Goal: Task Accomplishment & Management: Manage account settings

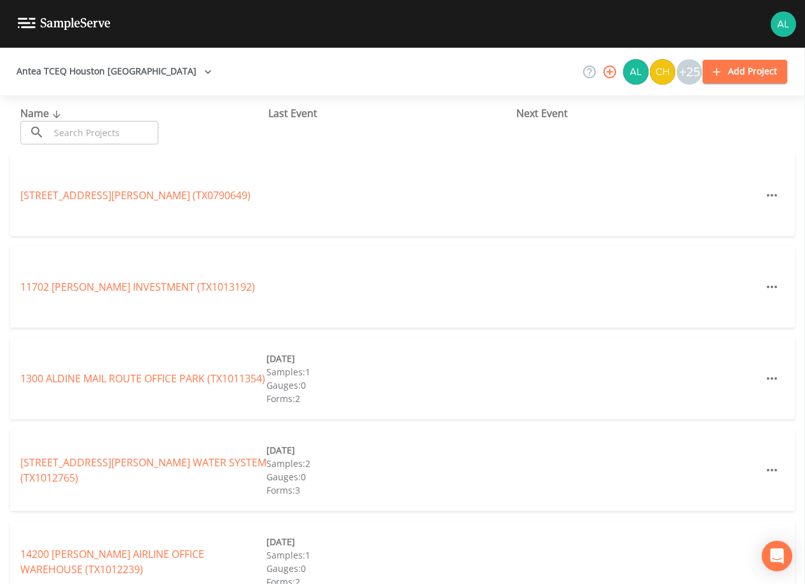
click at [134, 135] on input "text" at bounding box center [104, 133] width 109 height 24
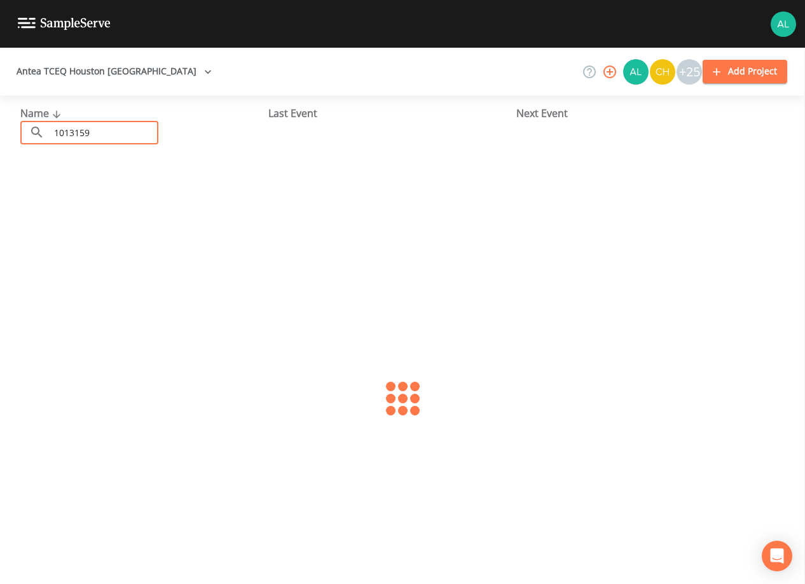
type input "1013159"
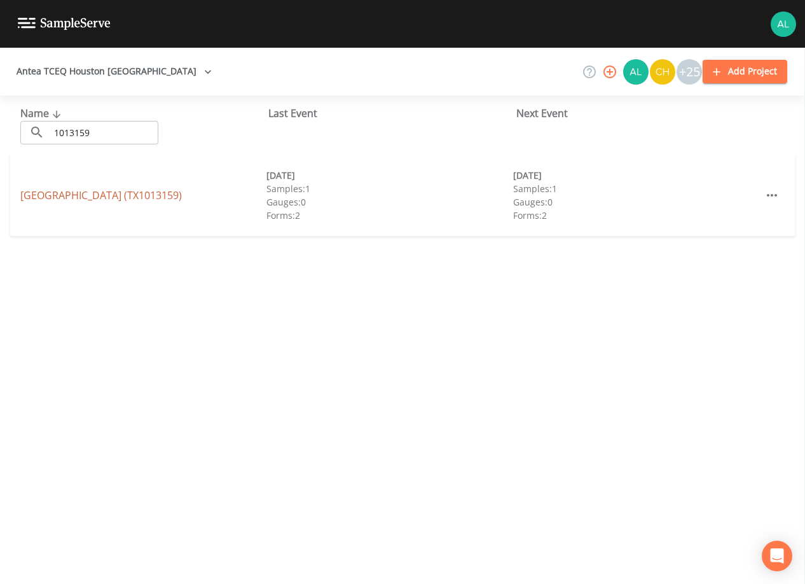
click at [101, 201] on link "[GEOGRAPHIC_DATA] (TX1013159)" at bounding box center [101, 195] width 162 height 14
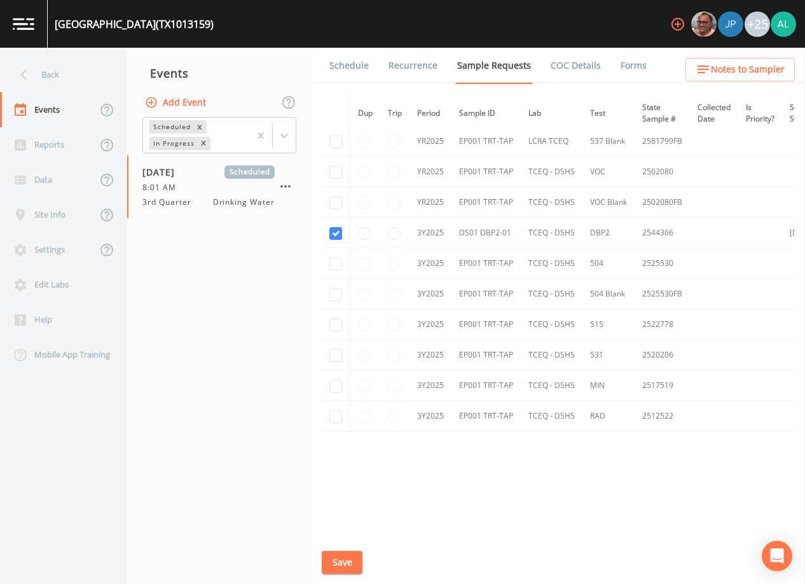
scroll to position [321, 0]
click at [332, 57] on link "Schedule" at bounding box center [349, 66] width 43 height 36
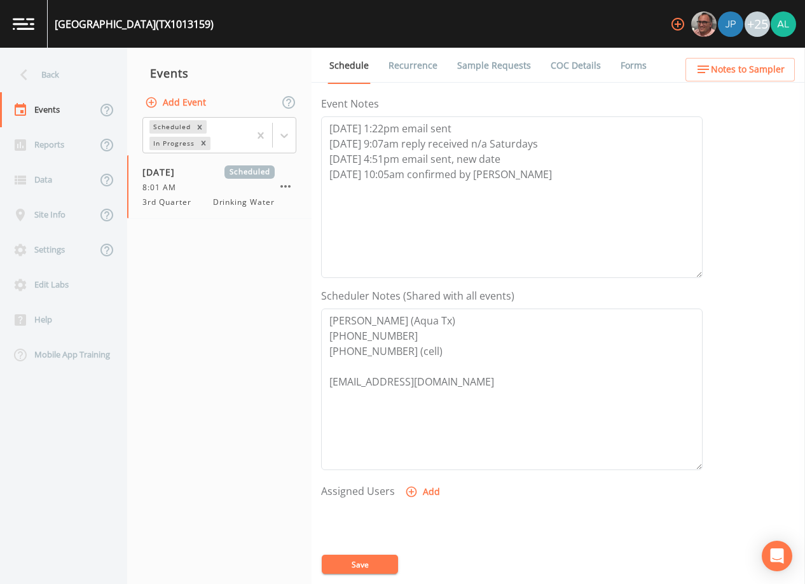
scroll to position [314, 0]
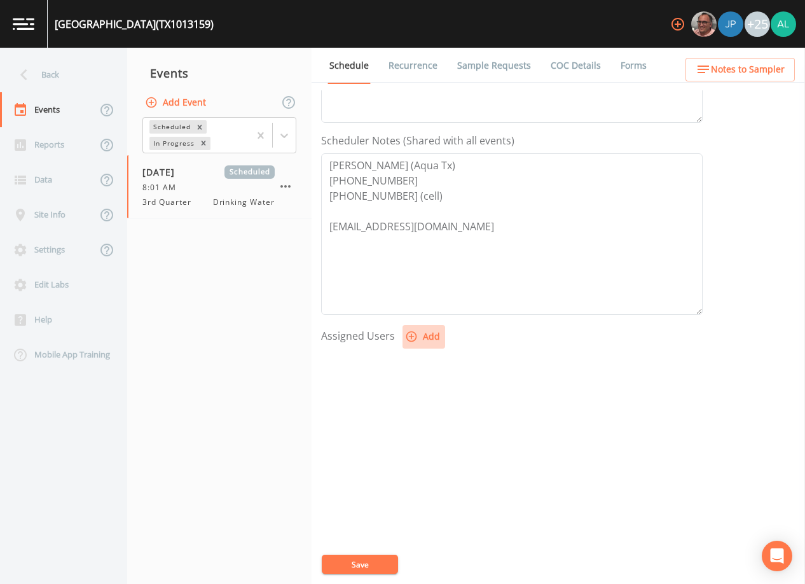
click at [420, 338] on button "Add" at bounding box center [424, 337] width 43 height 24
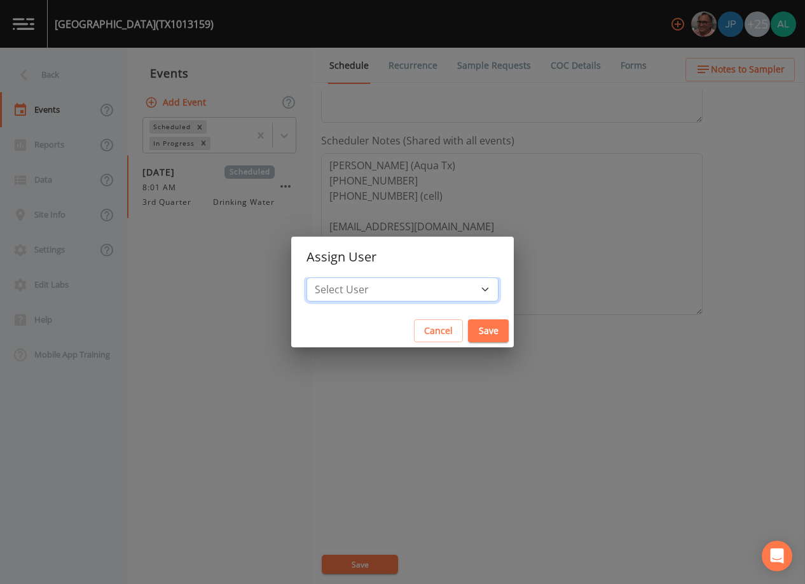
click at [393, 298] on select "Select User [PERSON_NAME] [PERSON_NAME] [PERSON_NAME] [PERSON_NAME] [PERSON_NAM…" at bounding box center [403, 289] width 192 height 24
select select "ef610925-9d76-4075-b5d5-0c8ce0ad6e9d"
click at [746, 222] on div "Assign User Select User [PERSON_NAME] [PERSON_NAME] [PERSON_NAME] [PERSON_NAME]…" at bounding box center [402, 292] width 805 height 584
select select
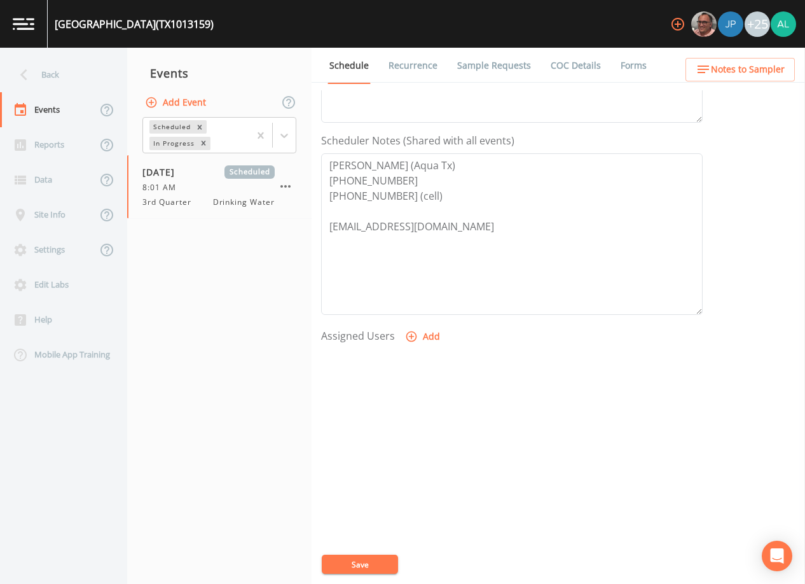
click at [754, 16] on div "+25" at bounding box center [757, 23] width 25 height 25
click at [709, 25] on img "Mike Franklin" at bounding box center [703, 23] width 25 height 25
click at [777, 27] on img at bounding box center [783, 23] width 25 height 25
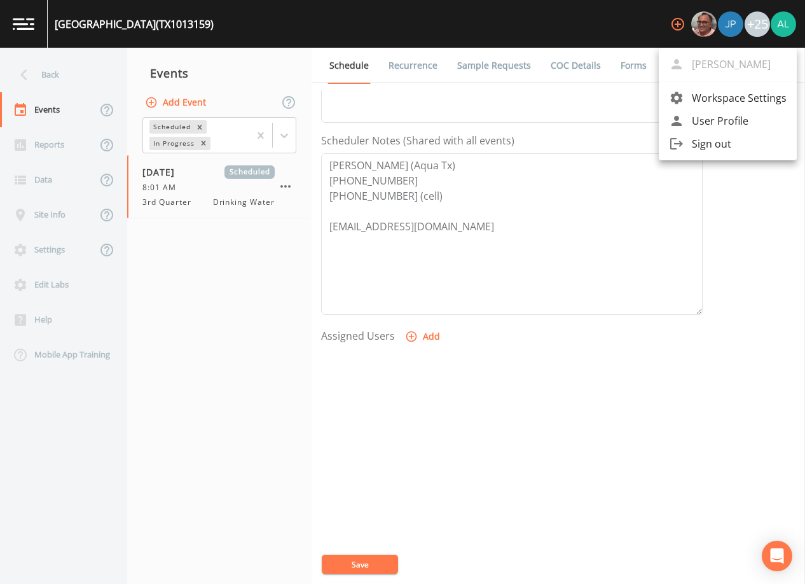
click at [748, 32] on div at bounding box center [402, 292] width 805 height 584
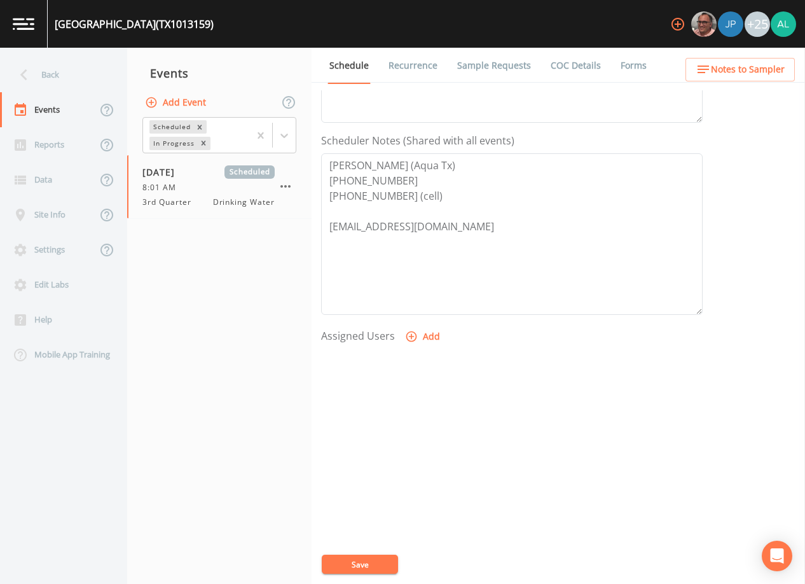
click at [774, 10] on div at bounding box center [783, 24] width 25 height 48
click at [755, 29] on div "+25" at bounding box center [757, 23] width 25 height 25
click at [760, 22] on div "+25" at bounding box center [757, 23] width 25 height 25
click at [415, 334] on icon "button" at bounding box center [411, 336] width 13 height 13
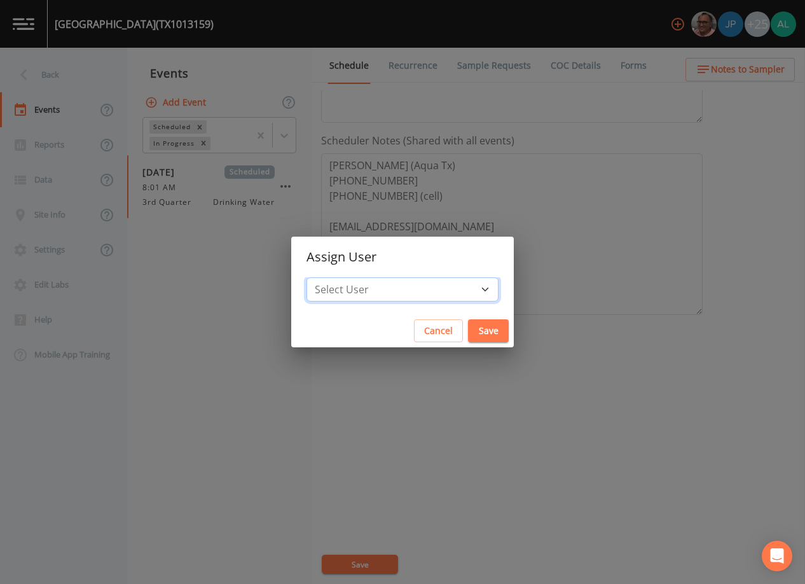
click at [408, 295] on select "Select User [PERSON_NAME] [PERSON_NAME] [PERSON_NAME] [PERSON_NAME] [PERSON_NAM…" at bounding box center [403, 289] width 192 height 24
select select "80a1bb02-976b-4490-aad2-0c2ea6663b4d"
click at [468, 329] on button "Save" at bounding box center [488, 331] width 41 height 24
select select
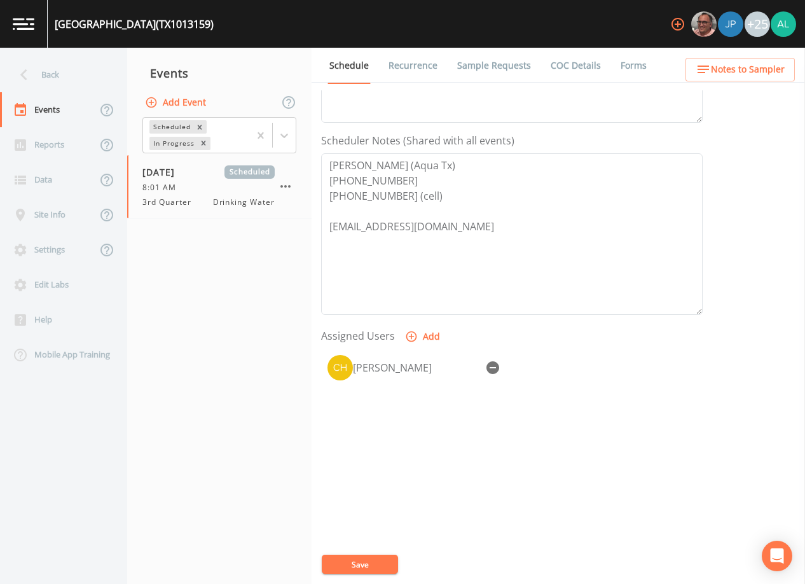
click at [493, 367] on icon "button" at bounding box center [492, 367] width 15 height 15
click at [401, 563] on div "Event Name 3rd Quarter Target Sampling Date [DATE] Time (Optional) 08:01:00 Eve…" at bounding box center [563, 337] width 484 height 494
click at [387, 565] on button "Save" at bounding box center [360, 564] width 76 height 19
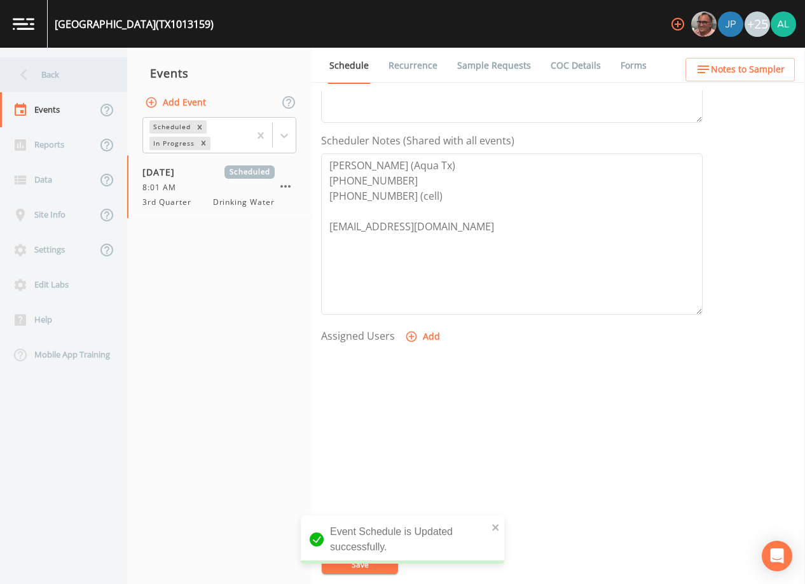
click at [71, 79] on div "Back" at bounding box center [57, 74] width 115 height 35
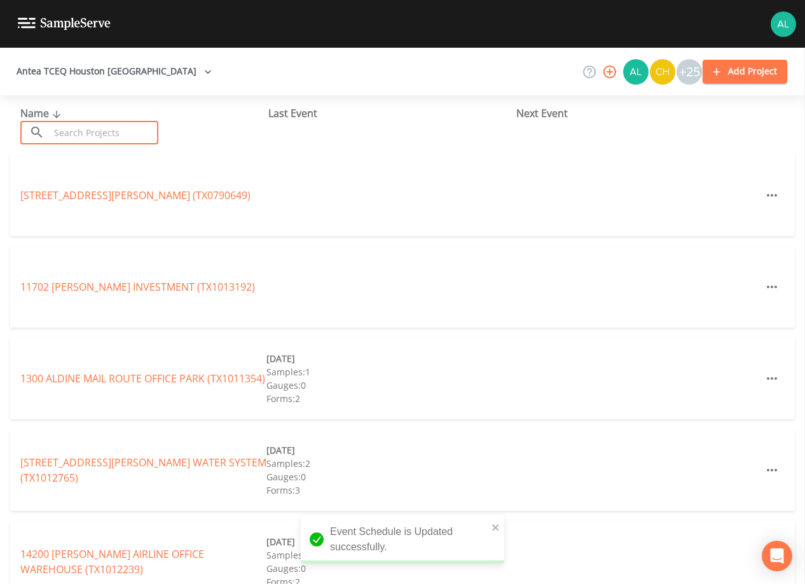
click at [73, 136] on input "text" at bounding box center [104, 133] width 109 height 24
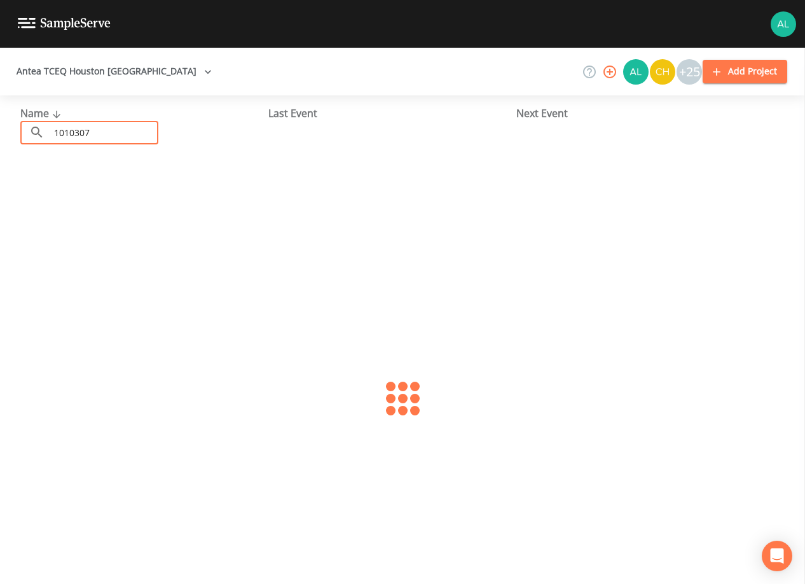
type input "1010307"
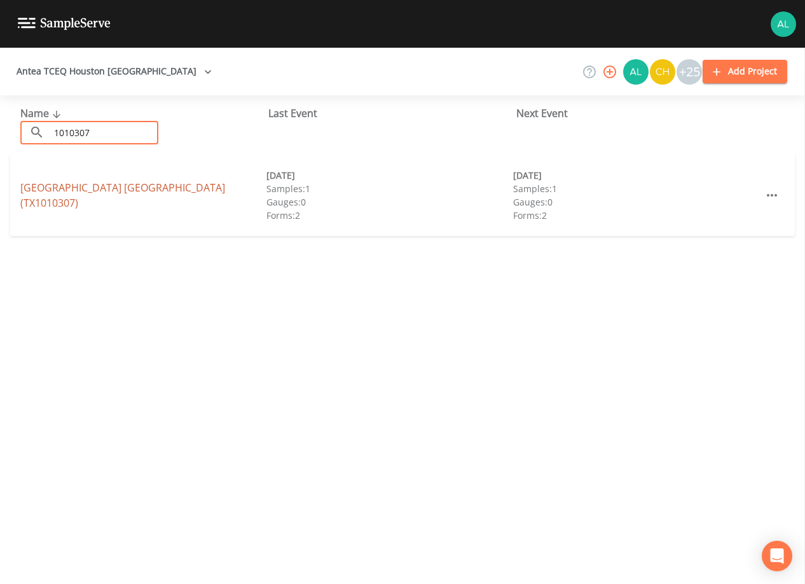
click at [53, 189] on link "[GEOGRAPHIC_DATA] [GEOGRAPHIC_DATA] (TX1010307)" at bounding box center [122, 195] width 205 height 29
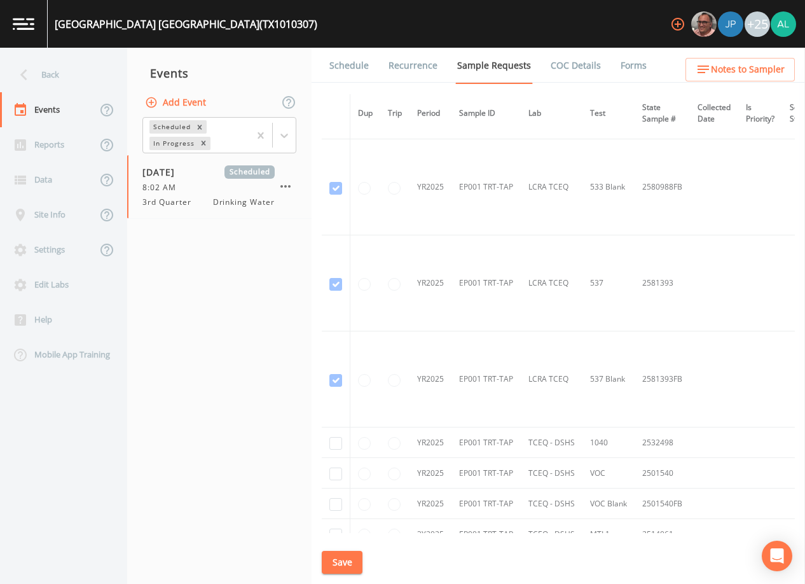
scroll to position [931, 0]
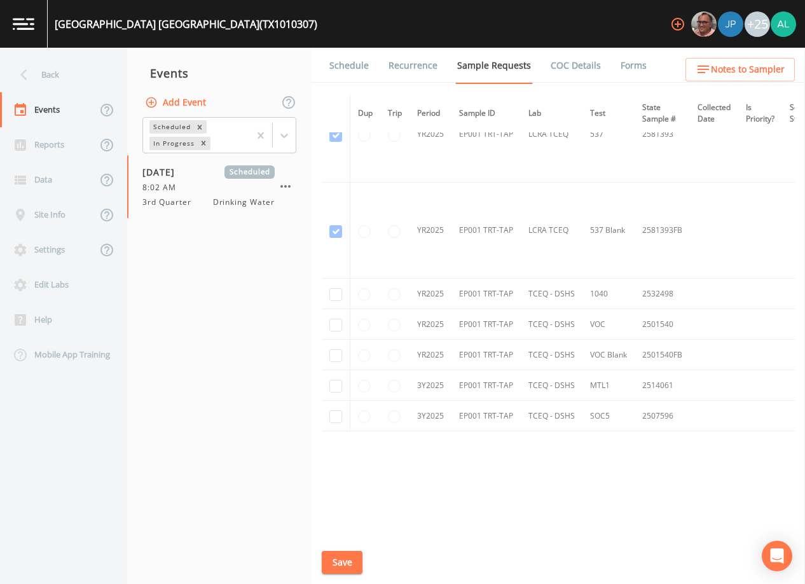
click at [355, 70] on link "Schedule" at bounding box center [349, 66] width 43 height 36
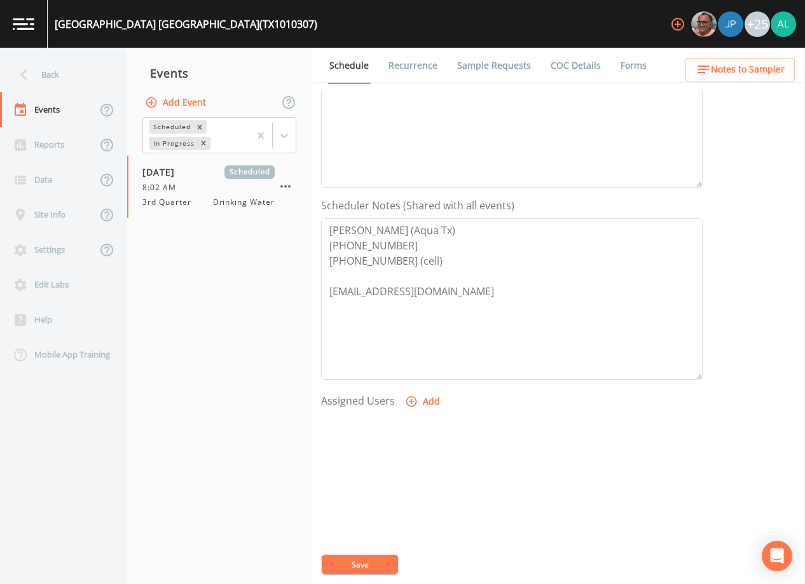
scroll to position [254, 0]
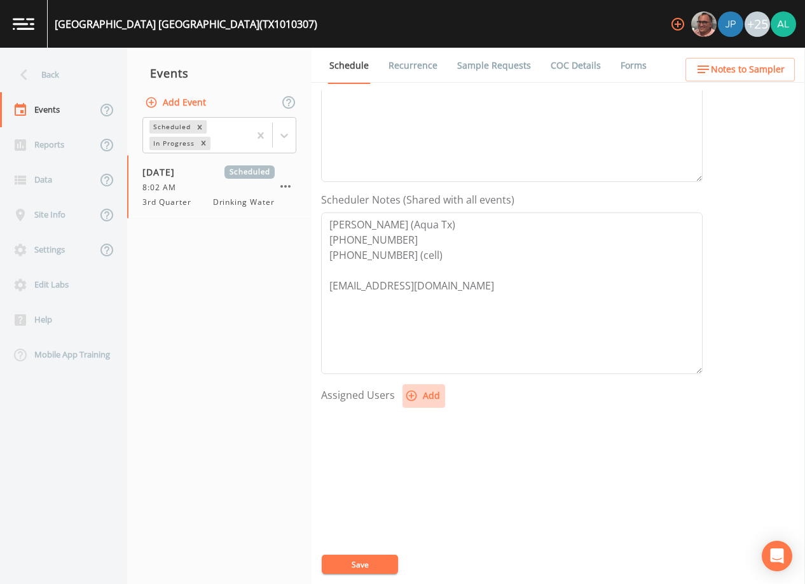
click at [412, 397] on icon "button" at bounding box center [411, 395] width 13 height 13
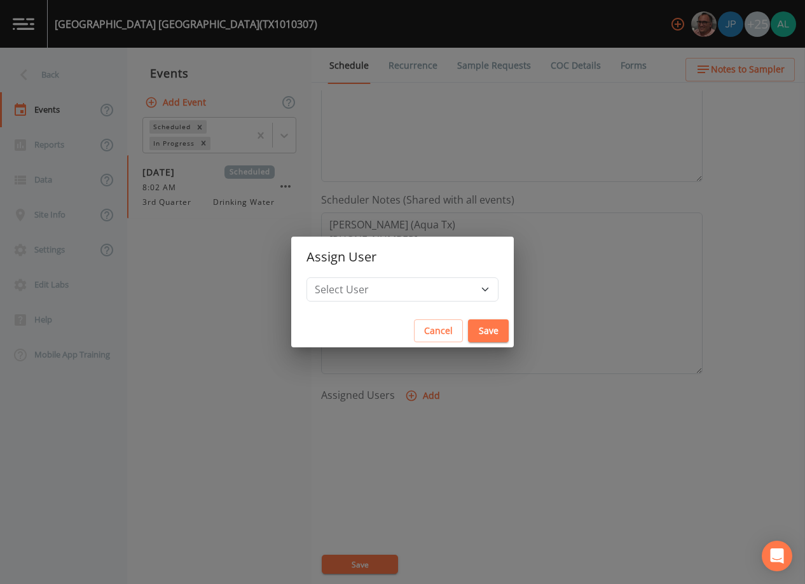
click at [380, 303] on div "Select User [PERSON_NAME] [PERSON_NAME] [PERSON_NAME] [PERSON_NAME] [PERSON_NAM…" at bounding box center [402, 295] width 223 height 37
click at [382, 298] on select "Select User [PERSON_NAME] [PERSON_NAME] [PERSON_NAME] [PERSON_NAME] [PERSON_NAM…" at bounding box center [403, 289] width 192 height 24
click at [372, 288] on select "Select User [PERSON_NAME] [PERSON_NAME] [PERSON_NAME] [PERSON_NAME] [PERSON_NAM…" at bounding box center [403, 289] width 192 height 24
select select "80a1bb02-976b-4490-aad2-0c2ea6663b4d"
click at [477, 333] on button "Save" at bounding box center [488, 331] width 41 height 24
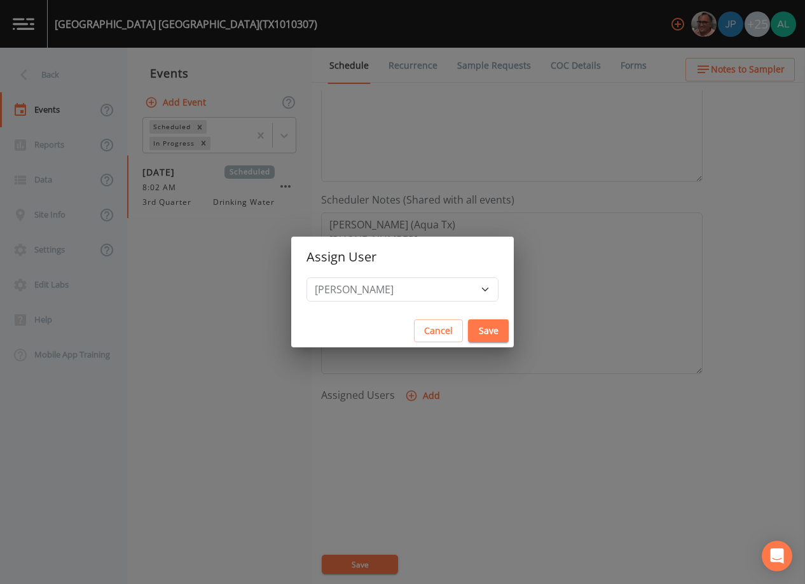
select select
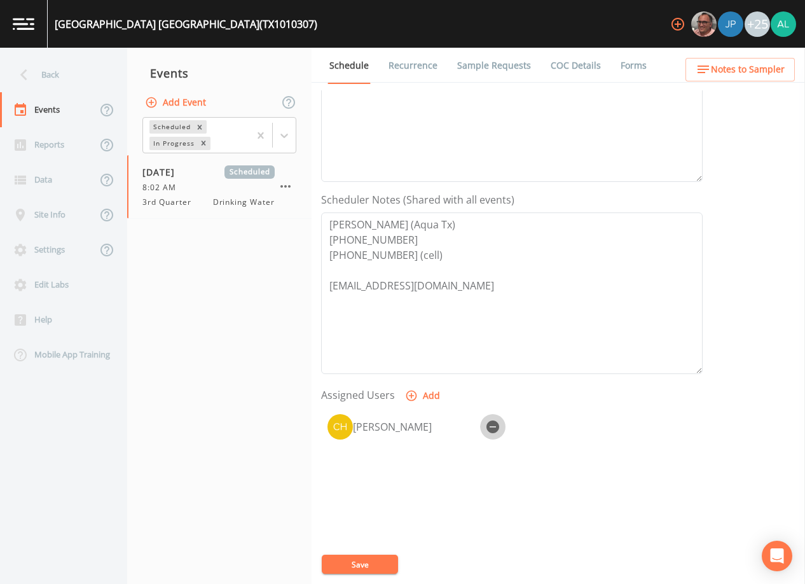
click at [490, 427] on icon "button" at bounding box center [493, 426] width 13 height 13
click at [39, 64] on div "Back" at bounding box center [57, 74] width 115 height 35
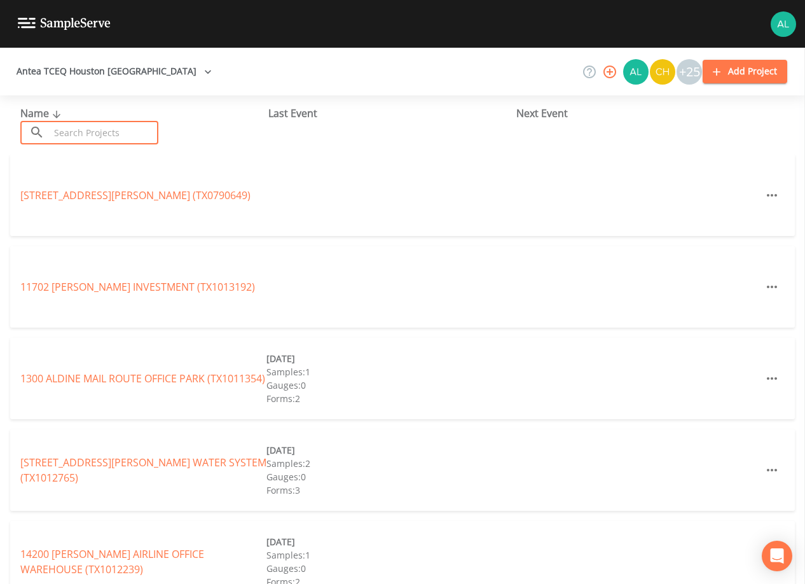
click at [97, 136] on input "text" at bounding box center [104, 133] width 109 height 24
click at [131, 122] on input "text" at bounding box center [104, 133] width 109 height 24
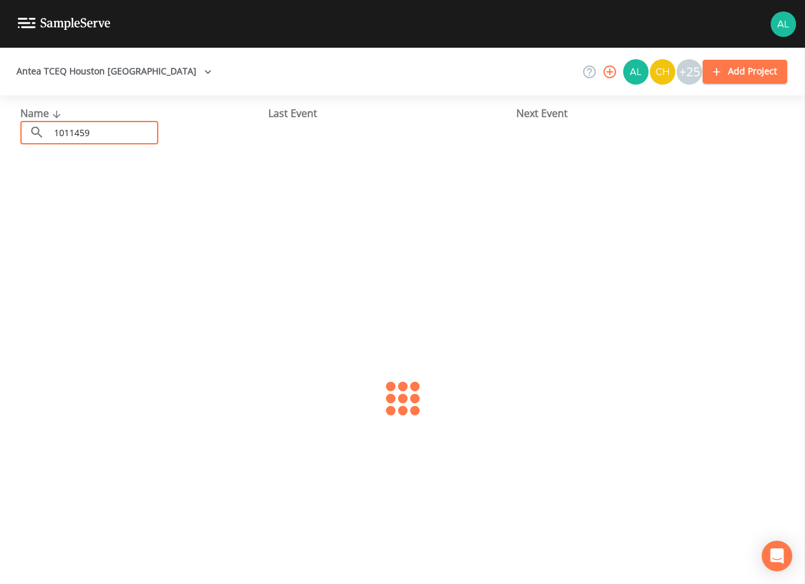
type input "1011459"
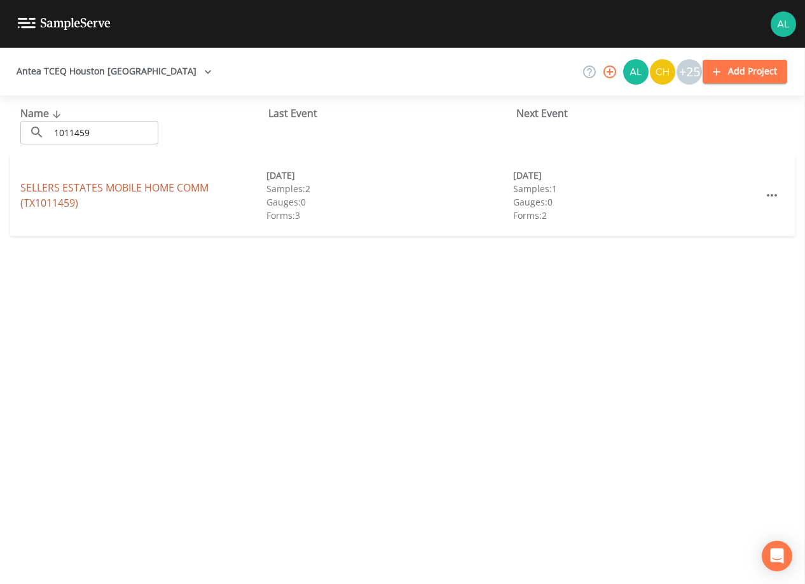
click at [62, 196] on link "SELLERS ESTATES MOBILE HOME COMM (TX1011459)" at bounding box center [114, 195] width 188 height 29
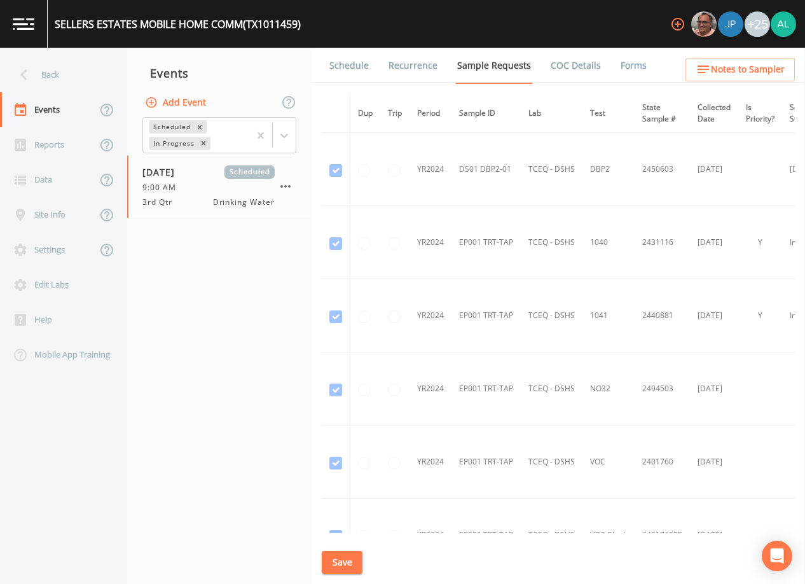
click at [352, 78] on link "Schedule" at bounding box center [349, 66] width 43 height 36
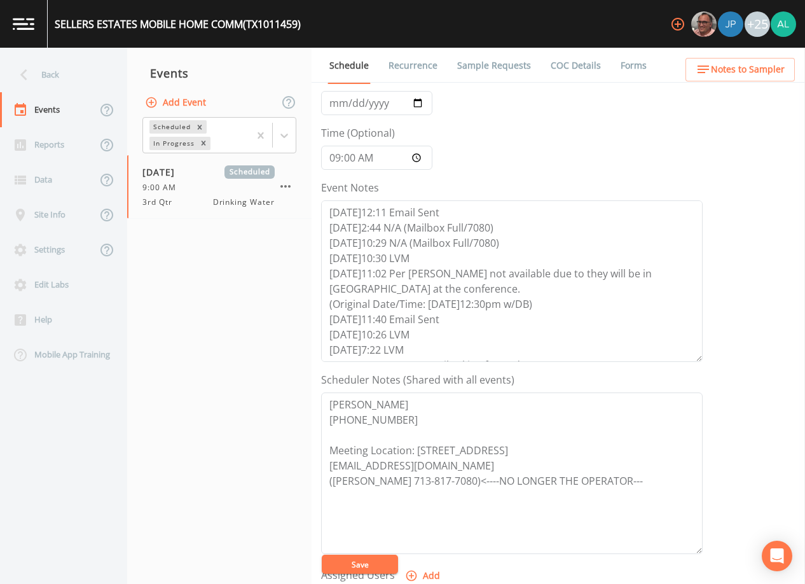
scroll to position [254, 0]
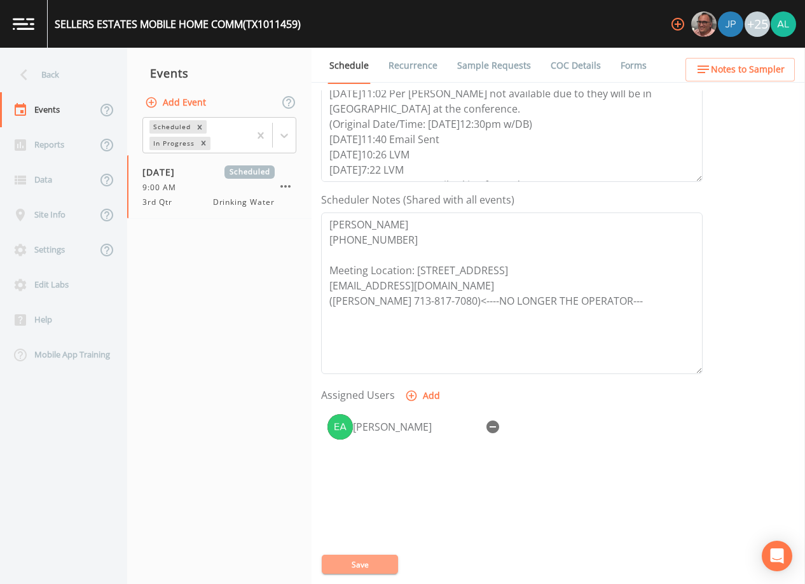
click at [377, 565] on button "Save" at bounding box center [360, 564] width 76 height 19
click at [746, 64] on span "Notes to Sampler" at bounding box center [748, 70] width 74 height 16
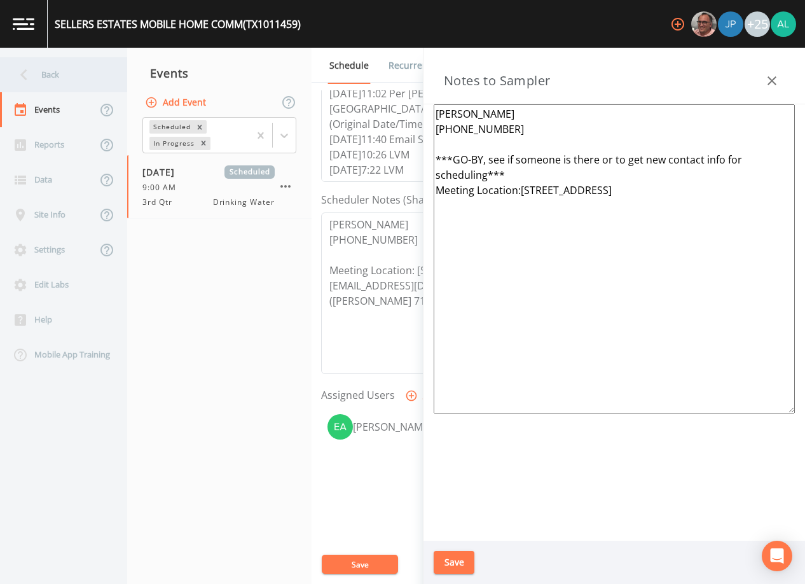
click at [36, 82] on div "Back" at bounding box center [57, 74] width 115 height 35
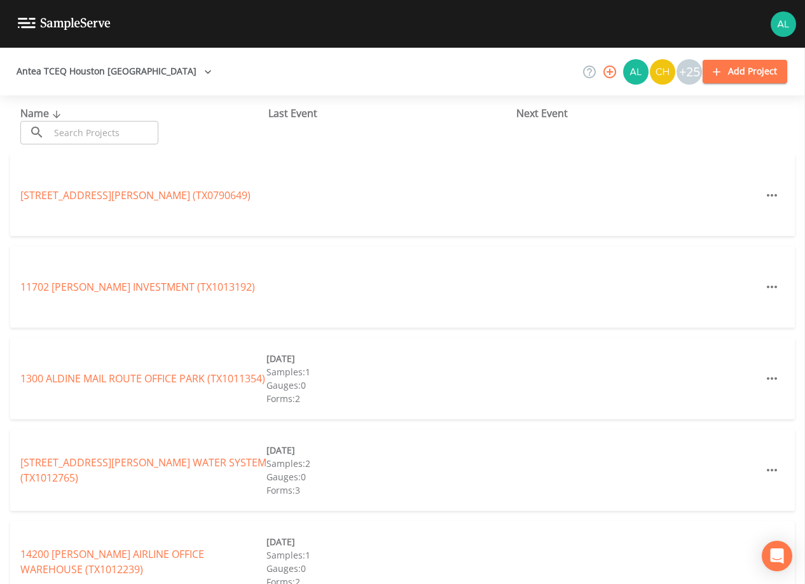
click at [132, 140] on input "text" at bounding box center [104, 133] width 109 height 24
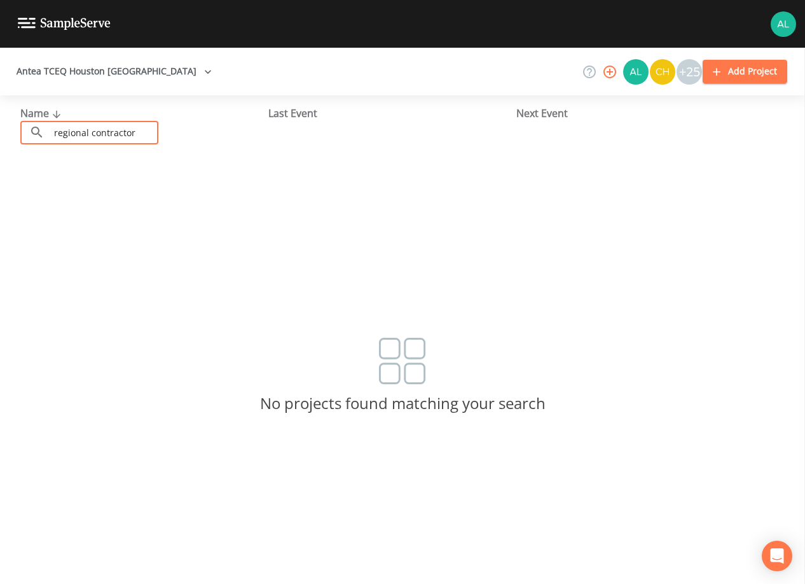
type input "regional contractors"
drag, startPoint x: 152, startPoint y: 123, endPoint x: -83, endPoint y: 135, distance: 235.7
click at [0, 135] on html "Antea TCEQ Houston [GEOGRAPHIC_DATA] +25 Add Project Name ​ regional contractor…" at bounding box center [402, 292] width 805 height 584
type input "regal gen"
drag, startPoint x: 109, startPoint y: 136, endPoint x: -7, endPoint y: 141, distance: 115.9
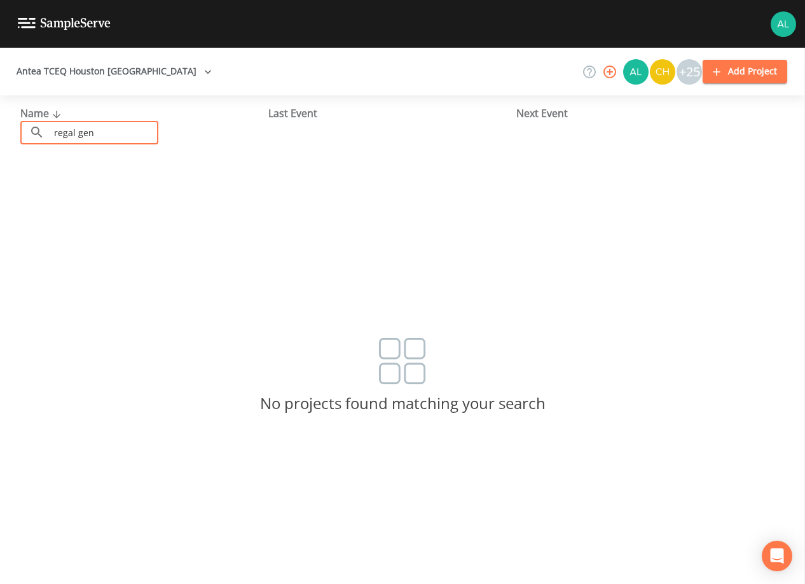
click at [0, 141] on html "Antea TCEQ Houston [GEOGRAPHIC_DATA] +25 Add Project Name ​ regal gen ​ Last Ev…" at bounding box center [402, 292] width 805 height 584
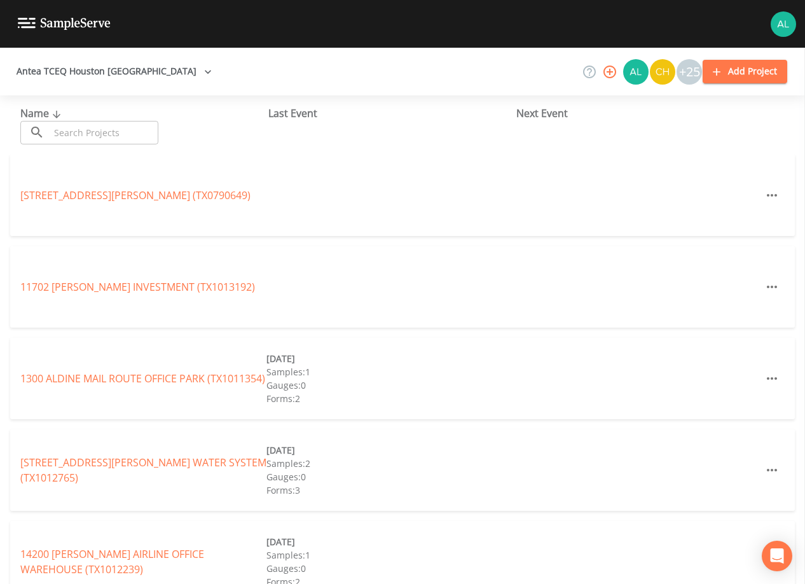
click at [133, 123] on input "text" at bounding box center [104, 133] width 109 height 24
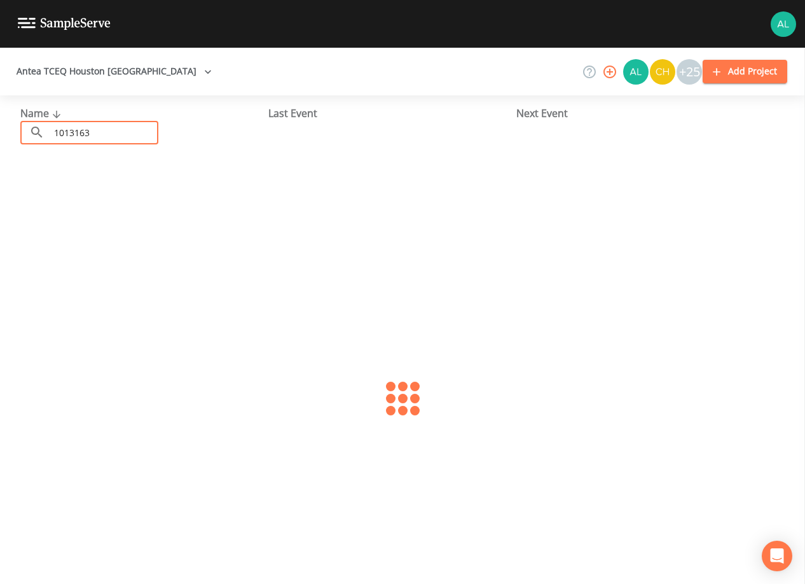
type input "1013163"
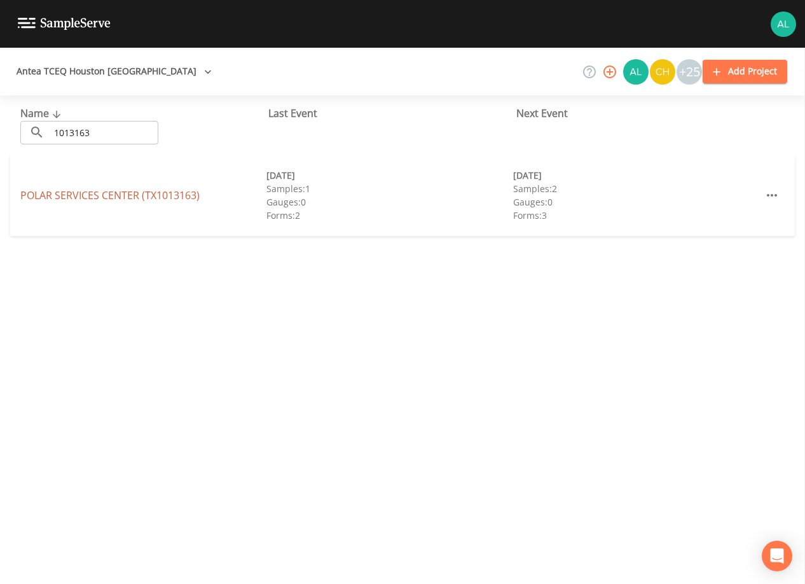
click at [130, 202] on link "[GEOGRAPHIC_DATA] (TX1013163)" at bounding box center [109, 195] width 179 height 14
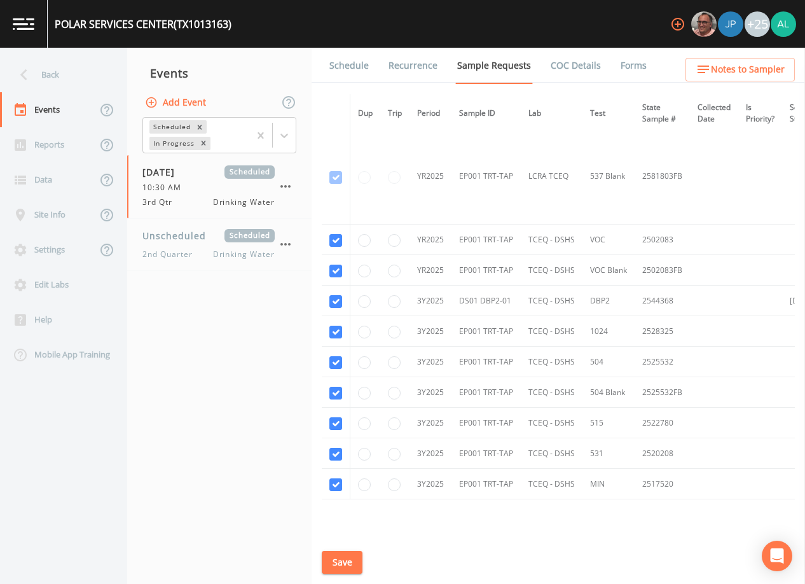
scroll to position [583, 0]
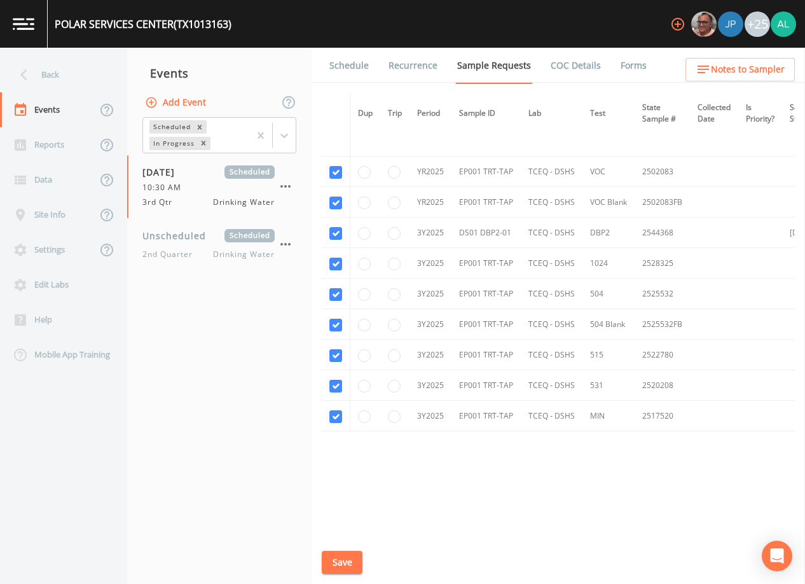
click at [344, 419] on td at bounding box center [336, 416] width 29 height 31
drag, startPoint x: 337, startPoint y: 418, endPoint x: 342, endPoint y: 390, distance: 28.4
click at [336, 417] on input "checkbox" at bounding box center [336, 416] width 13 height 13
checkbox input "false"
click at [344, 372] on td at bounding box center [336, 385] width 29 height 31
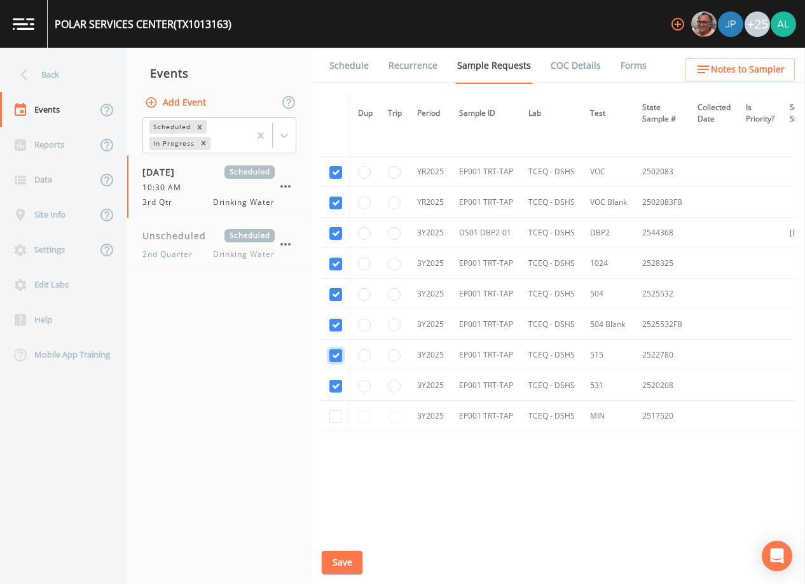
click at [338, 352] on input "checkbox" at bounding box center [336, 355] width 13 height 13
checkbox input "false"
click at [341, 326] on input "checkbox" at bounding box center [336, 325] width 13 height 13
checkbox input "false"
click at [338, 386] on input "checkbox" at bounding box center [336, 386] width 13 height 13
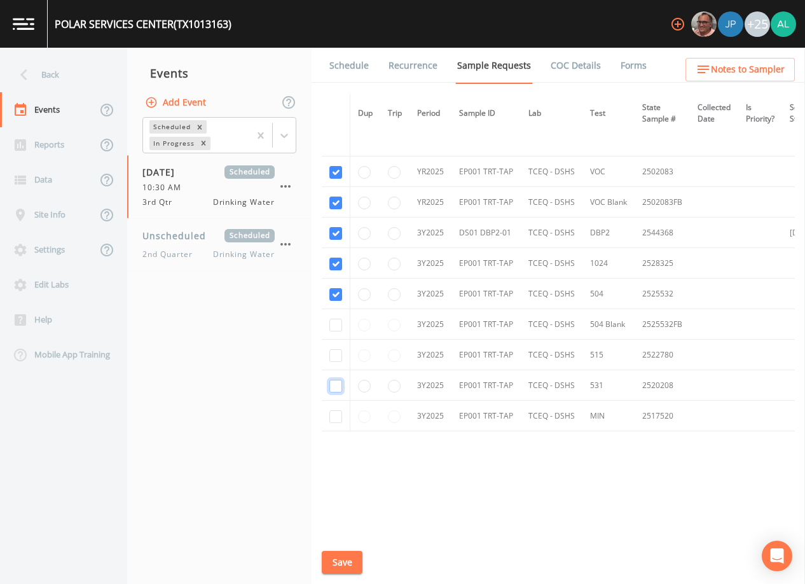
checkbox input "false"
click at [333, 284] on td at bounding box center [336, 294] width 29 height 31
click at [337, 265] on input "checkbox" at bounding box center [336, 264] width 13 height 13
checkbox input "false"
click at [330, 294] on input "checkbox" at bounding box center [336, 294] width 13 height 13
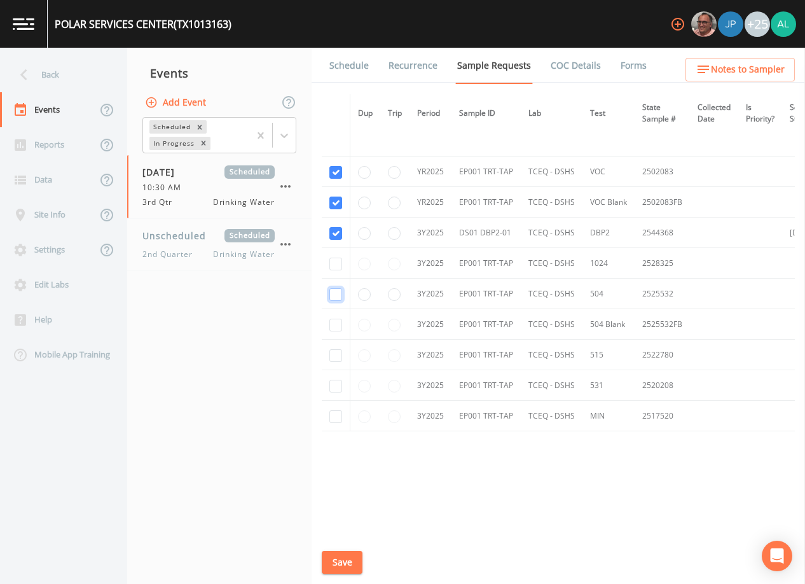
checkbox input "false"
click at [338, 201] on input "checkbox" at bounding box center [336, 203] width 13 height 13
checkbox input "false"
click at [331, 170] on input "checkbox" at bounding box center [336, 172] width 13 height 13
checkbox input "false"
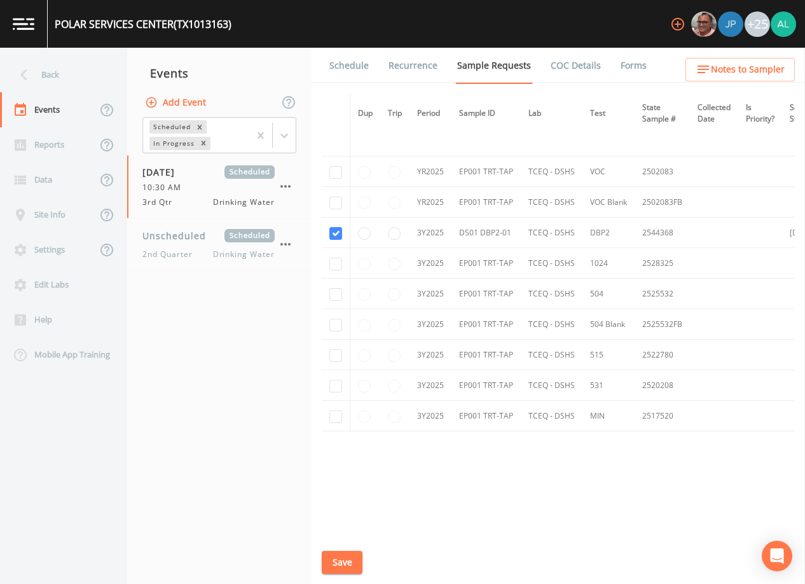
click at [339, 550] on div "Schedule Recurrence Sample Requests COC Details Forms Dup Trip Period Sample ID…" at bounding box center [559, 316] width 494 height 536
click at [338, 554] on button "Save" at bounding box center [342, 563] width 41 height 24
click at [339, 86] on div "Schedule Recurrence Sample Requests COC Details Forms Dup Trip Period Sample ID…" at bounding box center [559, 316] width 494 height 536
click at [345, 78] on link "Schedule" at bounding box center [349, 66] width 43 height 36
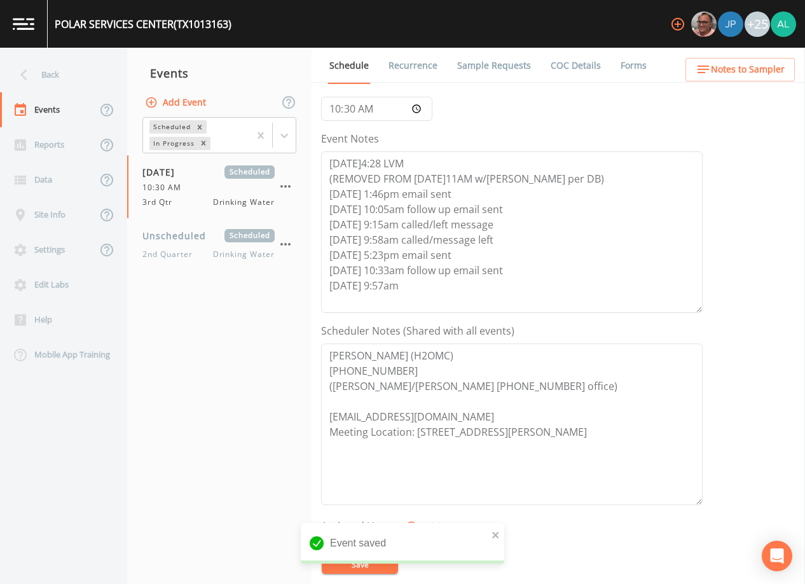
scroll to position [127, 0]
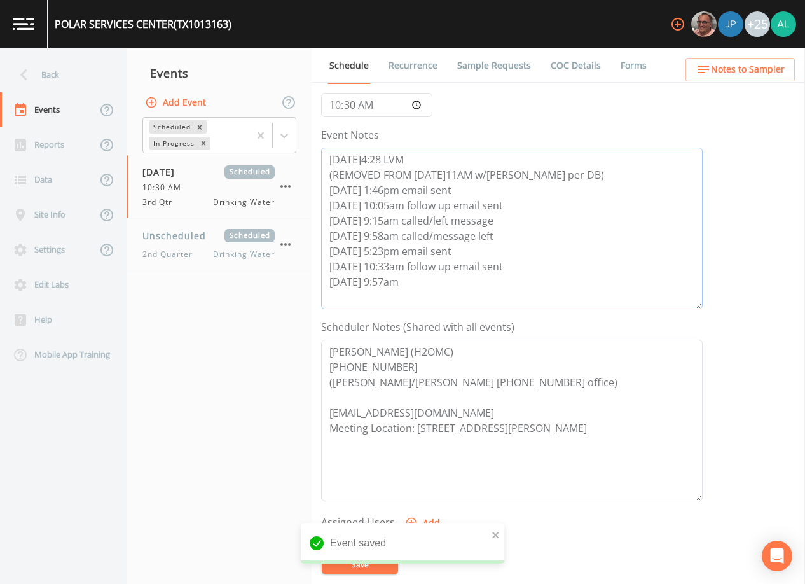
click at [418, 288] on textarea "[DATE]4:28 LVM (REMOVED FROM [DATE]11AM w/[PERSON_NAME] per DB) [DATE] 1:46pm e…" at bounding box center [512, 229] width 382 height 162
drag, startPoint x: 431, startPoint y: 296, endPoint x: 365, endPoint y: 298, distance: 66.8
click at [365, 298] on textarea "[DATE]4:28 LVM (REMOVED FROM [DATE]11AM w/[PERSON_NAME] per DB) [DATE] 1:46pm e…" at bounding box center [512, 229] width 382 height 162
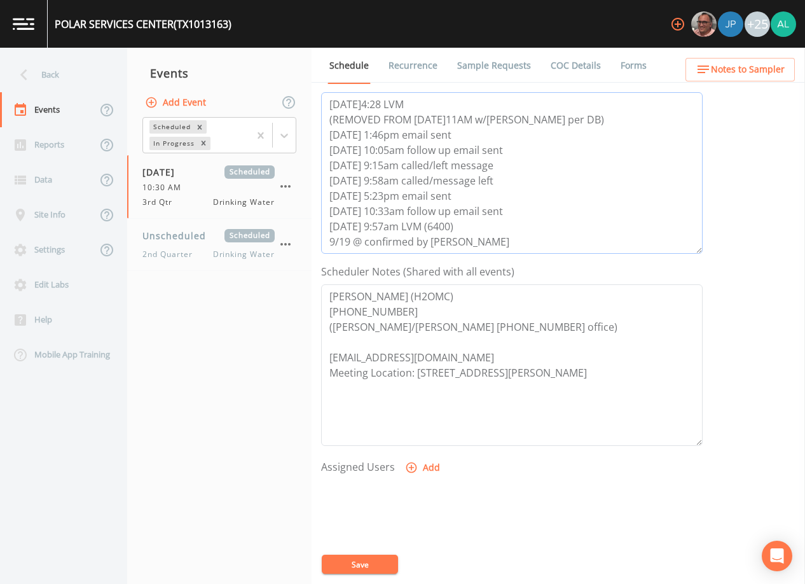
scroll to position [254, 0]
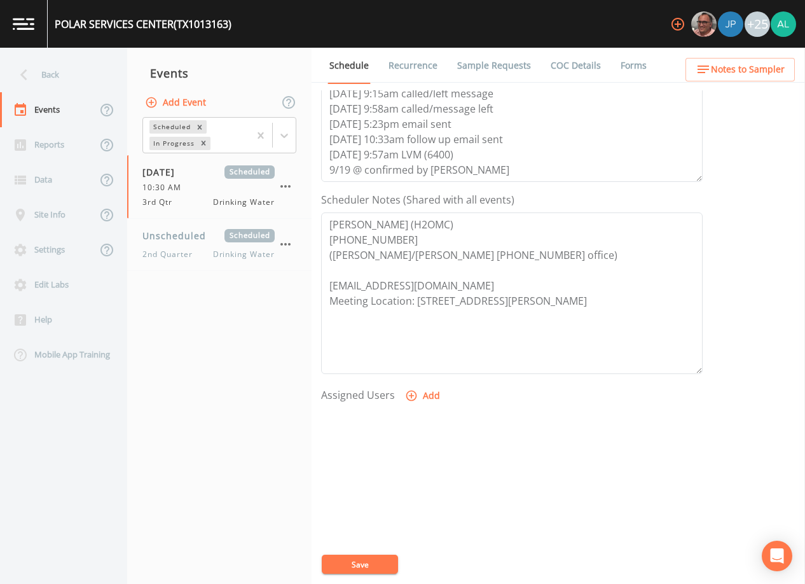
click at [429, 398] on button "Add" at bounding box center [424, 396] width 43 height 24
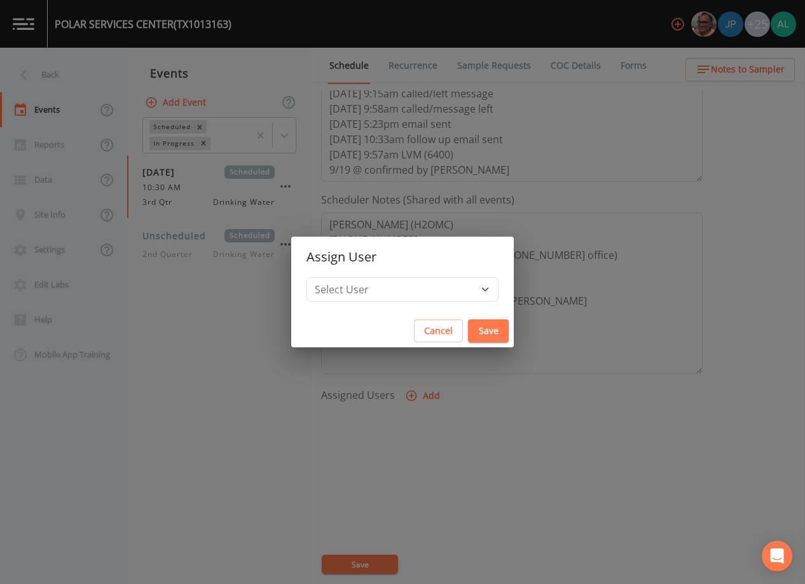
click at [414, 327] on button "Cancel" at bounding box center [438, 331] width 49 height 24
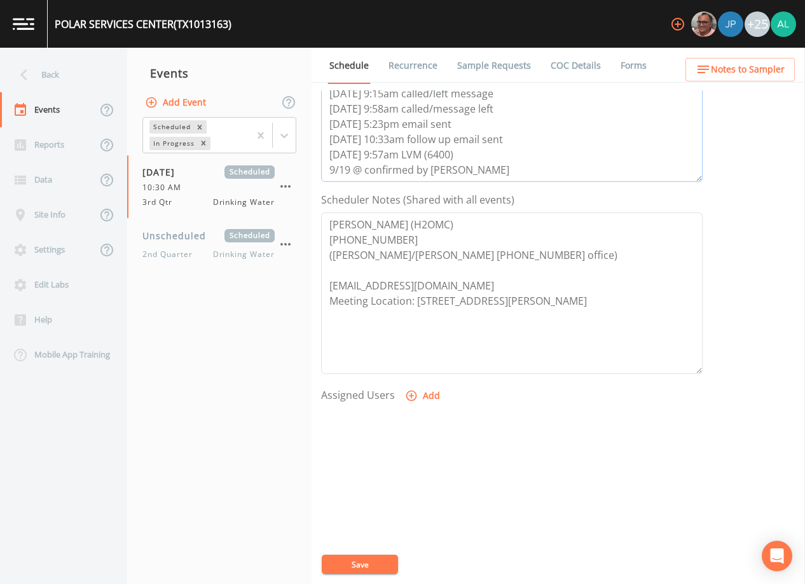
click at [364, 170] on textarea "[DATE]4:28 LVM (REMOVED FROM [DATE]11AM w/[PERSON_NAME] per DB) [DATE] 1:46pm e…" at bounding box center [512, 101] width 382 height 162
type textarea "[DATE]4:28 LVM (REMOVED FROM [DATE]11AM w/[PERSON_NAME] per DB) [DATE] 1:46pm e…"
click at [417, 390] on button "Add" at bounding box center [424, 396] width 43 height 24
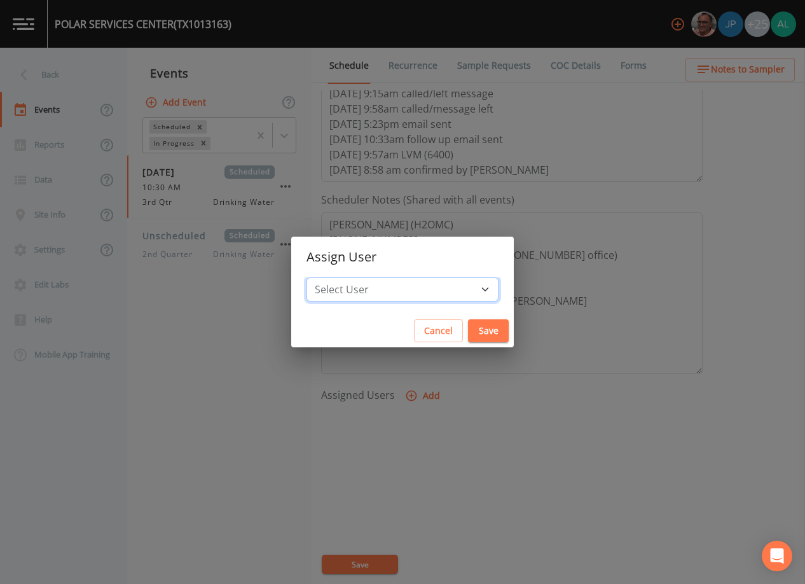
click at [433, 299] on select "Select User [PERSON_NAME] [PERSON_NAME] [PERSON_NAME] [PERSON_NAME] [PERSON_NAM…" at bounding box center [403, 289] width 192 height 24
select select "914a0f29-56c2-4065-8e52-23905ef40f2e"
click at [335, 277] on select "Select User [PERSON_NAME] [PERSON_NAME] [PERSON_NAME] [PERSON_NAME] [PERSON_NAM…" at bounding box center [403, 289] width 192 height 24
click at [450, 316] on div "Cancel Save" at bounding box center [402, 331] width 223 height 34
drag, startPoint x: 453, startPoint y: 333, endPoint x: 452, endPoint y: 320, distance: 12.8
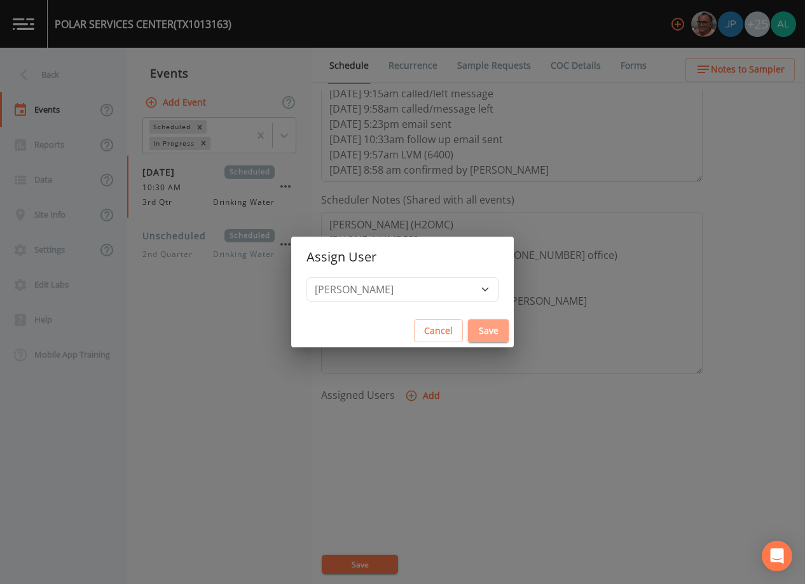
click at [468, 331] on button "Save" at bounding box center [488, 331] width 41 height 24
select select
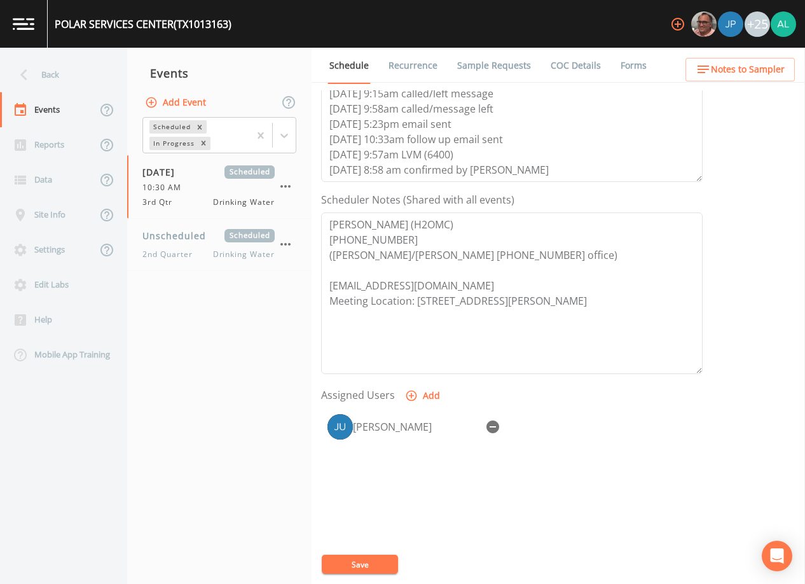
click at [376, 559] on button "Save" at bounding box center [360, 564] width 76 height 19
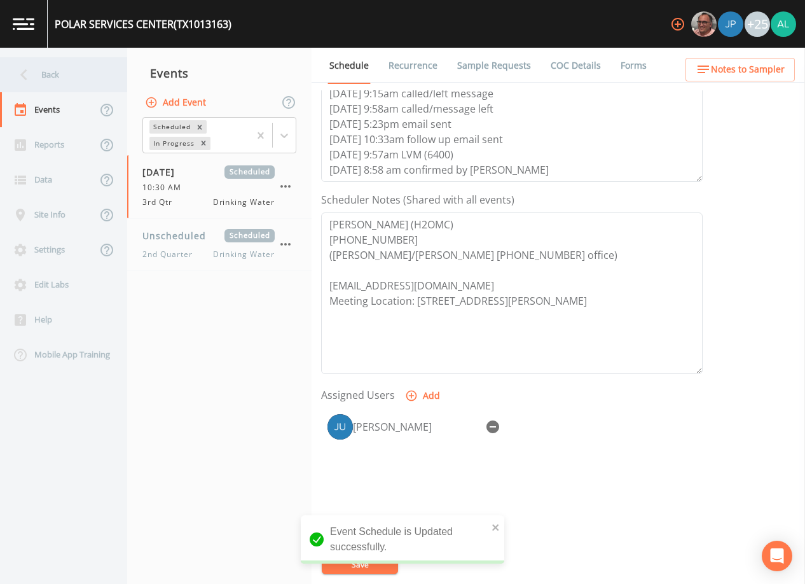
click at [50, 87] on div "Back" at bounding box center [57, 74] width 115 height 35
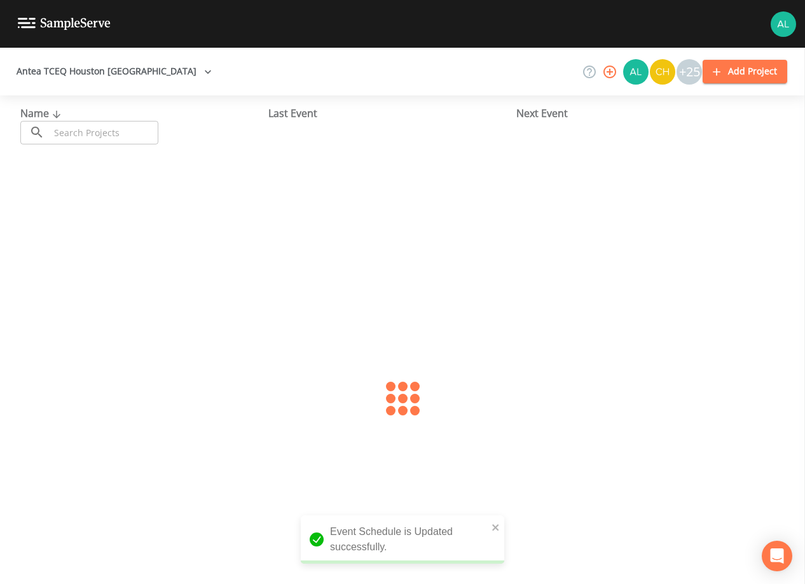
click at [72, 129] on input "text" at bounding box center [104, 133] width 109 height 24
type input "1013163"
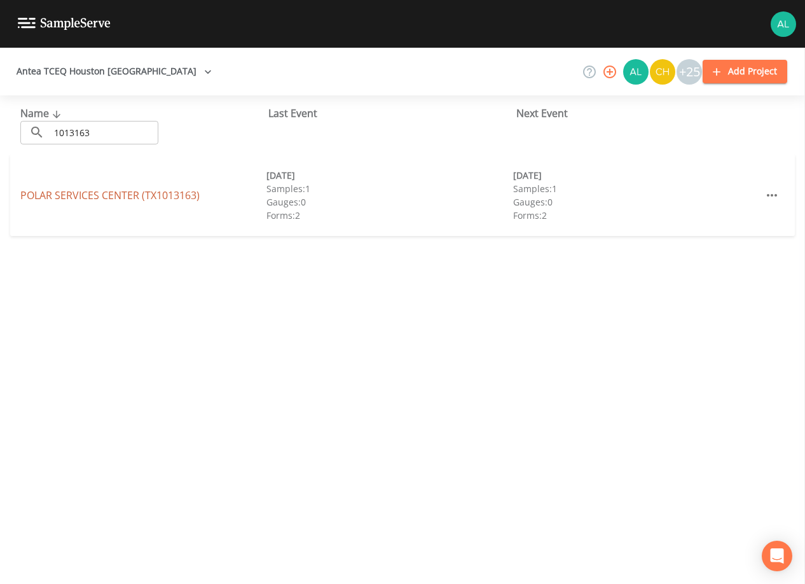
drag, startPoint x: 90, startPoint y: 178, endPoint x: 85, endPoint y: 191, distance: 14.1
click at [85, 191] on div "[GEOGRAPHIC_DATA] (TX1013163) [DATE] Samples: 1 Gauges: 0 Forms: 2 [DATE] Sampl…" at bounding box center [402, 195] width 785 height 81
click at [87, 194] on link "[GEOGRAPHIC_DATA] (TX1013163)" at bounding box center [109, 195] width 179 height 14
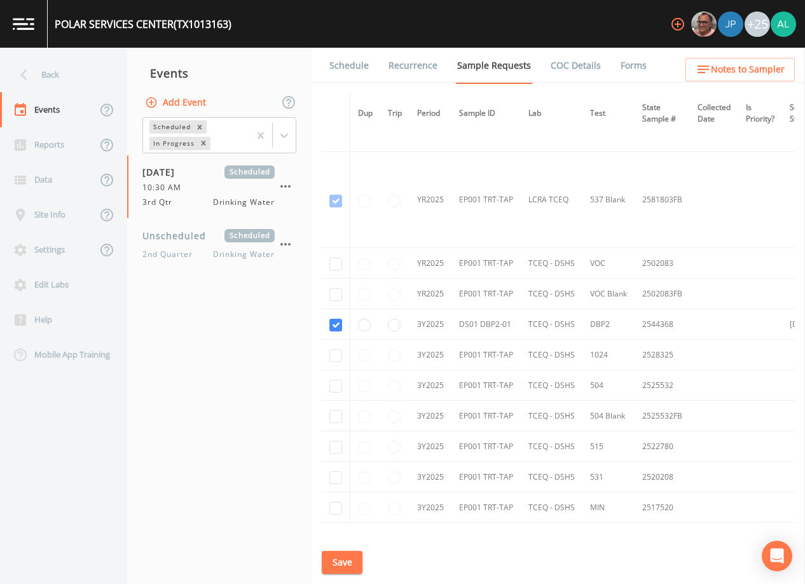
scroll to position [583, 0]
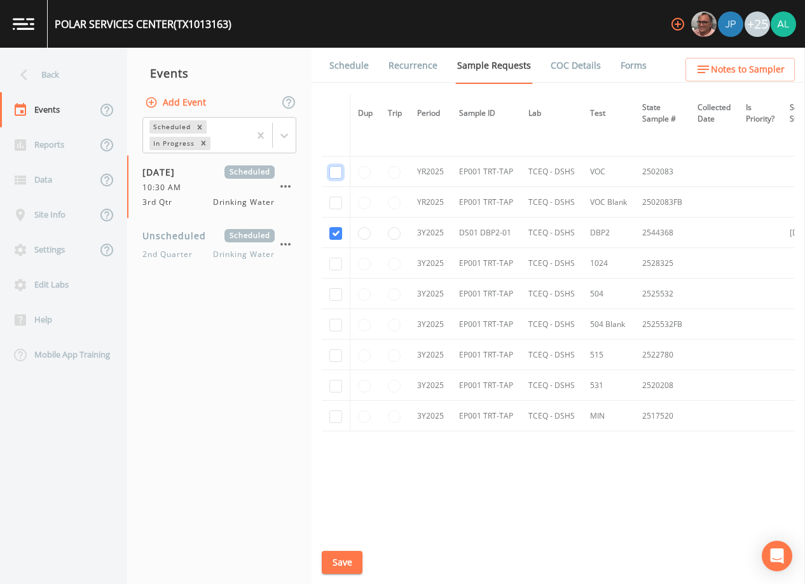
click at [339, 174] on input "checkbox" at bounding box center [336, 172] width 13 height 13
checkbox input "true"
click at [339, 206] on td at bounding box center [336, 202] width 29 height 31
click at [339, 203] on input "checkbox" at bounding box center [336, 203] width 13 height 13
checkbox input "true"
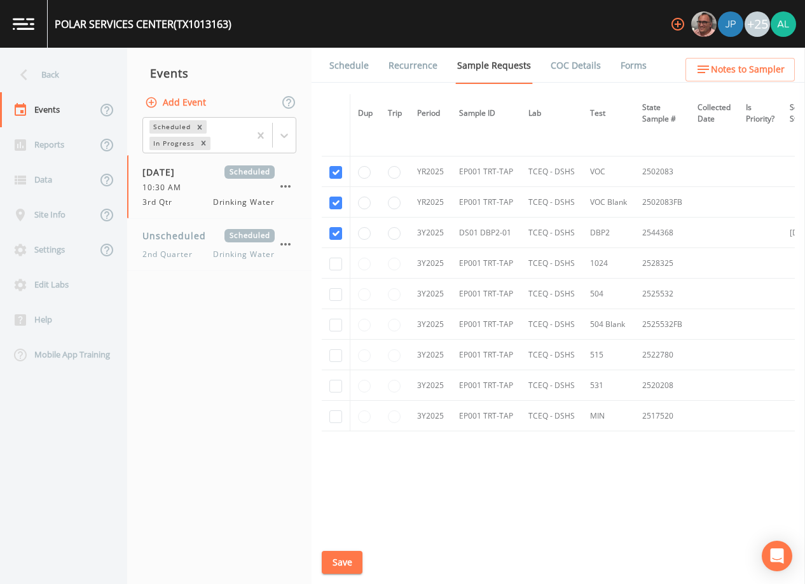
click at [344, 253] on td at bounding box center [336, 263] width 29 height 31
click at [341, 251] on td at bounding box center [336, 263] width 29 height 31
drag, startPoint x: 335, startPoint y: 247, endPoint x: 338, endPoint y: 255, distance: 8.9
click at [337, 249] on td at bounding box center [336, 263] width 29 height 31
click at [338, 264] on input "checkbox" at bounding box center [336, 264] width 13 height 13
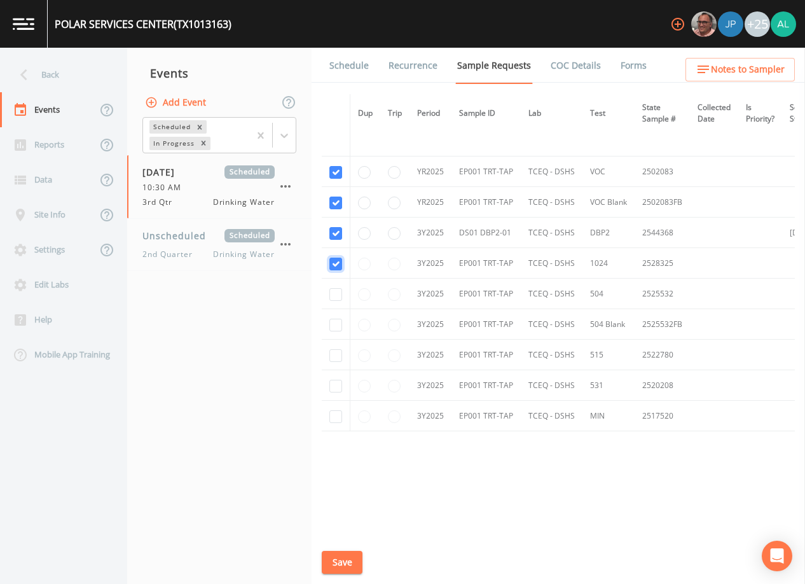
checkbox input "true"
click at [334, 292] on input "checkbox" at bounding box center [336, 294] width 13 height 13
checkbox input "true"
click at [337, 319] on input "checkbox" at bounding box center [336, 325] width 13 height 13
checkbox input "true"
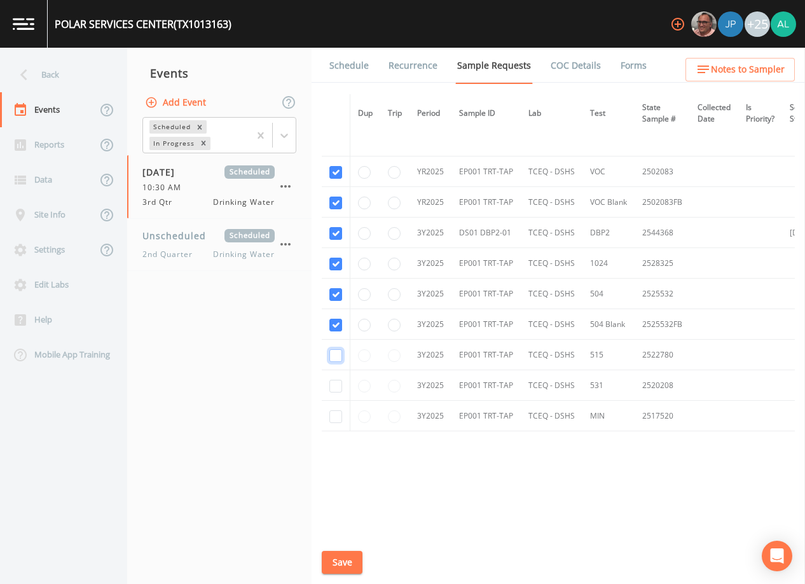
click at [340, 349] on input "checkbox" at bounding box center [336, 355] width 13 height 13
checkbox input "true"
click at [335, 382] on input "checkbox" at bounding box center [336, 386] width 13 height 13
checkbox input "true"
click at [334, 418] on input "checkbox" at bounding box center [336, 416] width 13 height 13
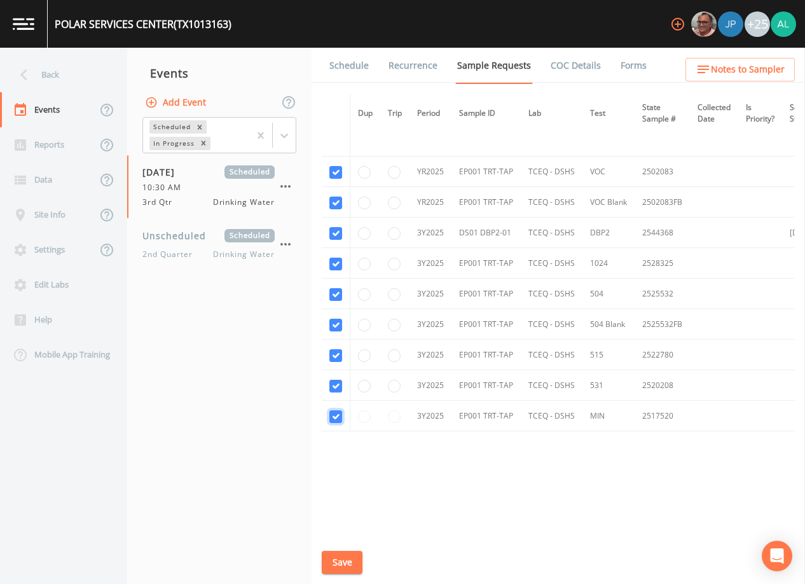
checkbox input "true"
click at [336, 576] on div "Schedule Recurrence Sample Requests COC Details Forms Dup Trip Period Sample ID…" at bounding box center [559, 316] width 494 height 536
click at [338, 567] on button "Save" at bounding box center [342, 563] width 41 height 24
click at [393, 552] on div "Schedule Recurrence Sample Requests COC Details Forms Dup Trip Period Sample ID…" at bounding box center [559, 316] width 494 height 536
drag, startPoint x: 372, startPoint y: 558, endPoint x: 352, endPoint y: 562, distance: 20.1
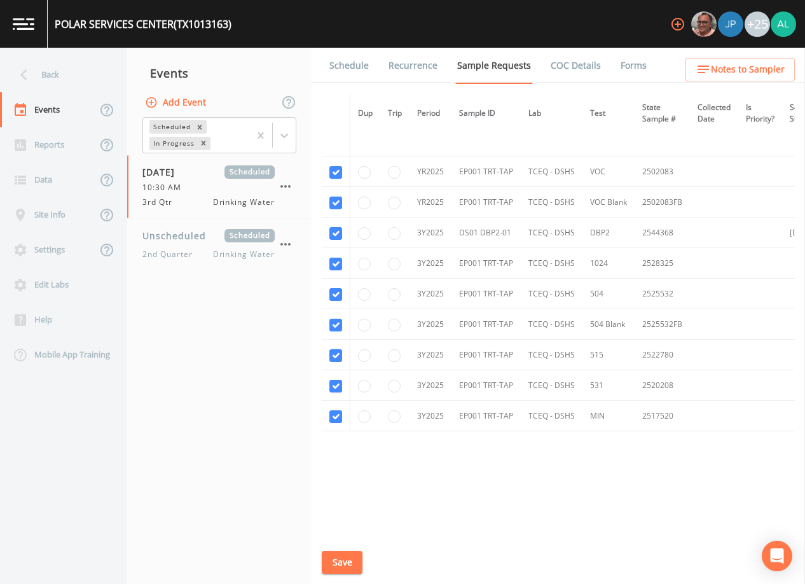
click at [365, 560] on div "Schedule Recurrence Sample Requests COC Details Forms Dup Trip Period Sample ID…" at bounding box center [559, 316] width 494 height 536
click at [352, 562] on button "Save" at bounding box center [342, 563] width 41 height 24
click at [342, 61] on link "Schedule" at bounding box center [349, 66] width 43 height 36
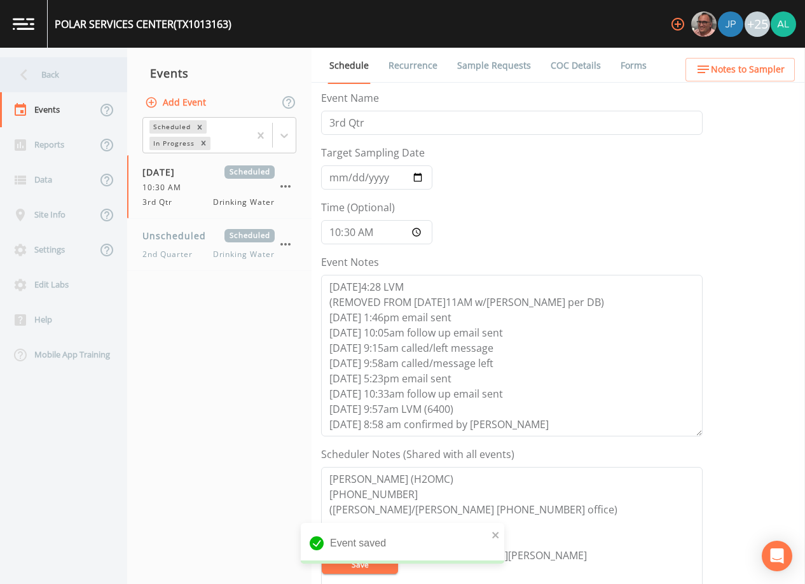
click at [99, 71] on div "Back" at bounding box center [57, 74] width 115 height 35
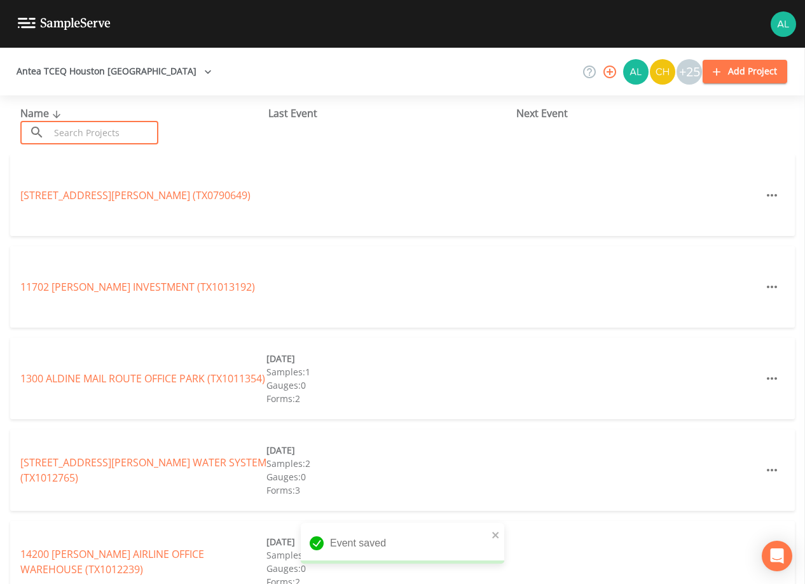
click at [116, 123] on input "text" at bounding box center [104, 133] width 109 height 24
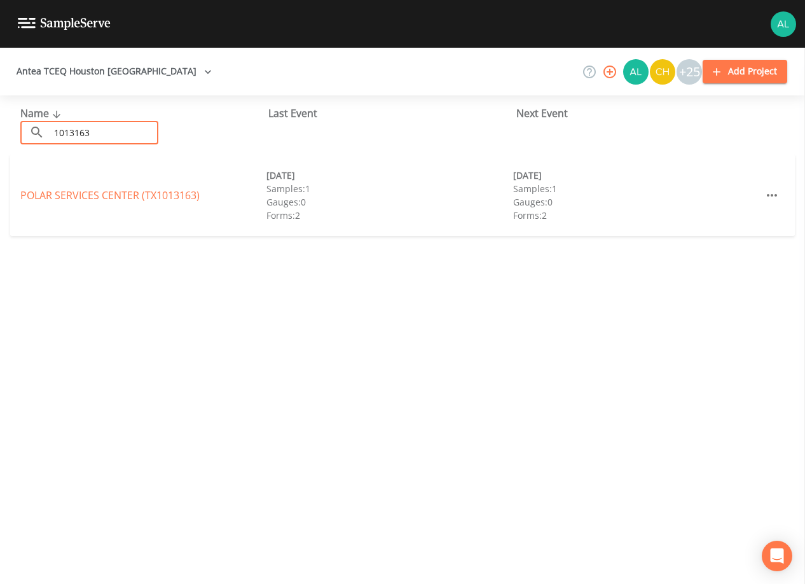
type input "1013163"
click at [108, 211] on div "[GEOGRAPHIC_DATA] (TX1013163) [DATE] Samples: 1 Gauges: 0 Forms: 2 [DATE] Sampl…" at bounding box center [402, 195] width 785 height 81
click at [117, 200] on link "[GEOGRAPHIC_DATA] (TX1013163)" at bounding box center [109, 195] width 179 height 14
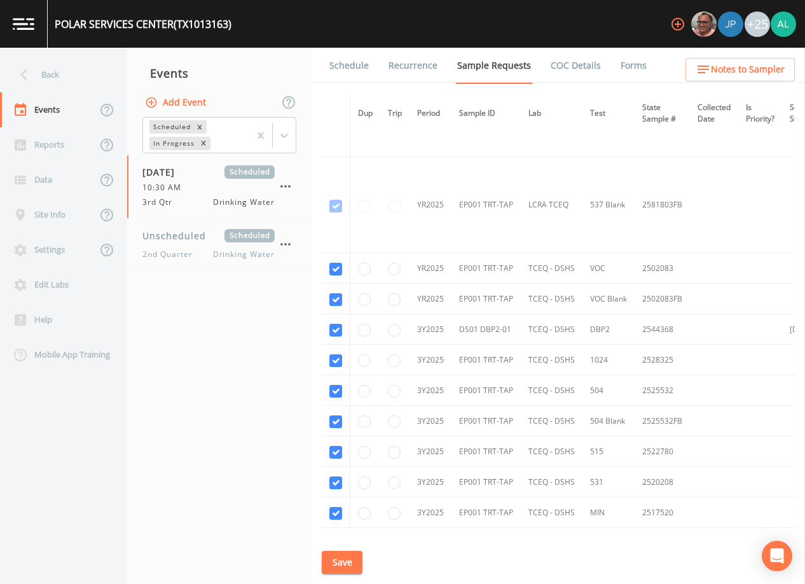
scroll to position [583, 0]
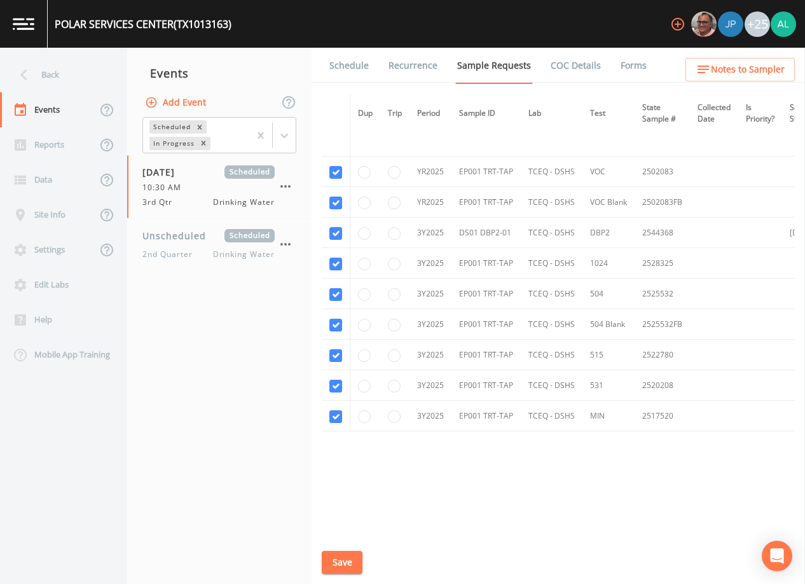
click at [342, 71] on link "Schedule" at bounding box center [349, 66] width 43 height 36
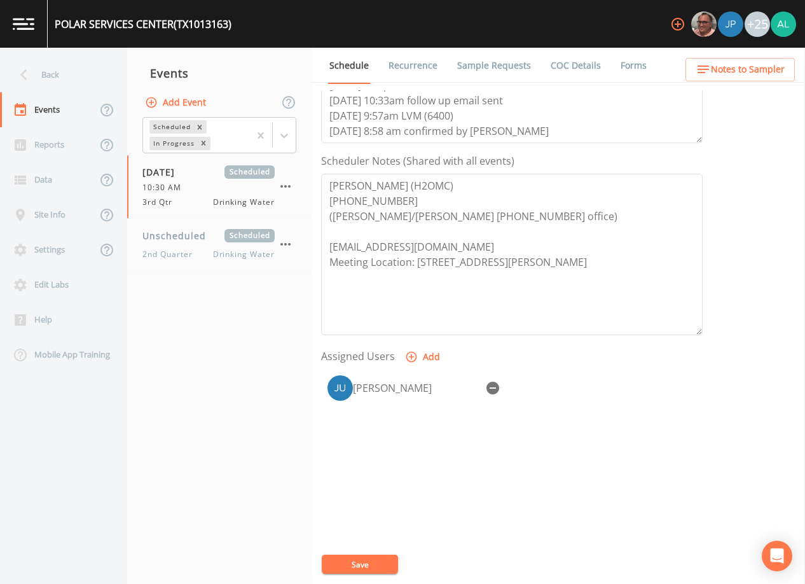
scroll to position [314, 0]
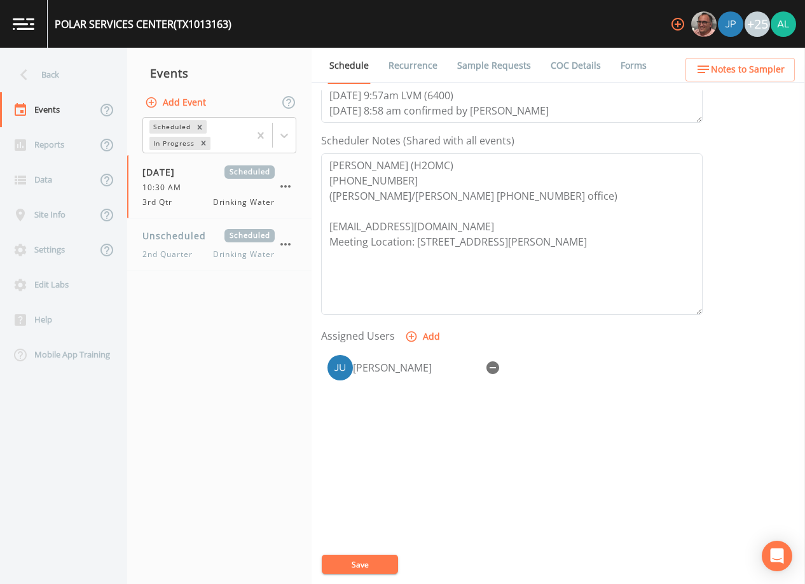
click at [709, 74] on icon "button" at bounding box center [703, 69] width 15 height 15
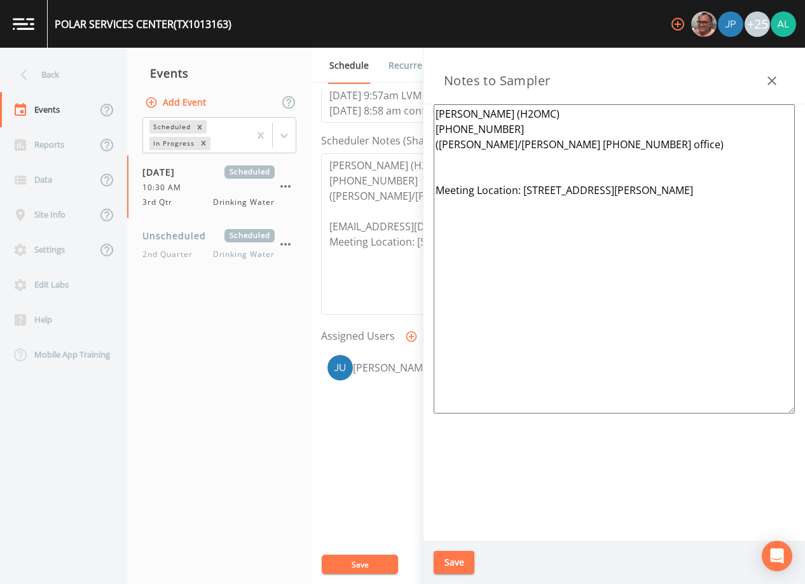
click at [450, 175] on textarea "[PERSON_NAME] (H2OMC) [PHONE_NUMBER] ([PERSON_NAME]/[PERSON_NAME] [PHONE_NUMBER…" at bounding box center [614, 258] width 361 height 309
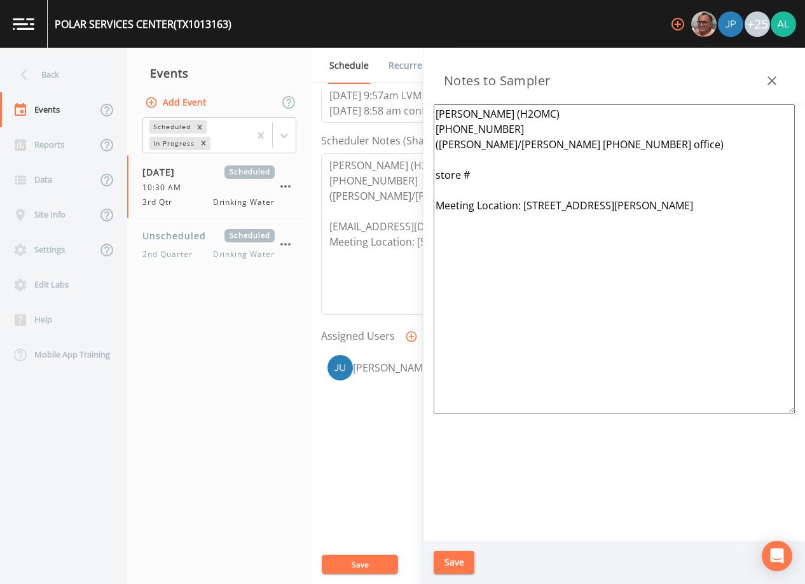
paste textarea "[PHONE_NUMBER]"
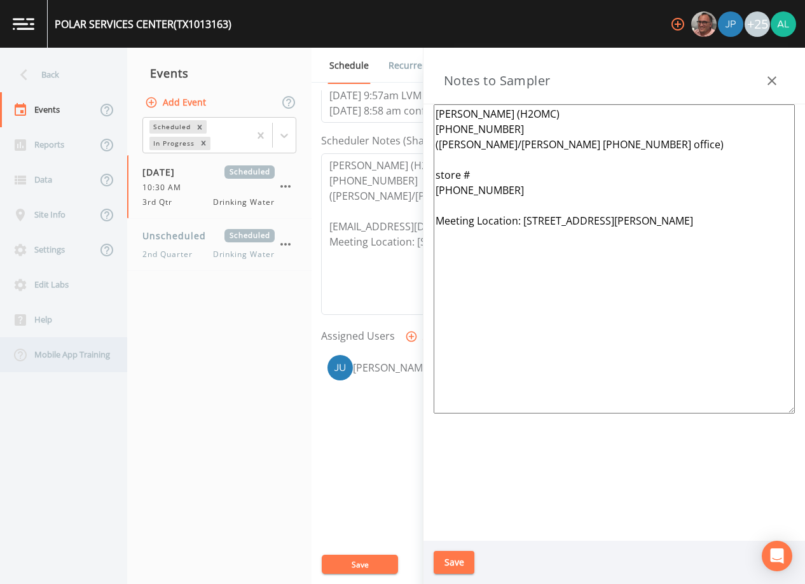
type textarea "[PERSON_NAME] (H2OMC) [PHONE_NUMBER] ([PERSON_NAME]/[PERSON_NAME] [PHONE_NUMBER…"
drag, startPoint x: 445, startPoint y: 557, endPoint x: 445, endPoint y: 509, distance: 47.7
click at [445, 557] on button "Save" at bounding box center [454, 563] width 41 height 24
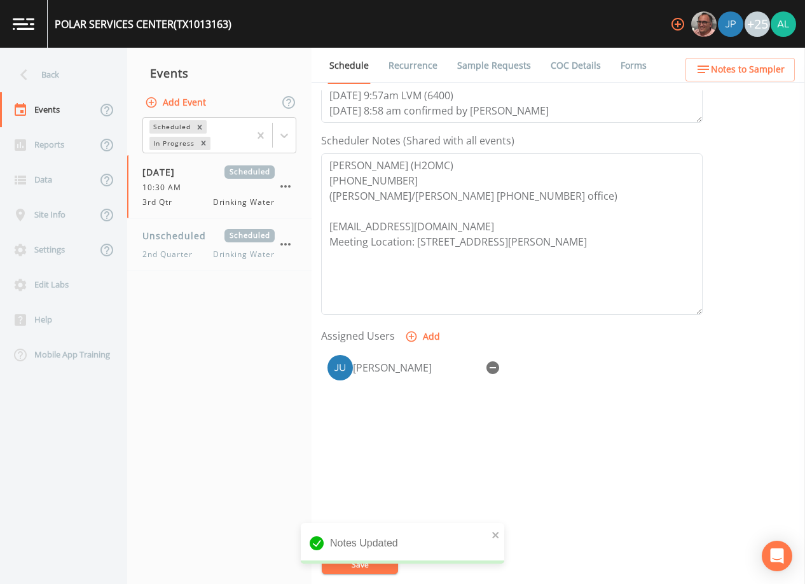
click at [464, 58] on link "Sample Requests" at bounding box center [494, 66] width 78 height 36
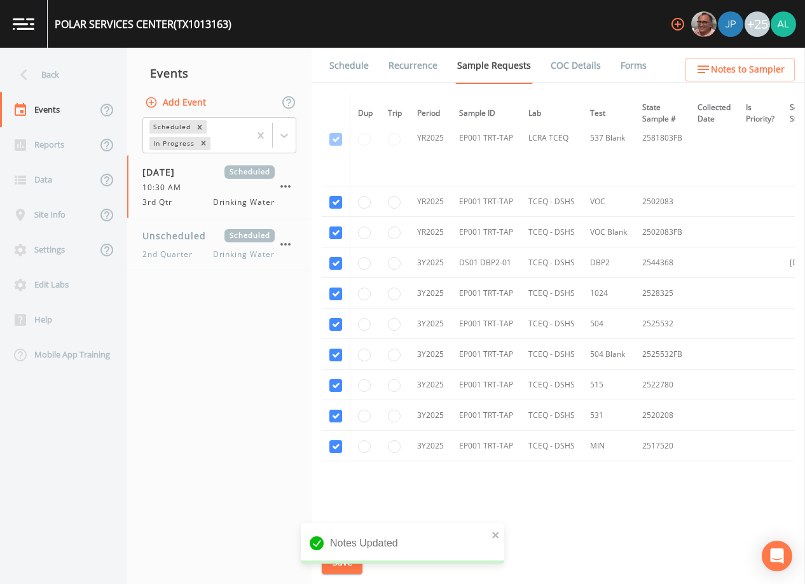
scroll to position [520, 0]
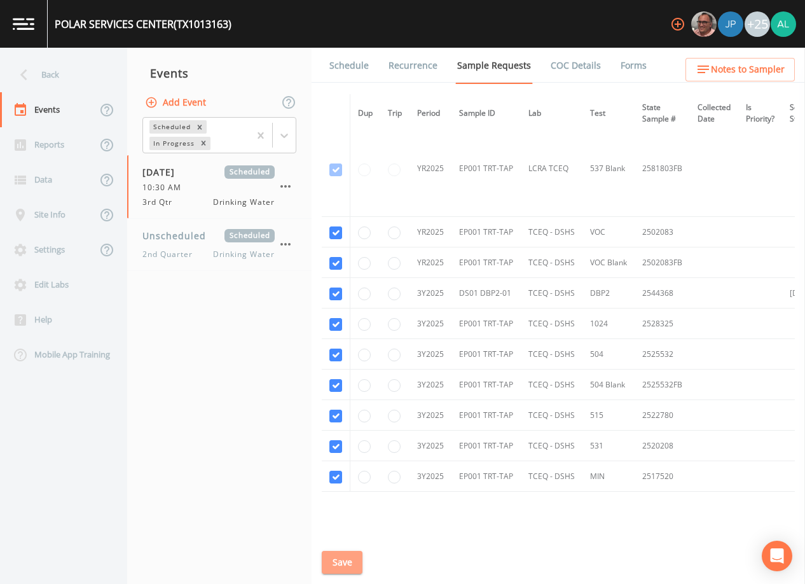
click at [356, 551] on button "Save" at bounding box center [342, 563] width 41 height 24
click at [78, 84] on div "Back" at bounding box center [57, 74] width 115 height 35
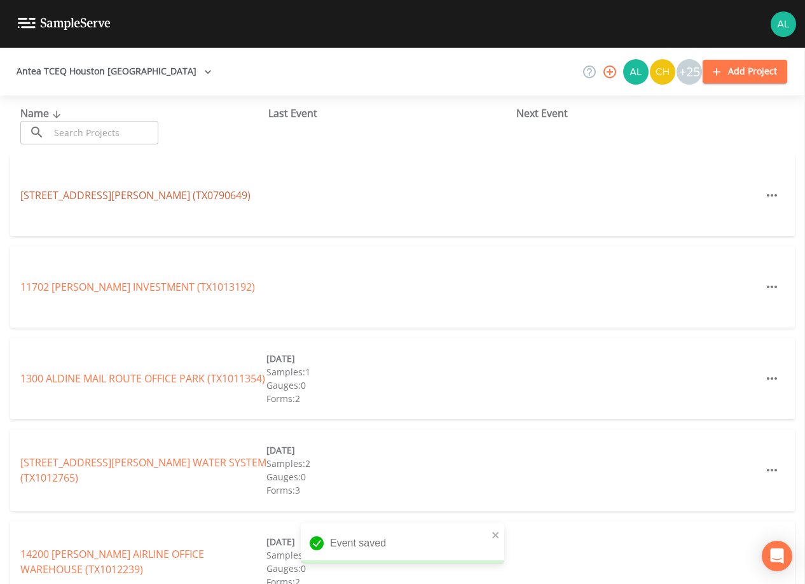
click at [118, 191] on link "[STREET_ADDRESS][PERSON_NAME] (TX0790649)" at bounding box center [135, 195] width 230 height 14
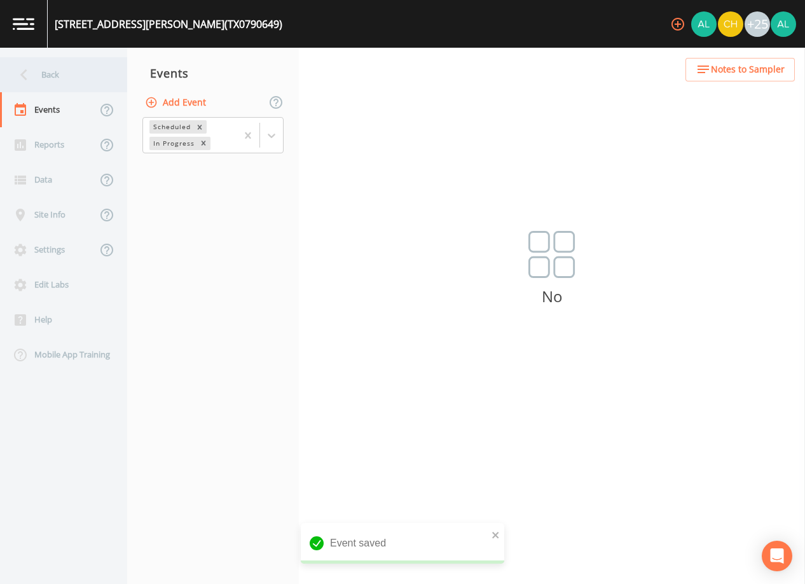
click at [56, 75] on div "Back" at bounding box center [57, 74] width 115 height 35
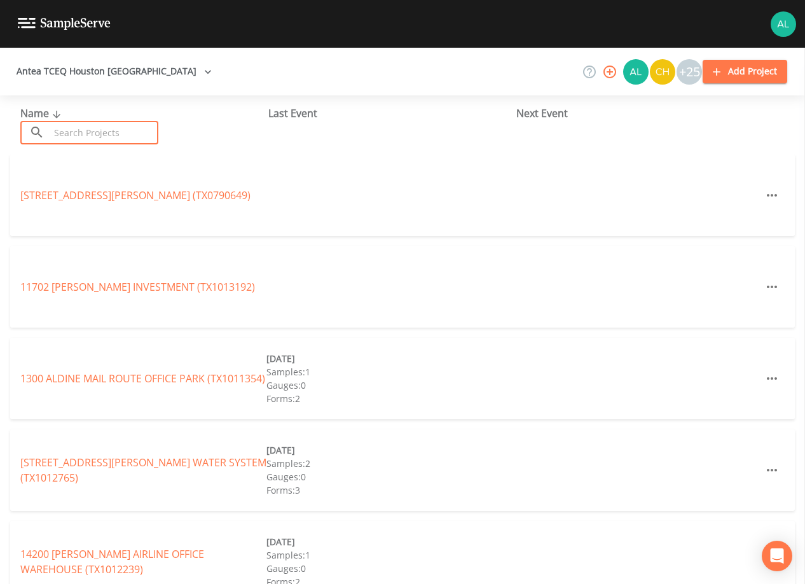
click at [97, 129] on input "text" at bounding box center [104, 133] width 109 height 24
type input "0"
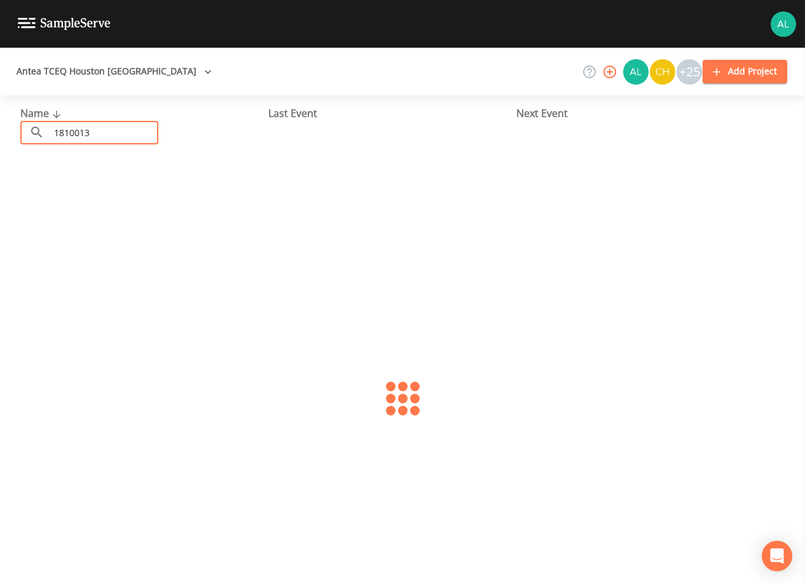
type input "1810013"
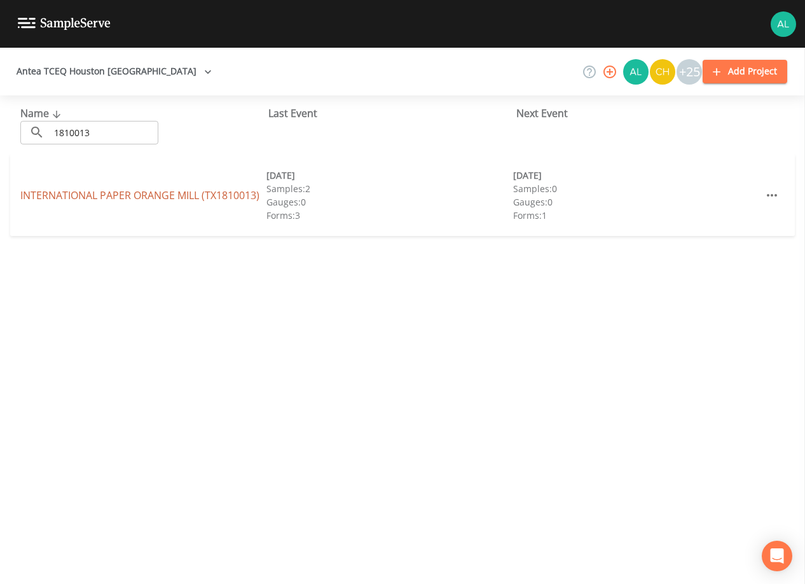
click at [72, 198] on link "INTERNATIONAL PAPER [GEOGRAPHIC_DATA] (TX1810013)" at bounding box center [139, 195] width 239 height 14
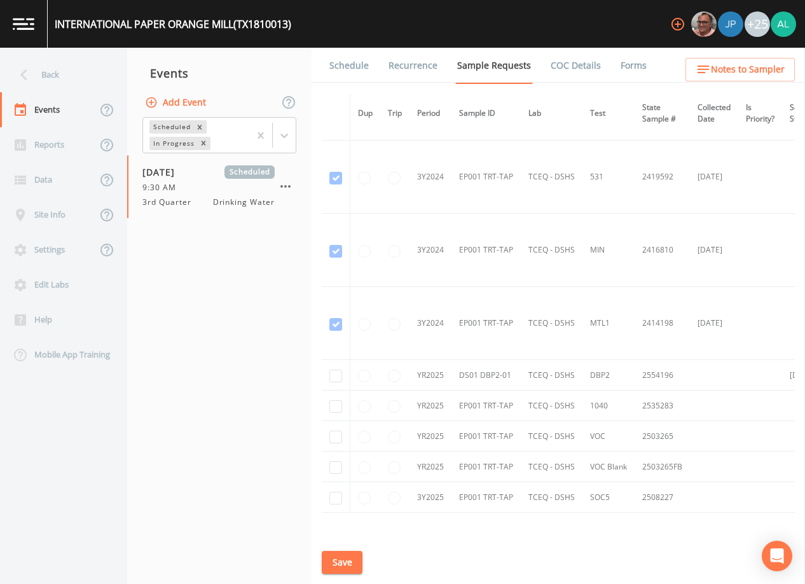
scroll to position [516, 0]
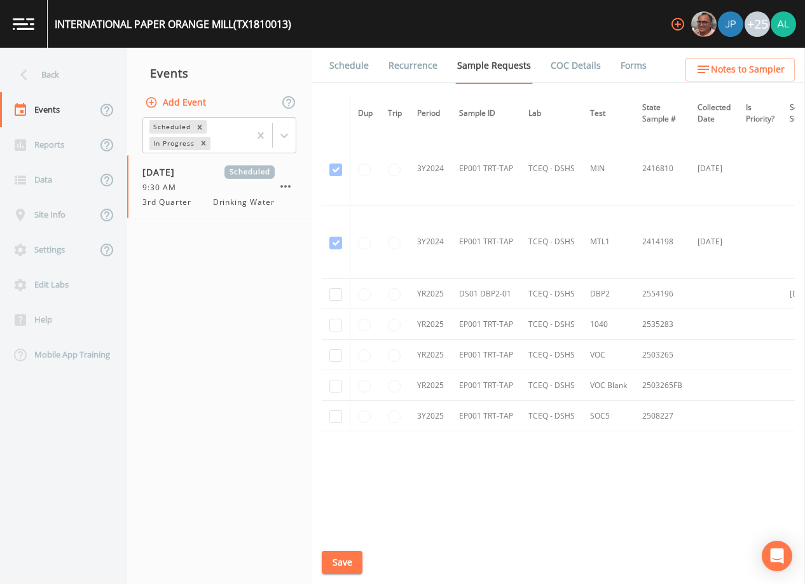
click at [364, 64] on link "Schedule" at bounding box center [349, 66] width 43 height 36
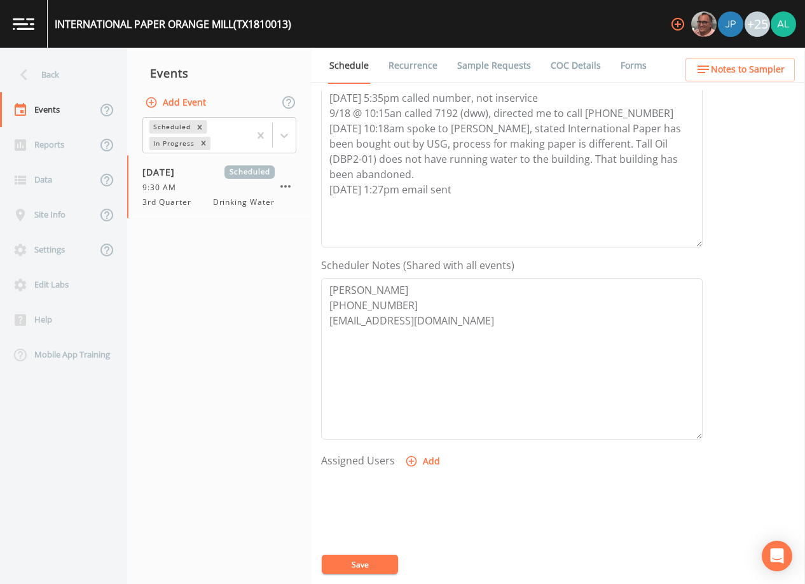
scroll to position [191, 0]
click at [415, 454] on icon "button" at bounding box center [411, 459] width 13 height 13
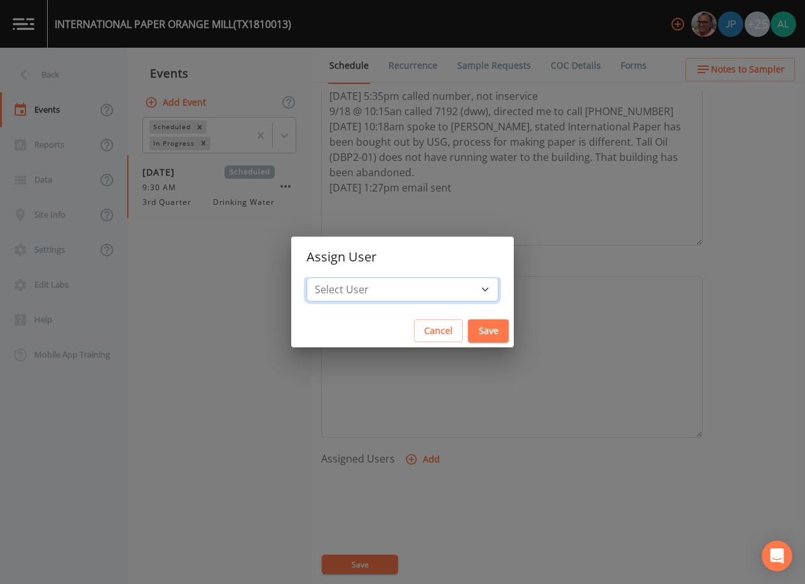
click at [434, 277] on select "Select User [PERSON_NAME] [PERSON_NAME] [PERSON_NAME] [PERSON_NAME] [PERSON_NAM…" at bounding box center [403, 289] width 192 height 24
click at [417, 321] on button "Cancel" at bounding box center [438, 331] width 49 height 24
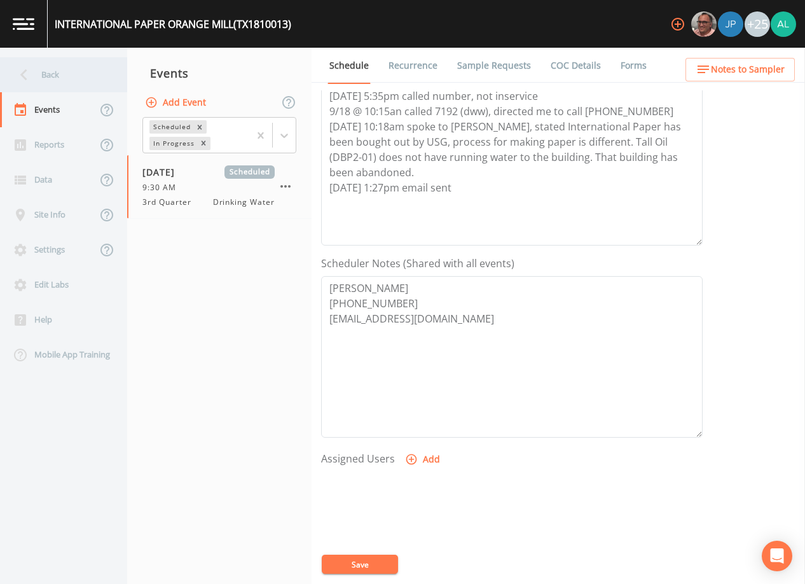
click at [55, 84] on div "Back" at bounding box center [57, 74] width 115 height 35
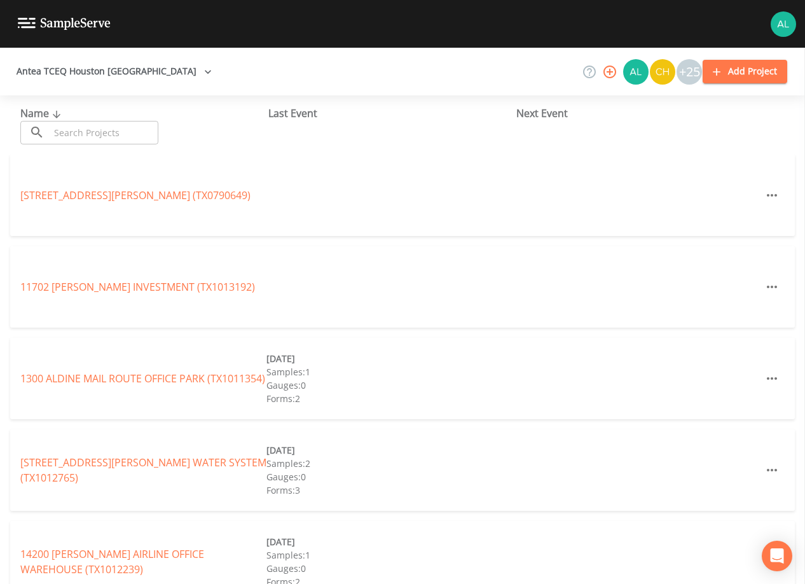
click at [106, 139] on input "text" at bounding box center [104, 133] width 109 height 24
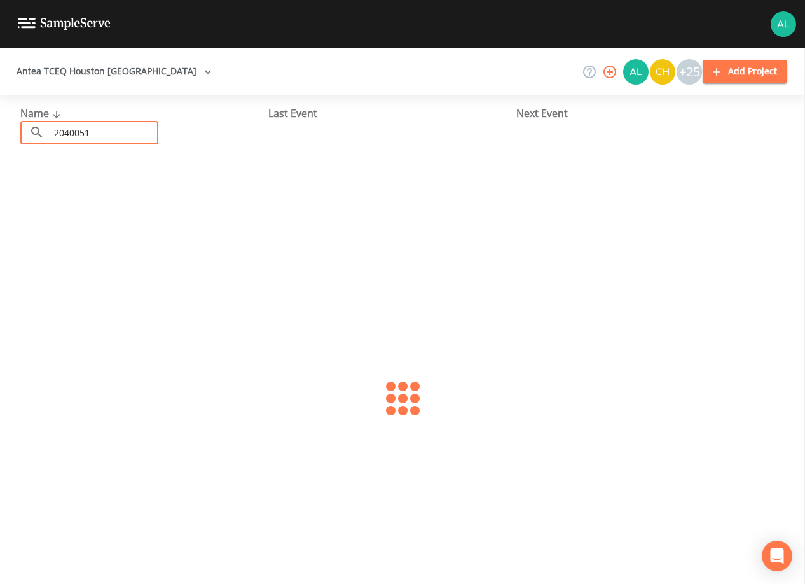
type input "2040051"
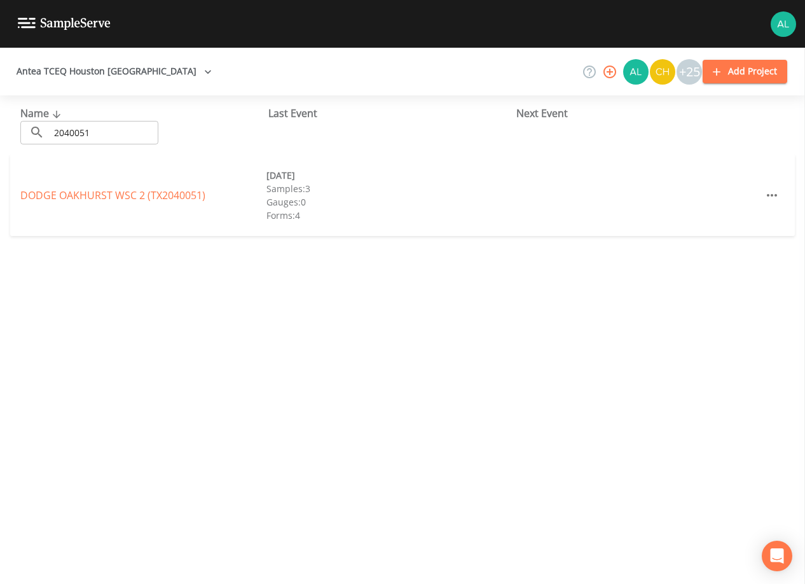
click at [114, 210] on div "DODGE OAKHURST WSC 2 (TX2040051) [DATE] Samples: 3 Gauges: 0 Forms: 4" at bounding box center [402, 195] width 785 height 81
click at [123, 204] on div "DODGE OAKHURST WSC 2 (TX2040051) [DATE] Samples: 3 Gauges: 0 Forms: 4" at bounding box center [402, 195] width 785 height 81
drag, startPoint x: 123, startPoint y: 204, endPoint x: 125, endPoint y: 193, distance: 11.1
click at [125, 193] on link "DODGE OAKHURST WSC 2 (TX2040051)" at bounding box center [112, 195] width 185 height 14
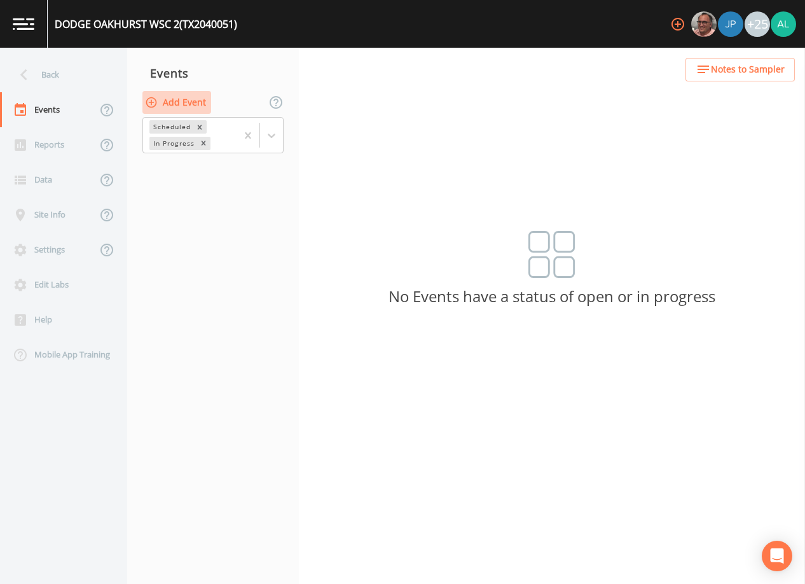
click at [186, 100] on button "Add Event" at bounding box center [176, 103] width 69 height 24
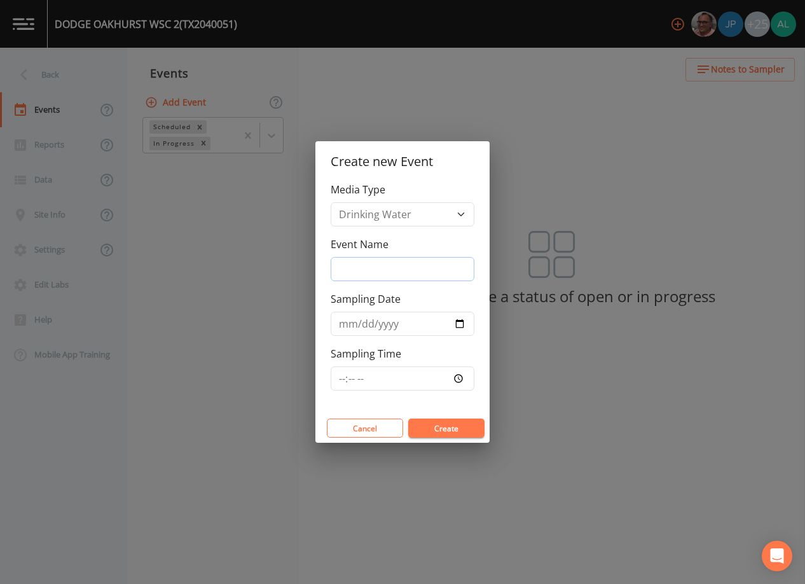
click at [384, 277] on input "Event Name" at bounding box center [403, 269] width 144 height 24
type input "3rd Quarter"
type input "[DATE]"
click at [342, 385] on input "Sampling Time" at bounding box center [403, 378] width 144 height 24
type input "09:00"
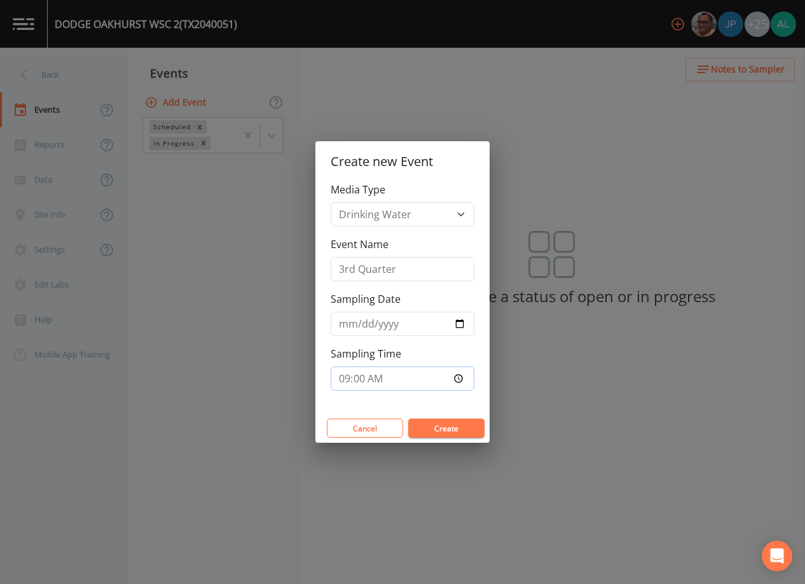
click at [408, 419] on button "Create" at bounding box center [446, 428] width 76 height 19
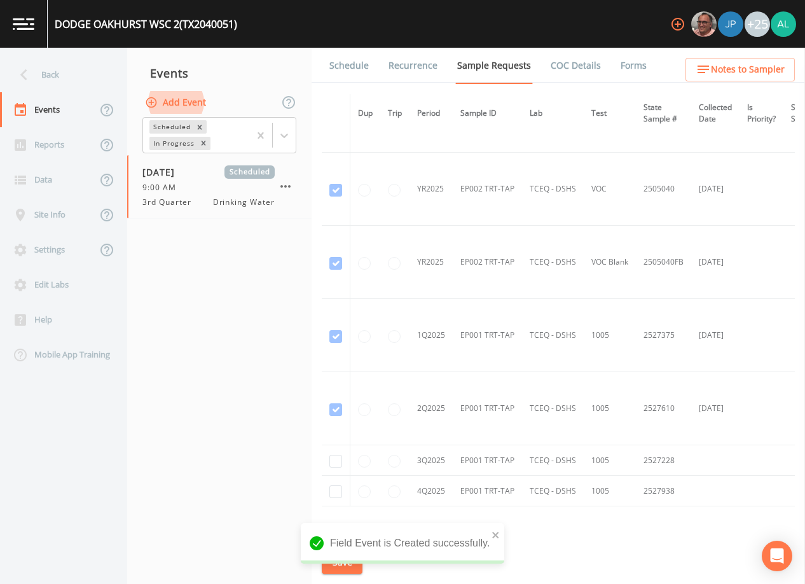
scroll to position [2253, 0]
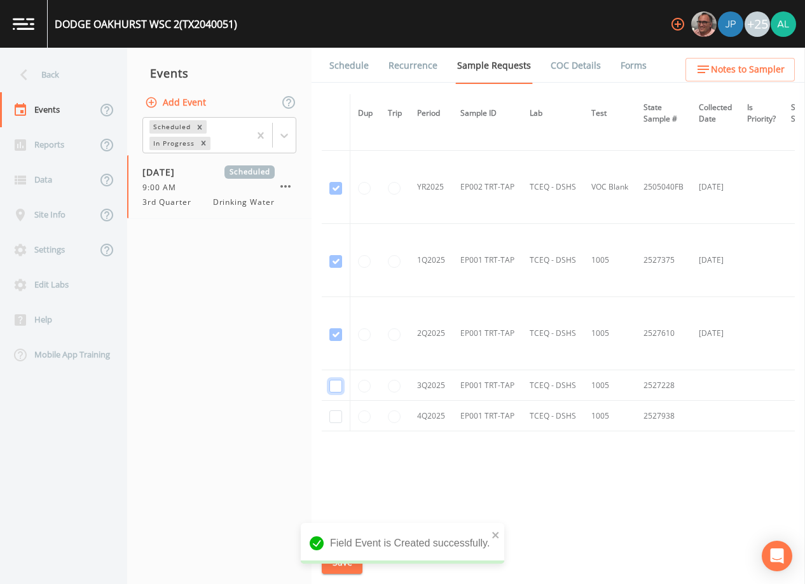
click at [333, 386] on input "checkbox" at bounding box center [336, 386] width 13 height 13
checkbox input "true"
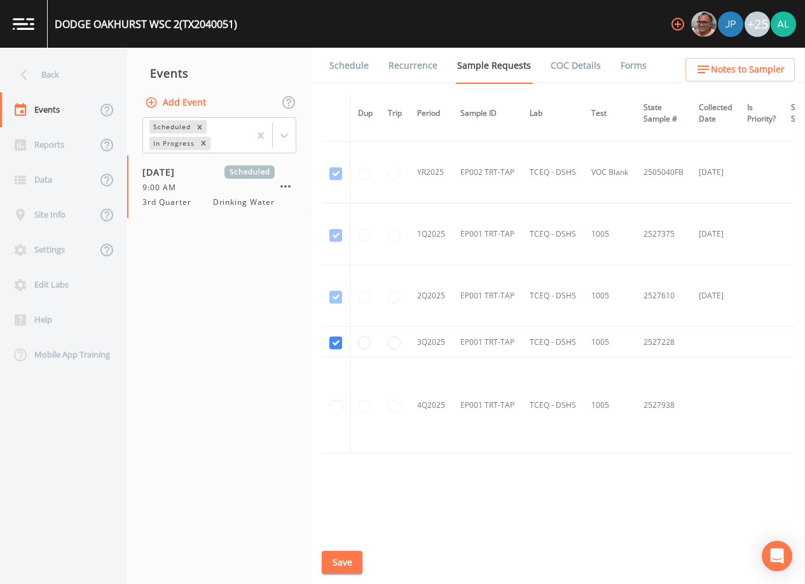
click at [332, 573] on button "Save" at bounding box center [342, 563] width 41 height 24
click at [351, 59] on link "Schedule" at bounding box center [349, 66] width 43 height 36
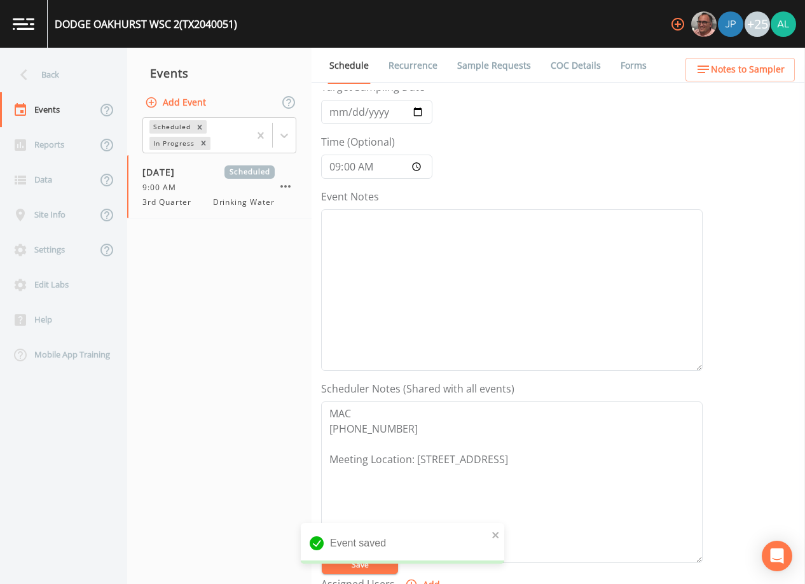
scroll to position [127, 0]
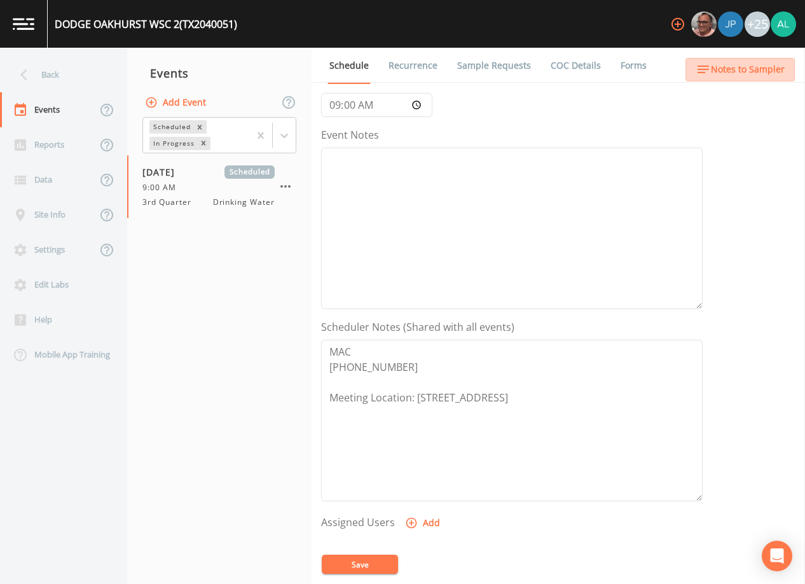
click at [732, 60] on button "Notes to Sampler" at bounding box center [740, 70] width 109 height 24
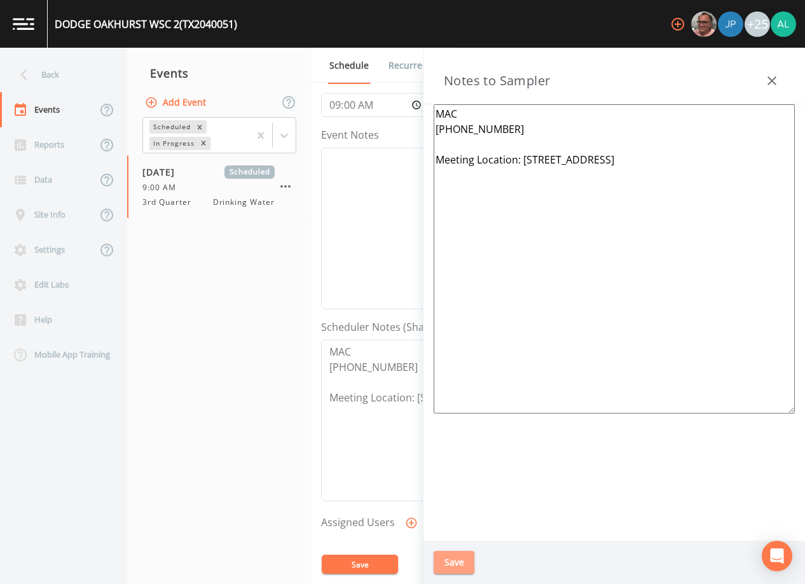
click at [468, 565] on button "Save" at bounding box center [454, 563] width 41 height 24
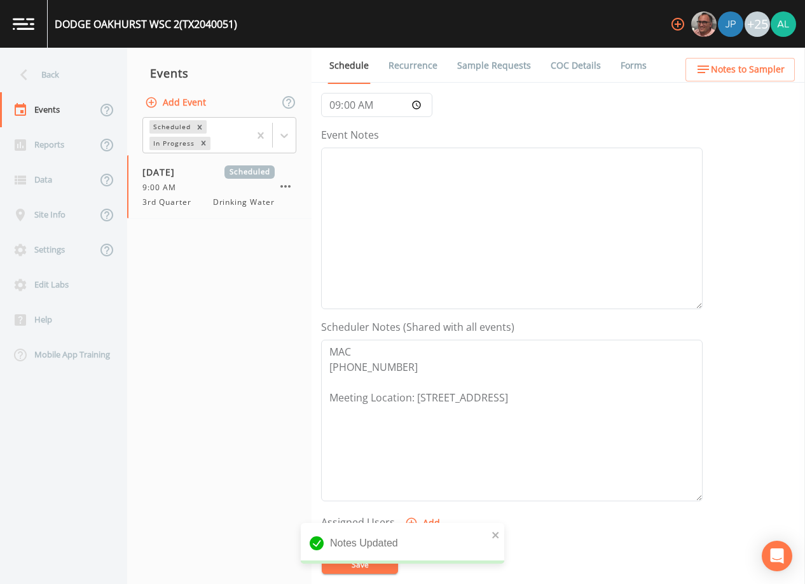
drag, startPoint x: 497, startPoint y: 78, endPoint x: 499, endPoint y: 69, distance: 9.7
click at [499, 77] on link "Sample Requests" at bounding box center [494, 66] width 78 height 36
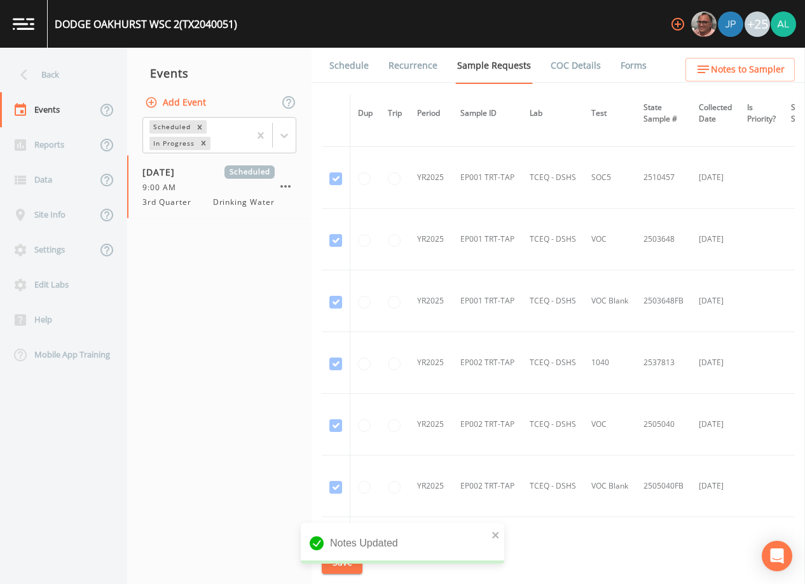
scroll to position [1929, 0]
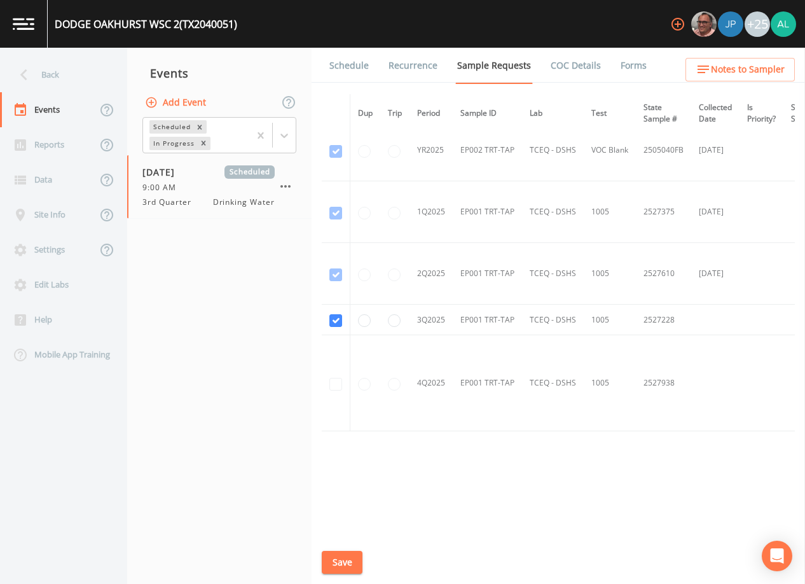
click at [342, 66] on link "Schedule" at bounding box center [349, 66] width 43 height 36
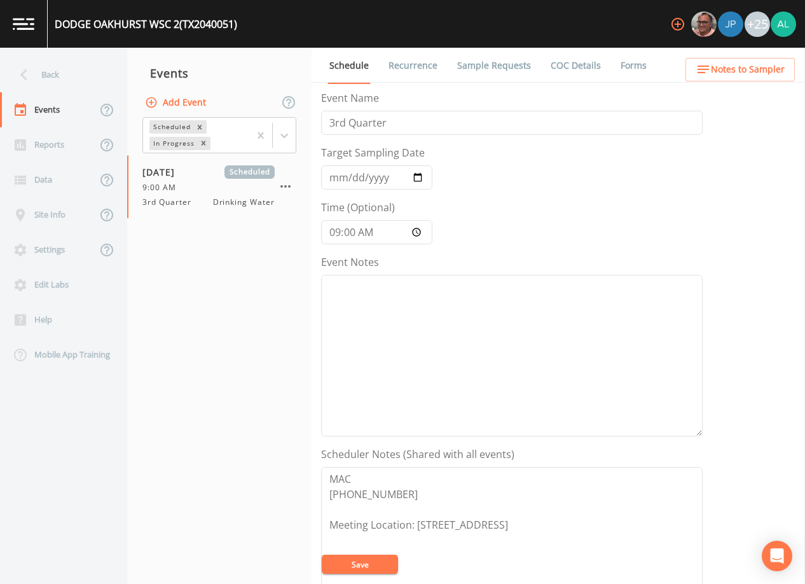
scroll to position [127, 0]
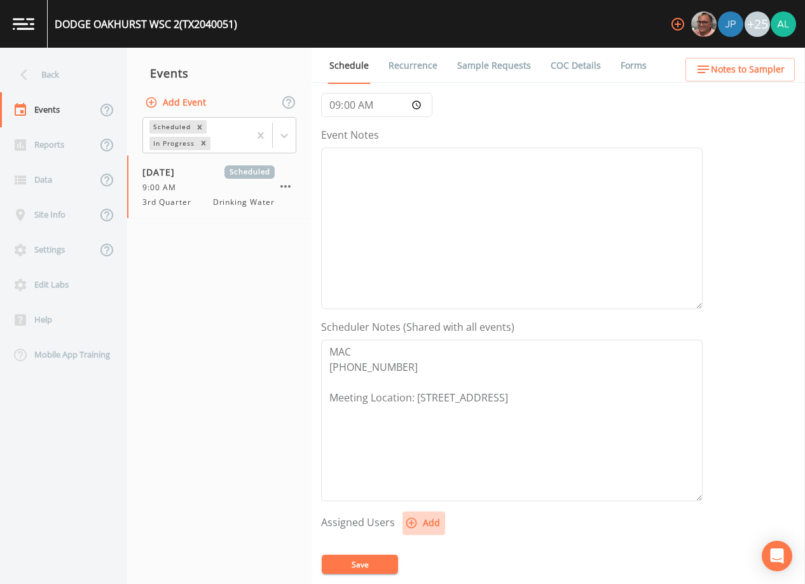
click at [421, 521] on button "Add" at bounding box center [424, 523] width 43 height 24
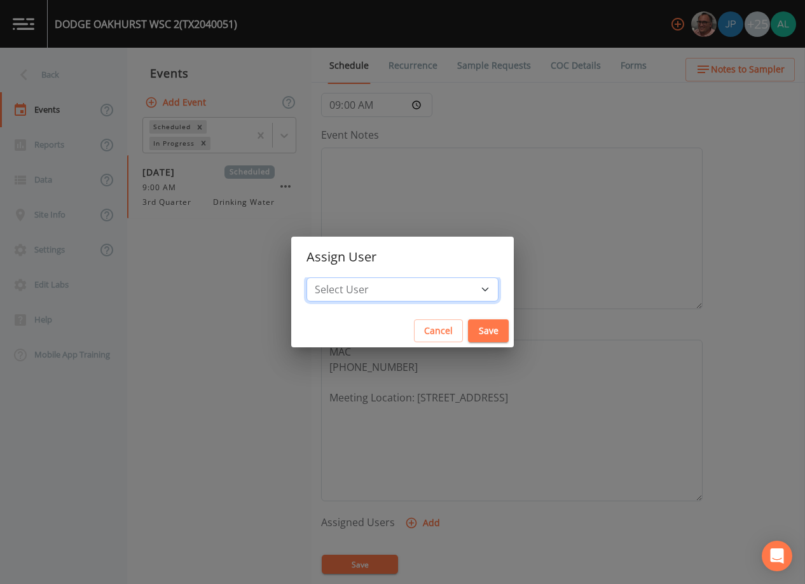
click at [434, 298] on select "Select User [PERSON_NAME] [PERSON_NAME] [PERSON_NAME] [PERSON_NAME] [PERSON_NAM…" at bounding box center [403, 289] width 192 height 24
click at [411, 284] on select "Select User [PERSON_NAME] [PERSON_NAME] [PERSON_NAME] [PERSON_NAME] [PERSON_NAM…" at bounding box center [403, 289] width 192 height 24
select select "914a0f29-56c2-4065-8e52-23905ef40f2e"
click at [335, 277] on select "Select User [PERSON_NAME] [PERSON_NAME] [PERSON_NAME] [PERSON_NAME] [PERSON_NAM…" at bounding box center [403, 289] width 192 height 24
click at [468, 339] on button "Save" at bounding box center [488, 331] width 41 height 24
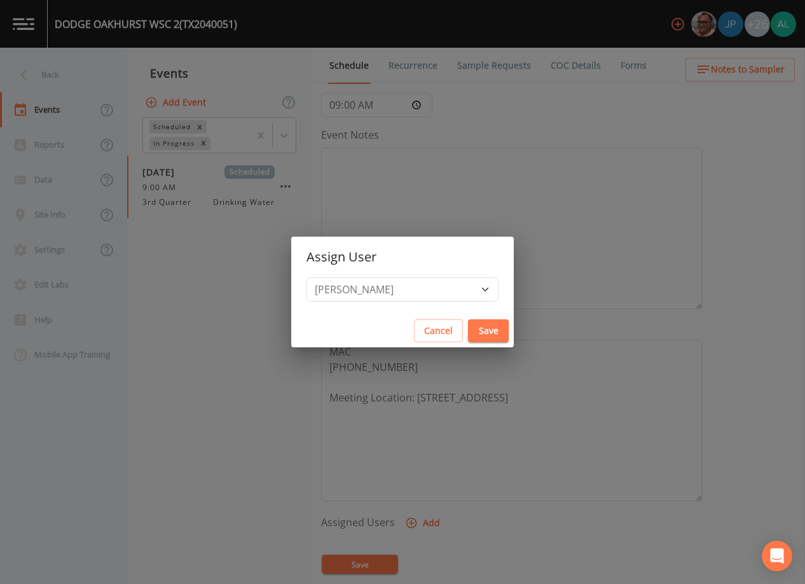
select select
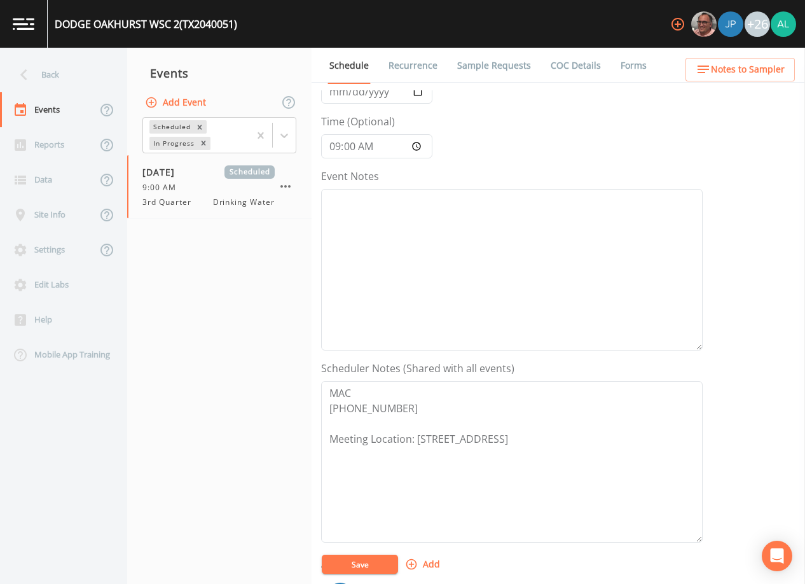
scroll to position [64, 0]
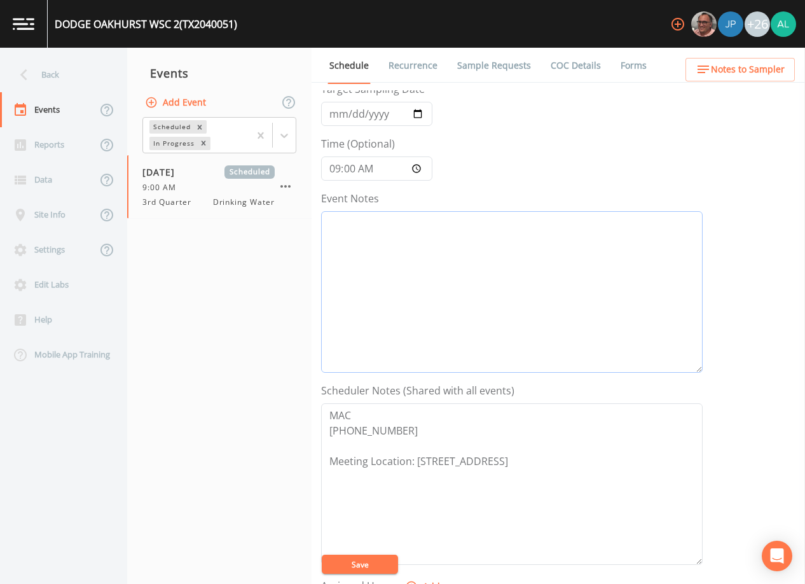
drag, startPoint x: 429, startPoint y: 344, endPoint x: 419, endPoint y: 338, distance: 11.1
click at [421, 342] on textarea "Event Notes" at bounding box center [512, 292] width 382 height 162
type textarea "[DATE] 9:19am confirmed by [PERSON_NAME]"
click at [357, 562] on button "Save" at bounding box center [360, 564] width 76 height 19
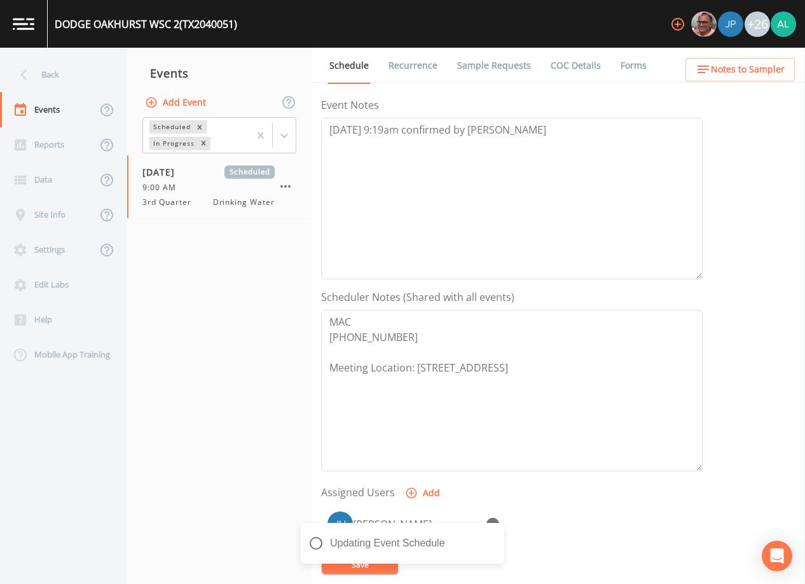
scroll to position [254, 0]
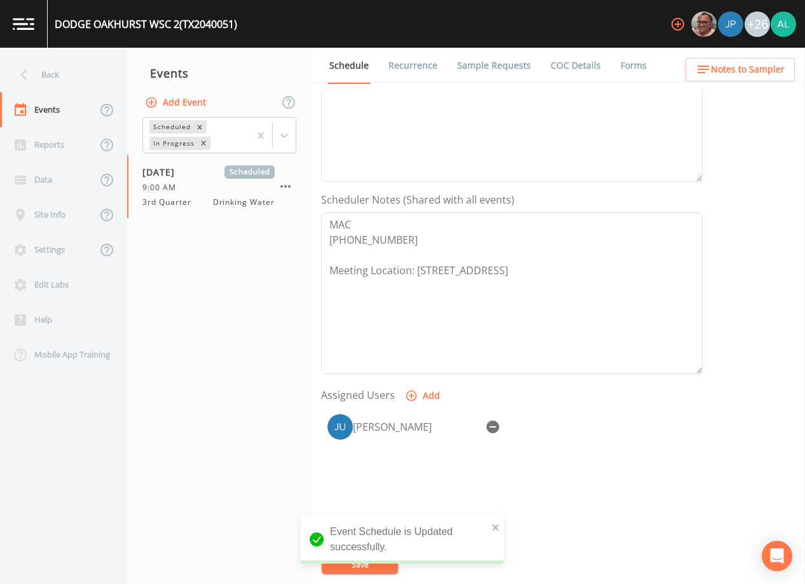
click at [513, 76] on link "Sample Requests" at bounding box center [494, 66] width 78 height 36
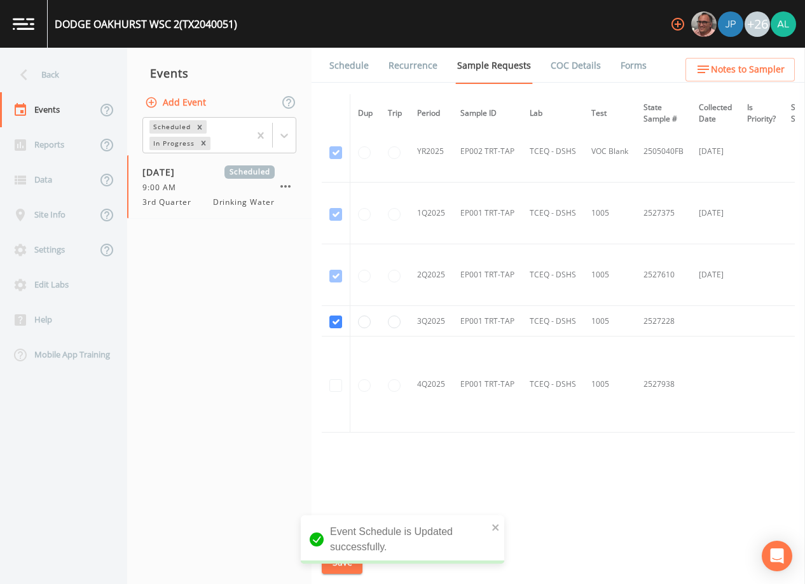
scroll to position [1929, 0]
click at [345, 71] on link "Schedule" at bounding box center [349, 66] width 43 height 36
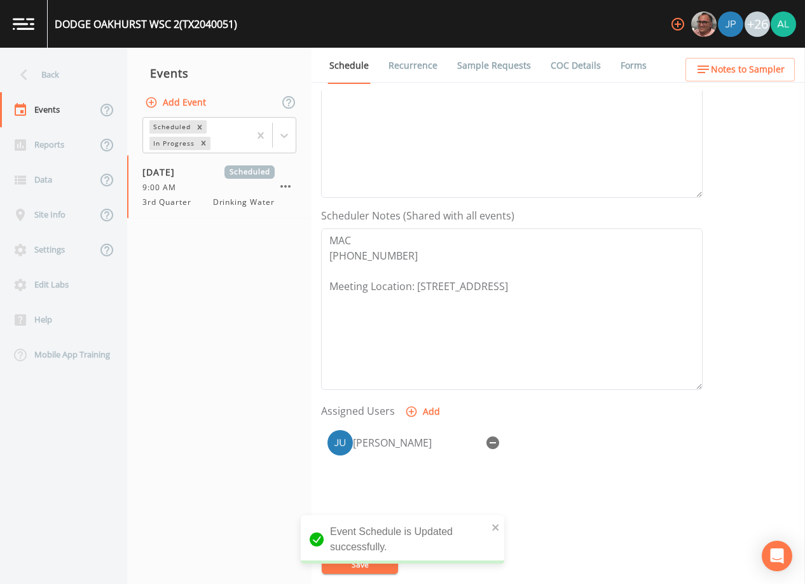
scroll to position [314, 0]
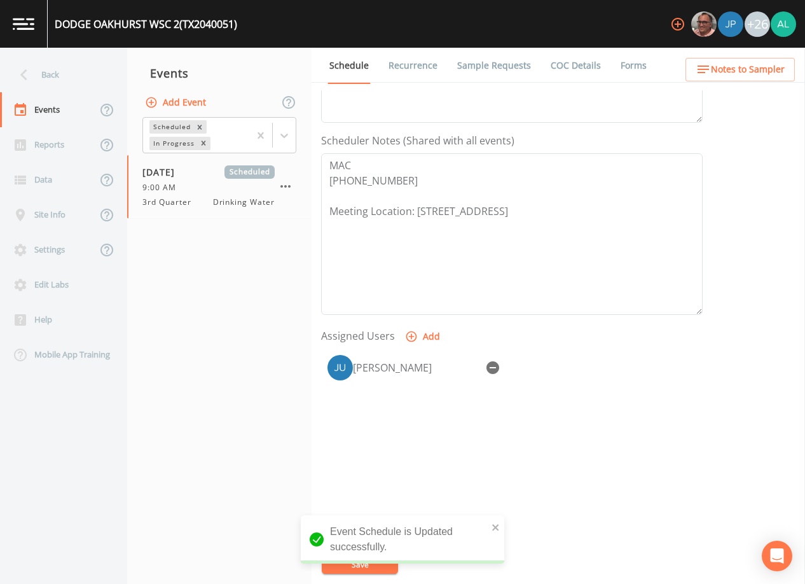
click at [717, 73] on span "Notes to Sampler" at bounding box center [748, 70] width 74 height 16
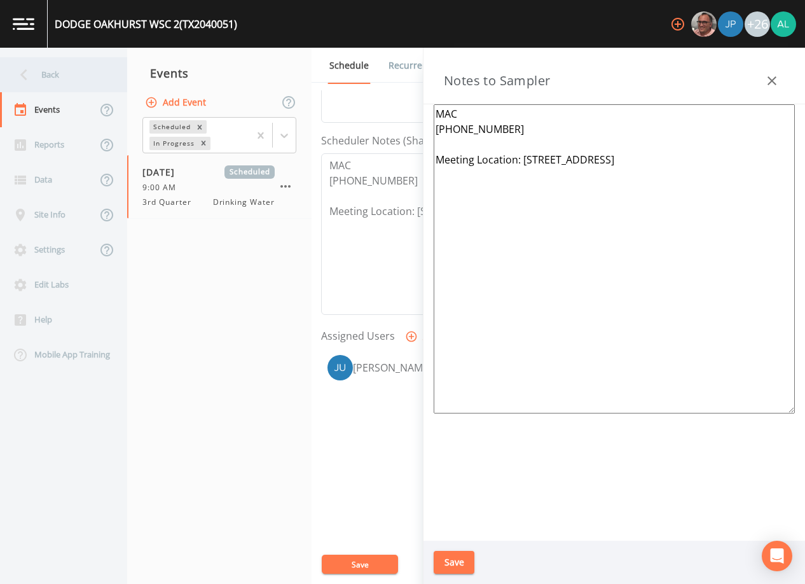
click at [87, 67] on div "Back" at bounding box center [57, 74] width 115 height 35
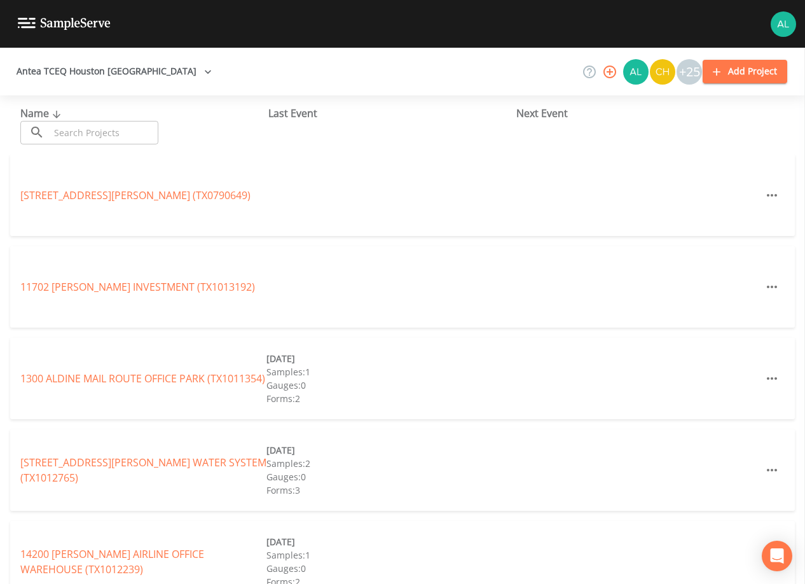
drag, startPoint x: 88, startPoint y: 137, endPoint x: 93, endPoint y: 128, distance: 10.0
click at [89, 134] on input "text" at bounding box center [104, 133] width 109 height 24
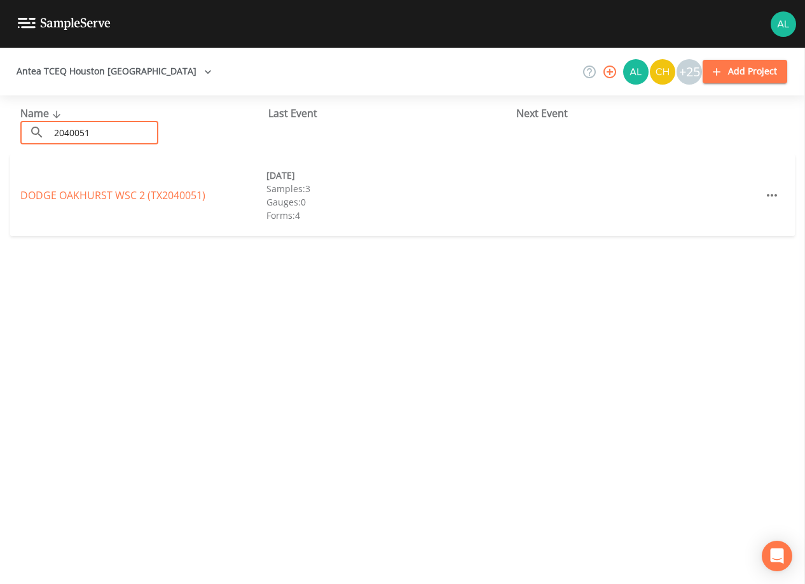
type input "2040051"
click at [178, 188] on div "DODGE OAKHURST WSC 2 (TX2040051)" at bounding box center [143, 195] width 246 height 15
click at [176, 191] on link "DODGE OAKHURST WSC 2 (TX2040051)" at bounding box center [112, 195] width 185 height 14
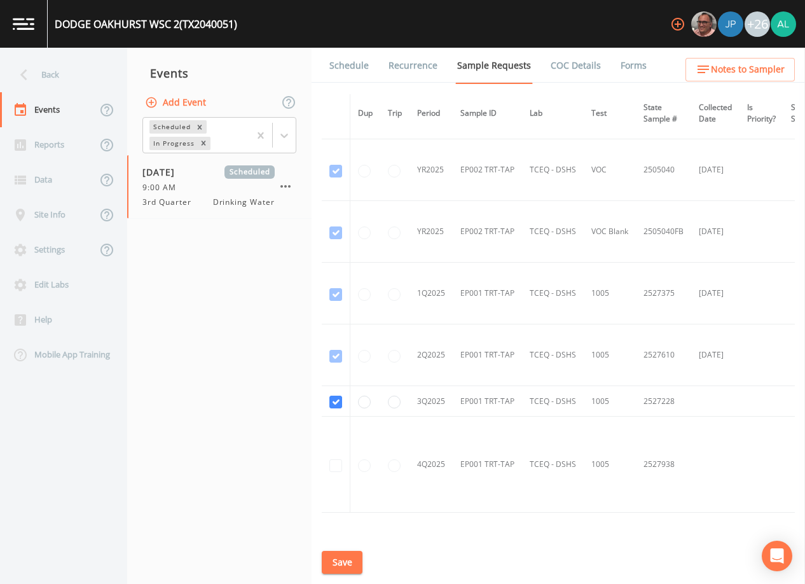
scroll to position [1929, 0]
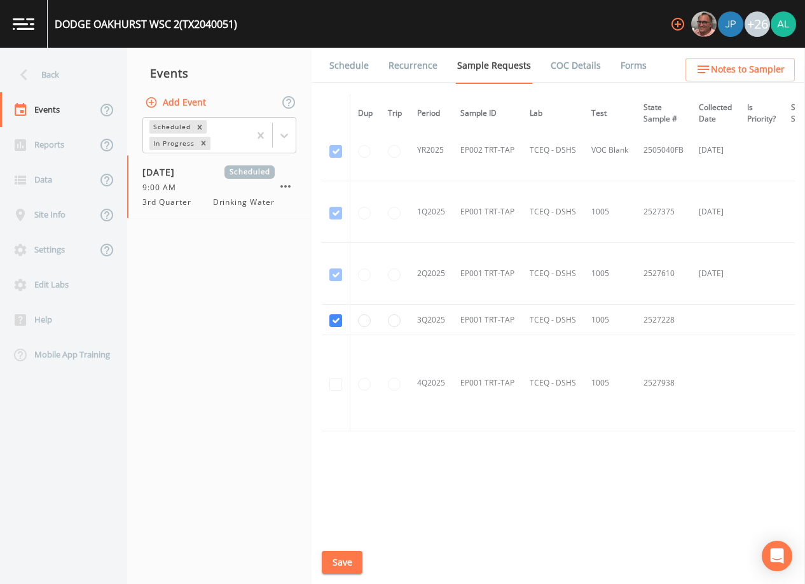
click at [352, 64] on link "Schedule" at bounding box center [349, 66] width 43 height 36
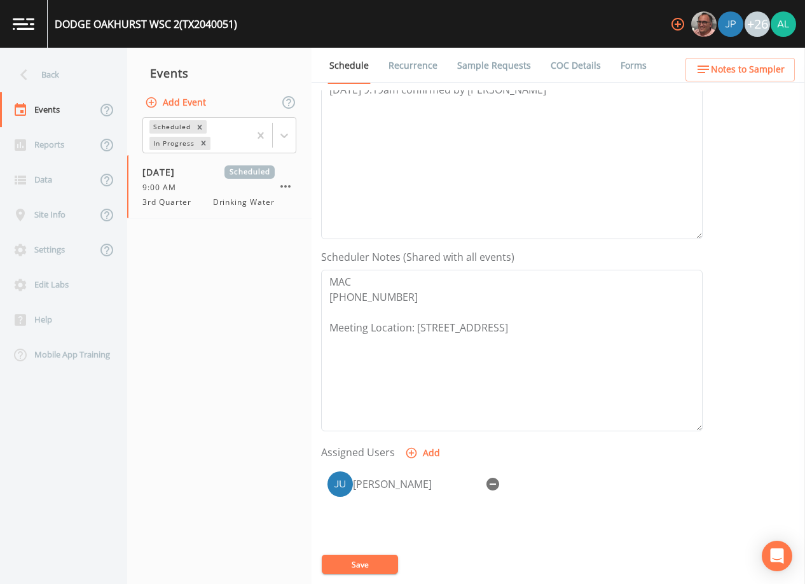
scroll to position [314, 0]
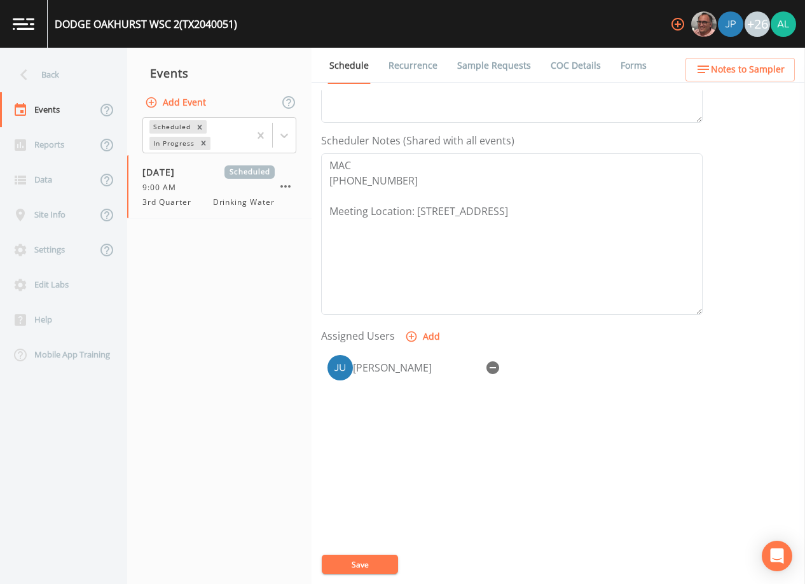
click at [742, 73] on span "Notes to Sampler" at bounding box center [748, 70] width 74 height 16
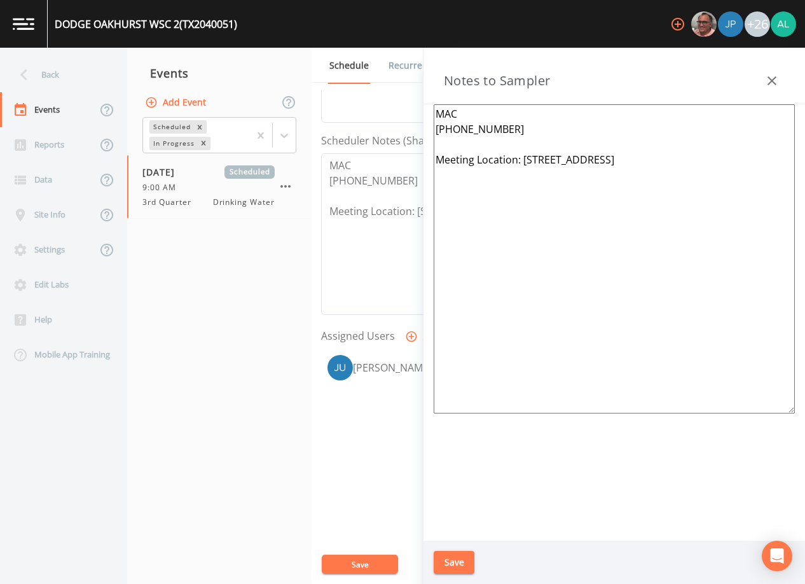
click at [454, 562] on button "Save" at bounding box center [454, 563] width 41 height 24
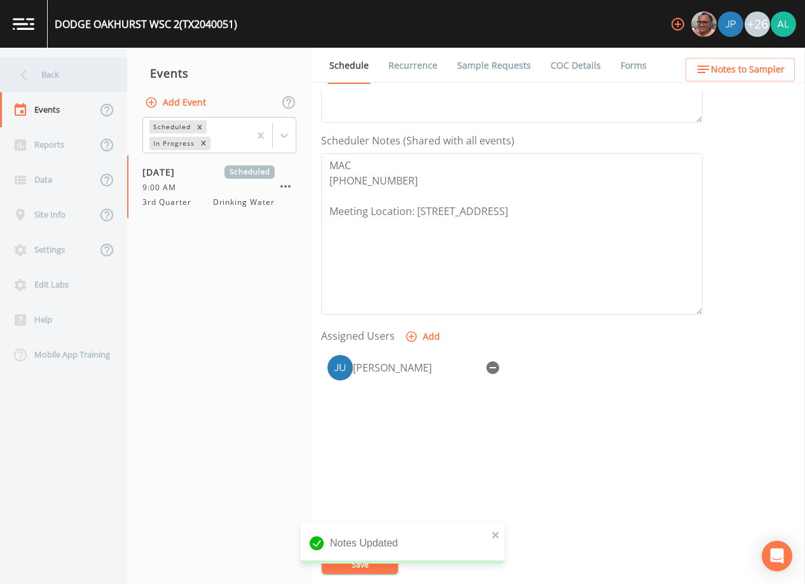
click at [60, 80] on div "Back" at bounding box center [57, 74] width 115 height 35
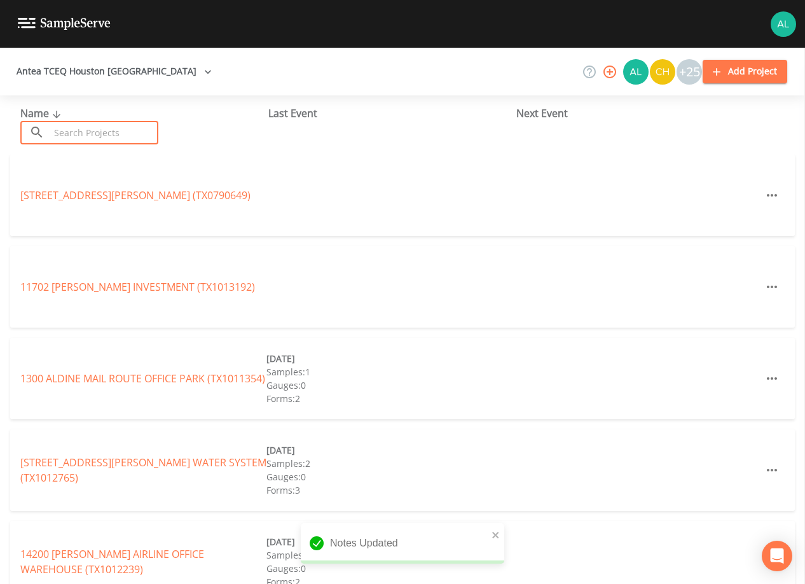
click at [88, 130] on input "text" at bounding box center [104, 133] width 109 height 24
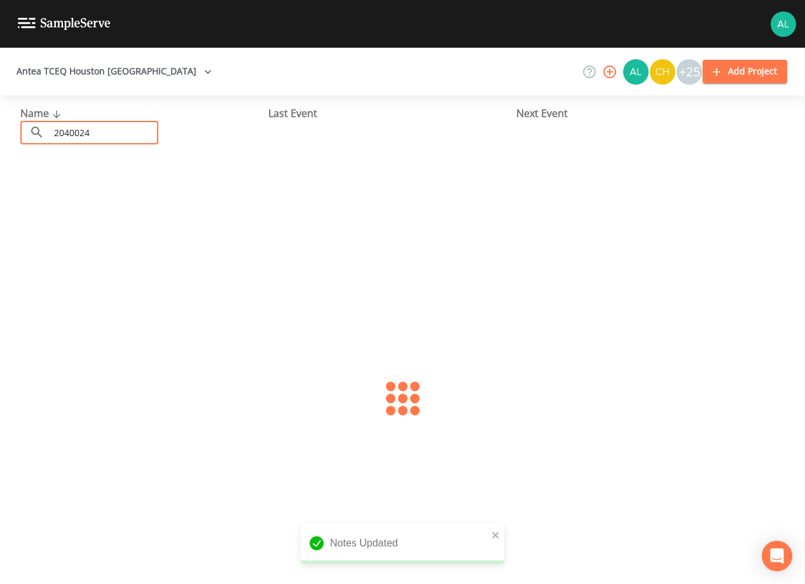
type input "2040024"
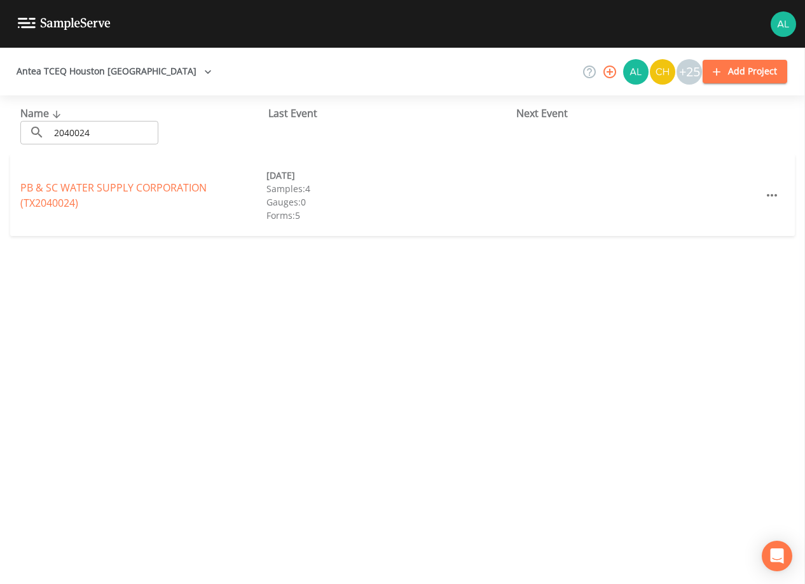
click at [105, 180] on div "PB & SC WATER SUPPLY CORPORATION (TX2040024)" at bounding box center [143, 195] width 246 height 31
click at [106, 191] on link "PB & SC WATER SUPPLY CORPORATION (TX2040024)" at bounding box center [113, 195] width 186 height 29
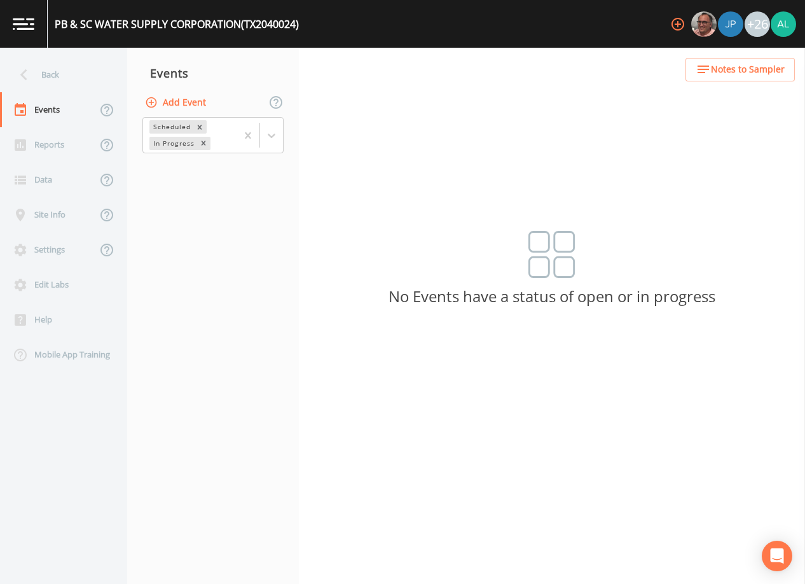
drag, startPoint x: 191, startPoint y: 114, endPoint x: 192, endPoint y: 107, distance: 7.0
click at [191, 112] on div "Add Event" at bounding box center [213, 102] width 172 height 27
click at [192, 107] on button "Add Event" at bounding box center [176, 103] width 69 height 24
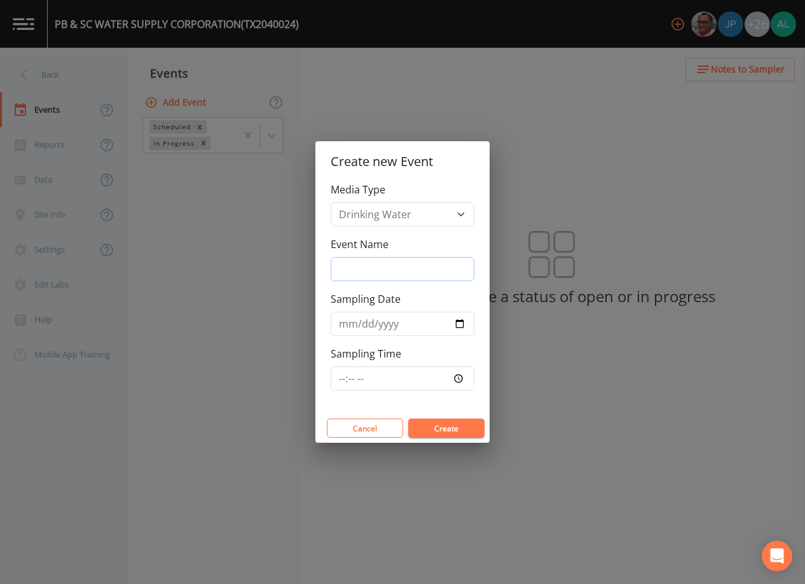
click at [399, 271] on input "Event Name" at bounding box center [403, 269] width 144 height 24
type input "3rd Quarter"
type input "[DATE]"
click at [344, 375] on input "Sampling Time" at bounding box center [403, 378] width 144 height 24
type input "09:30"
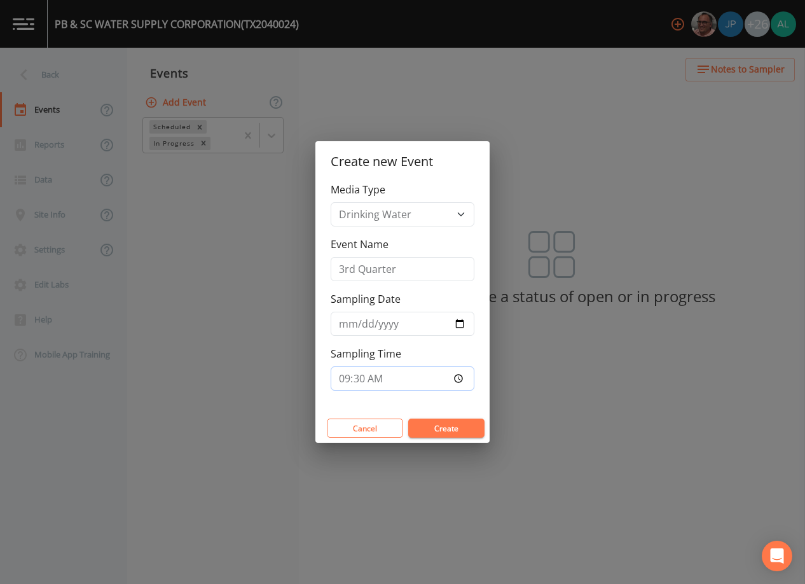
click at [408, 419] on button "Create" at bounding box center [446, 428] width 76 height 19
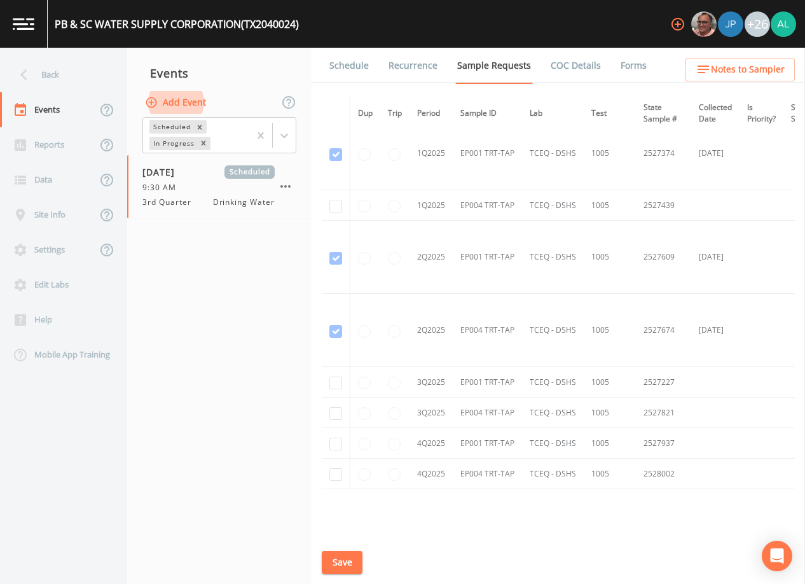
scroll to position [4832, 0]
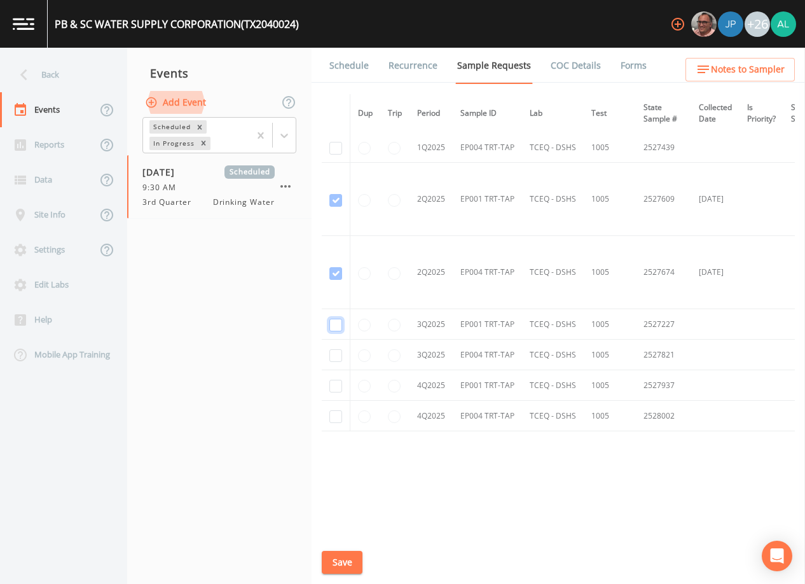
click at [337, 326] on input "checkbox" at bounding box center [336, 325] width 13 height 13
checkbox input "true"
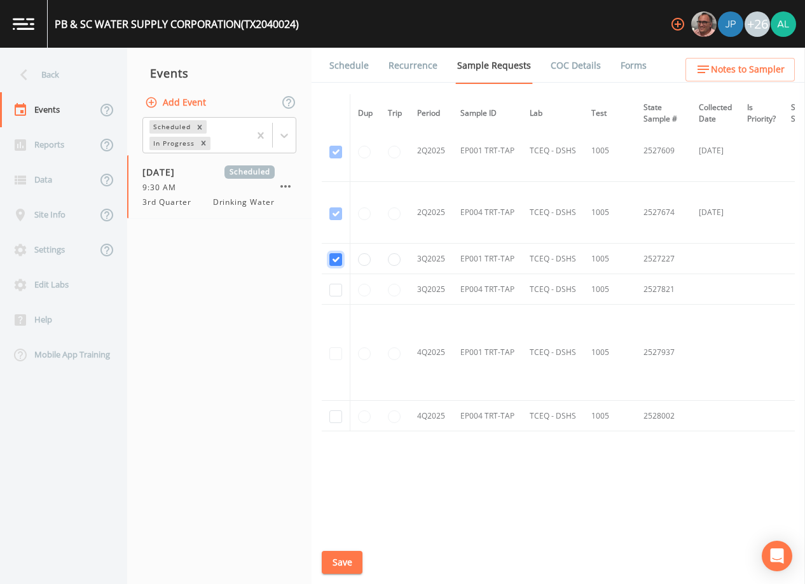
scroll to position [4082, 0]
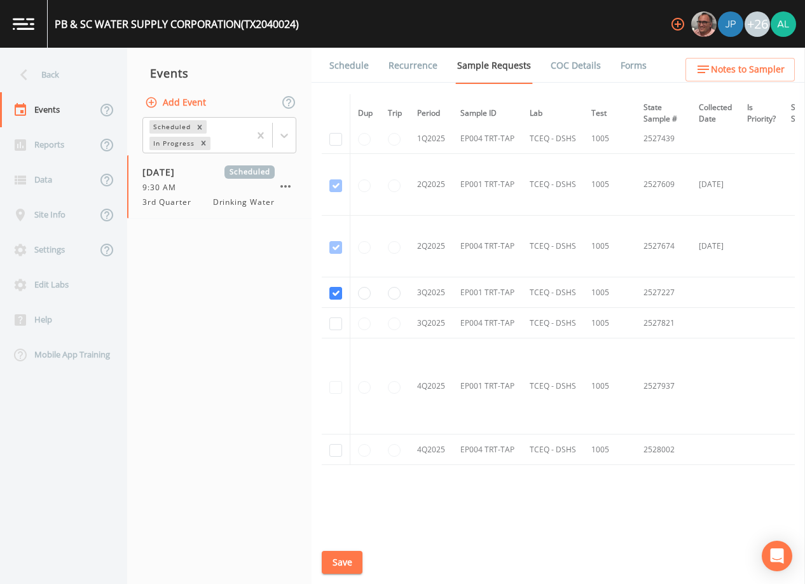
click at [339, 330] on td at bounding box center [336, 323] width 29 height 31
click at [342, 324] on td at bounding box center [336, 323] width 29 height 31
click at [337, 324] on input "checkbox" at bounding box center [336, 323] width 13 height 13
checkbox input "true"
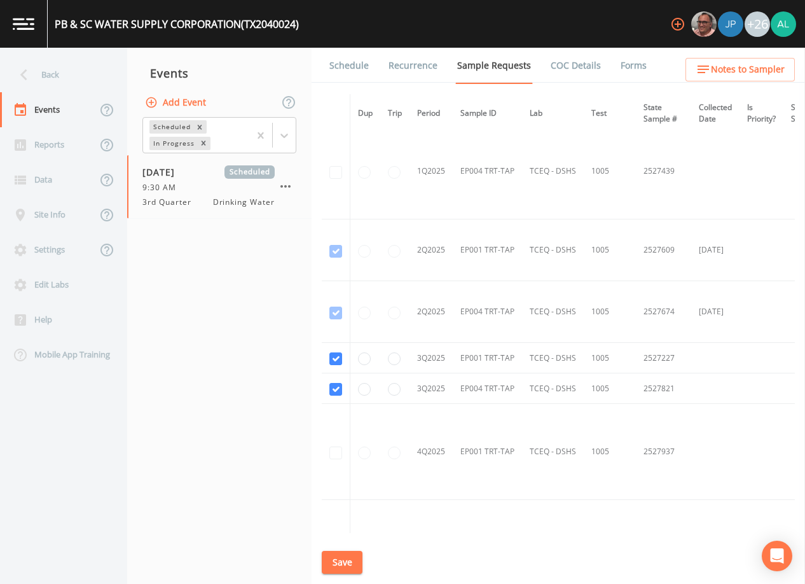
click at [340, 551] on button "Save" at bounding box center [342, 563] width 41 height 24
click at [348, 52] on link "Schedule" at bounding box center [349, 66] width 43 height 36
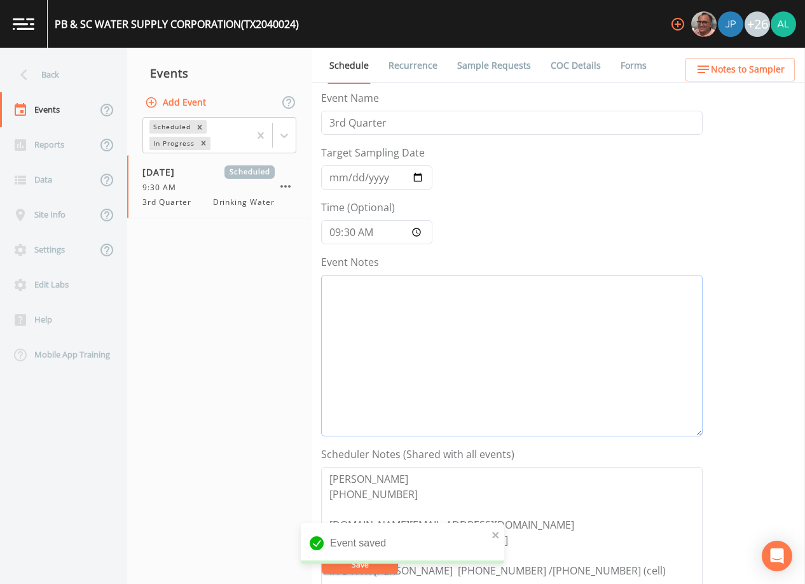
click at [428, 299] on textarea "Event Notes" at bounding box center [512, 356] width 382 height 162
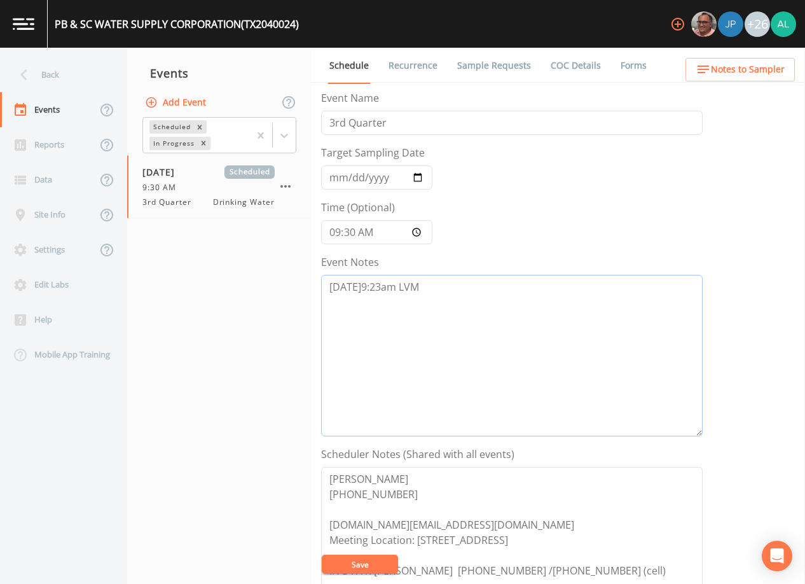
click at [362, 289] on textarea "[DATE]9:23am LVM" at bounding box center [512, 356] width 382 height 162
type textarea "[DATE] 9:23am LVM"
click at [374, 567] on button "Save" at bounding box center [360, 564] width 76 height 19
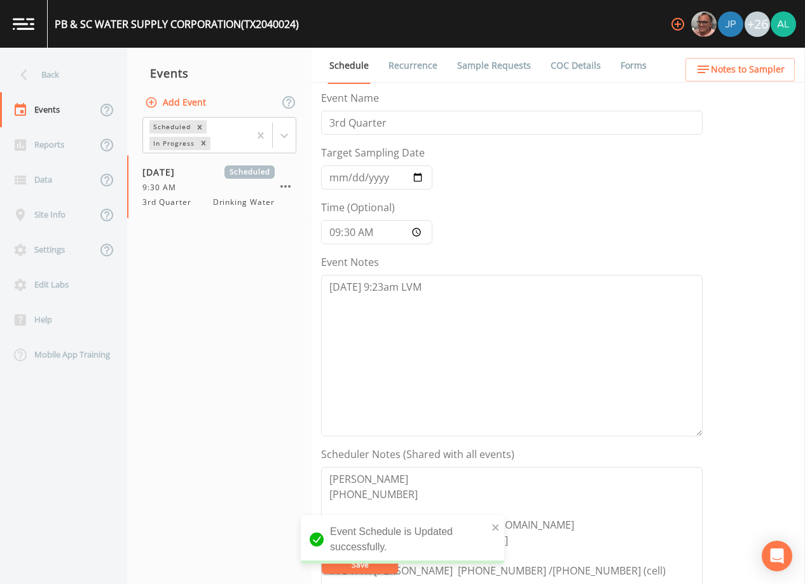
click at [501, 63] on link "Sample Requests" at bounding box center [494, 66] width 78 height 36
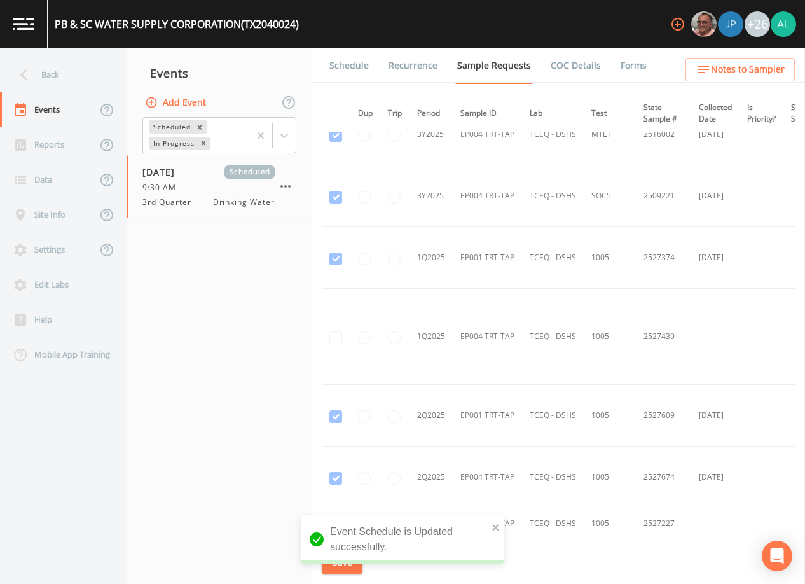
scroll to position [4250, 0]
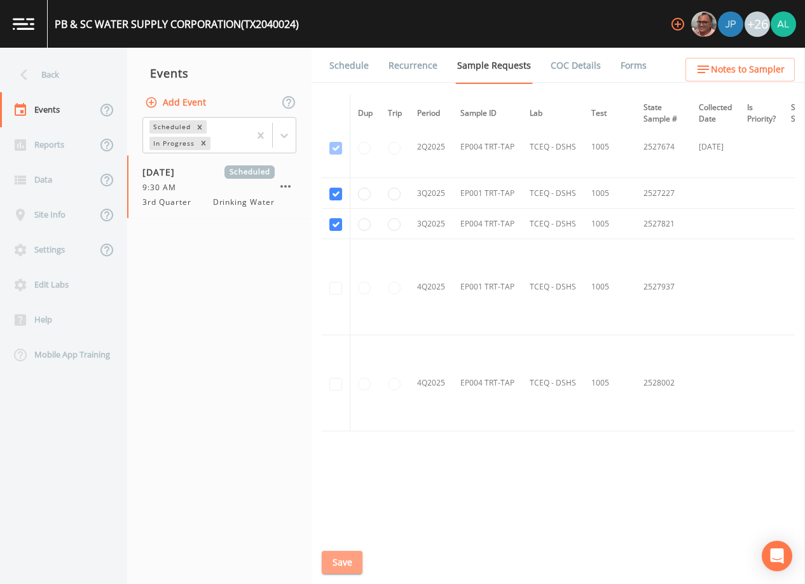
click at [346, 560] on button "Save" at bounding box center [342, 563] width 41 height 24
click at [87, 80] on div "Back" at bounding box center [57, 74] width 115 height 35
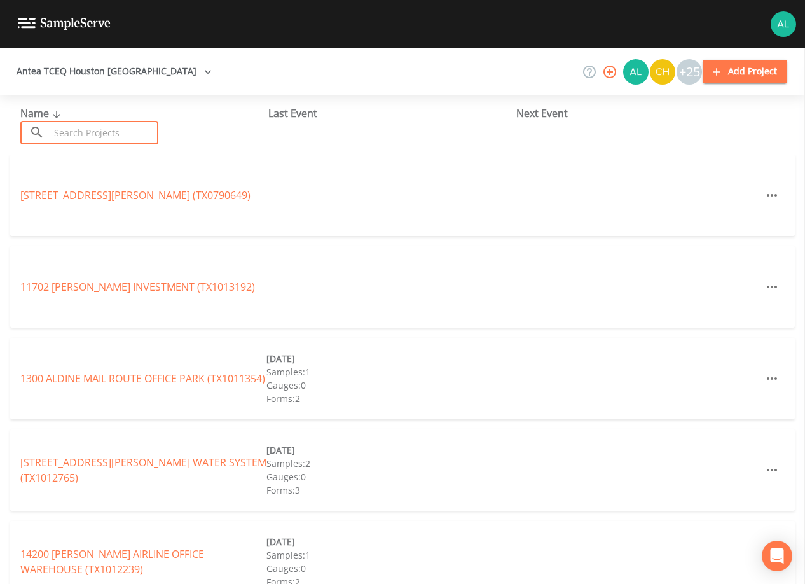
click at [92, 132] on input "text" at bounding box center [104, 133] width 109 height 24
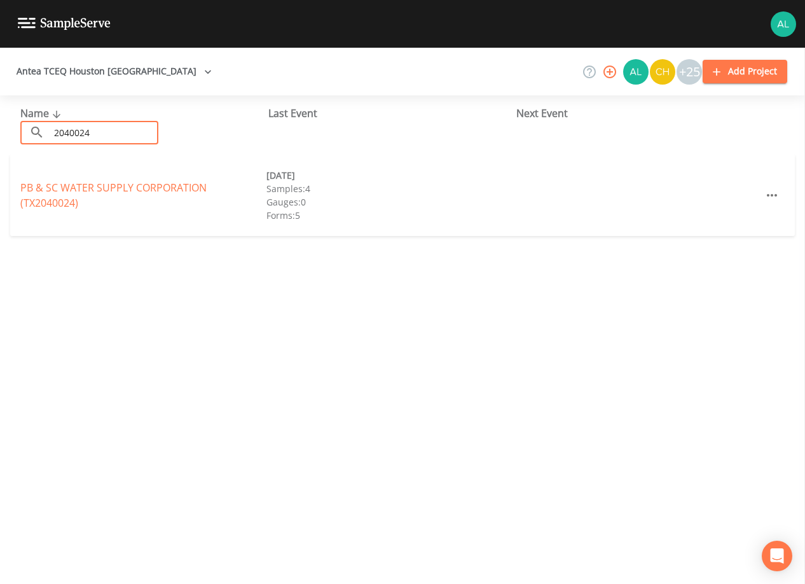
type input "2040024"
click at [65, 197] on link "PB & SC WATER SUPPLY CORPORATION (TX2040024)" at bounding box center [113, 195] width 186 height 29
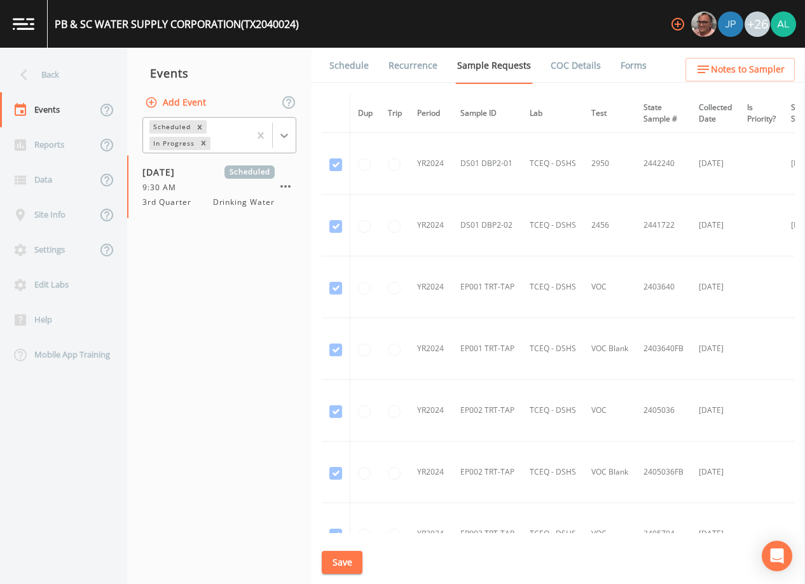
click at [282, 137] on icon at bounding box center [284, 135] width 13 height 13
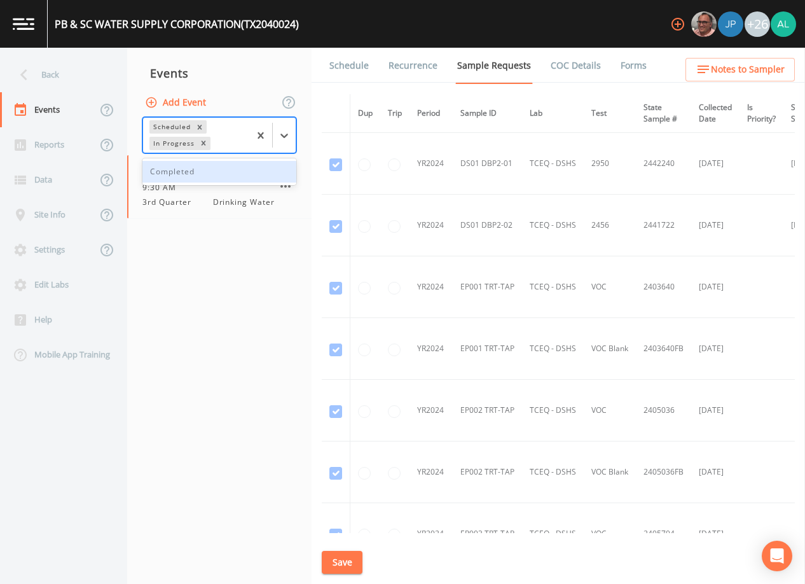
click at [191, 172] on div "Completed" at bounding box center [219, 172] width 154 height 22
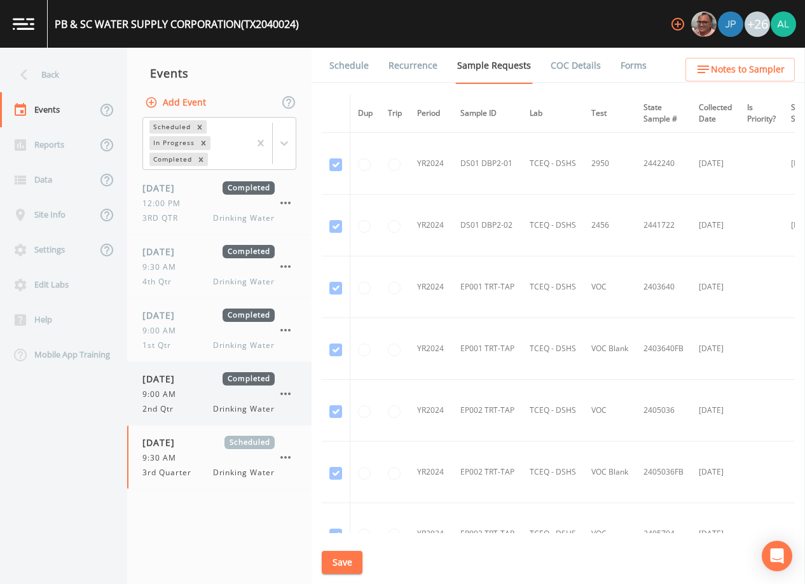
click at [174, 395] on span "9:00 AM" at bounding box center [162, 394] width 41 height 11
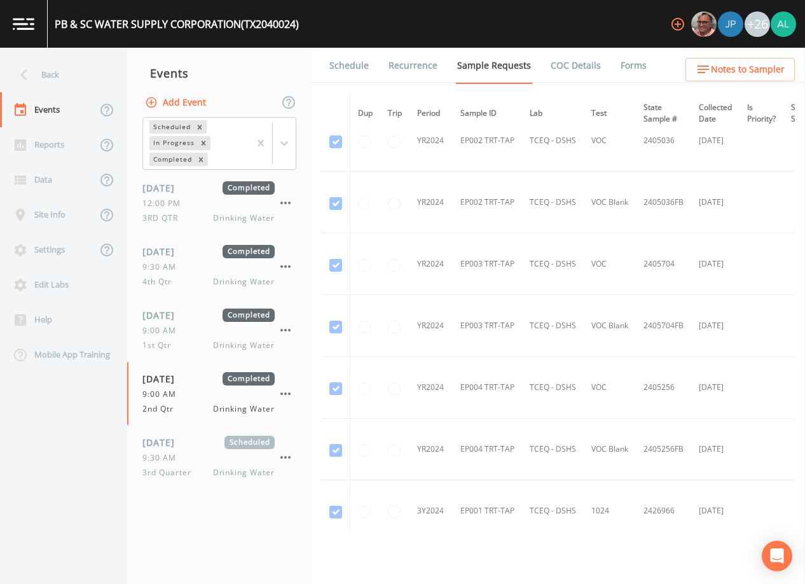
scroll to position [445, 0]
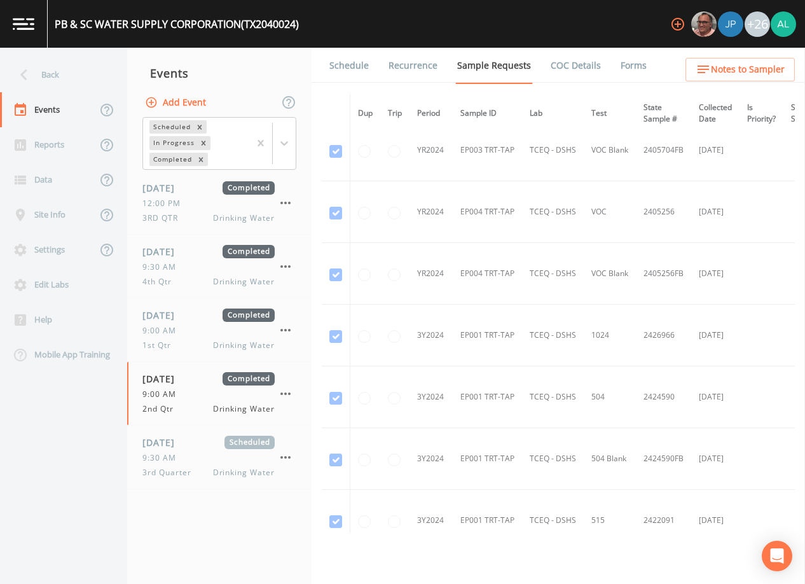
click at [356, 74] on link "Schedule" at bounding box center [349, 66] width 43 height 36
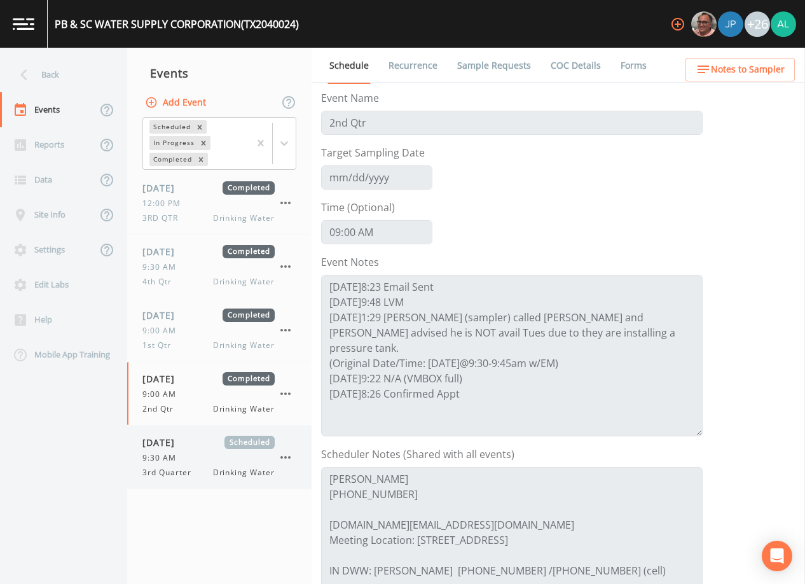
click at [159, 485] on div "[DATE] Scheduled 9:30 AM 3rd Quarter Drinking Water" at bounding box center [219, 457] width 184 height 63
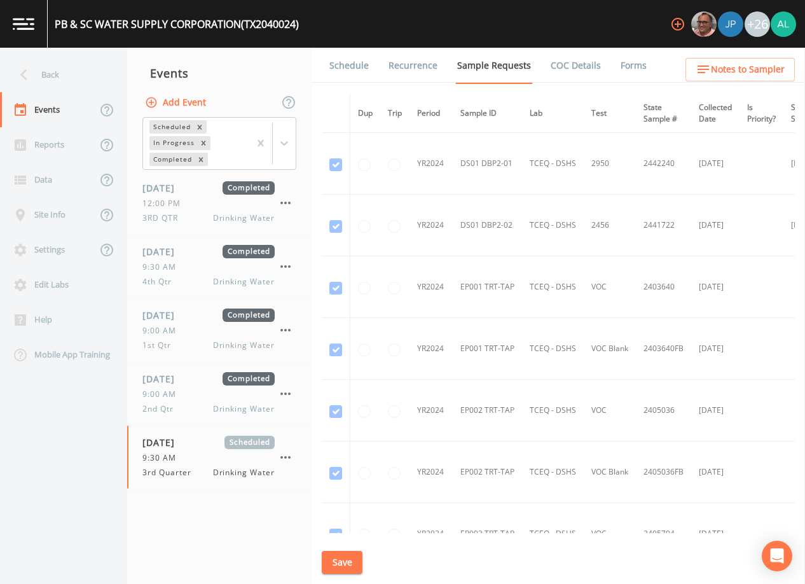
click at [361, 61] on link "Schedule" at bounding box center [349, 66] width 43 height 36
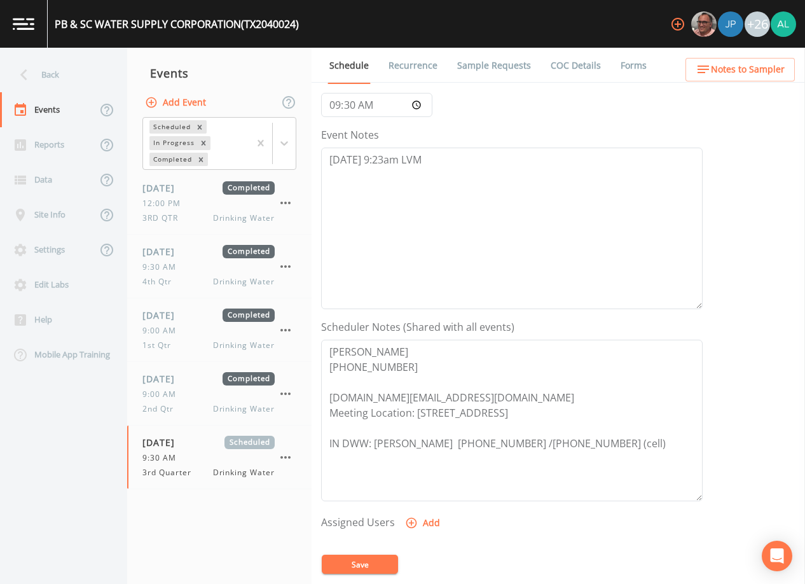
scroll to position [254, 0]
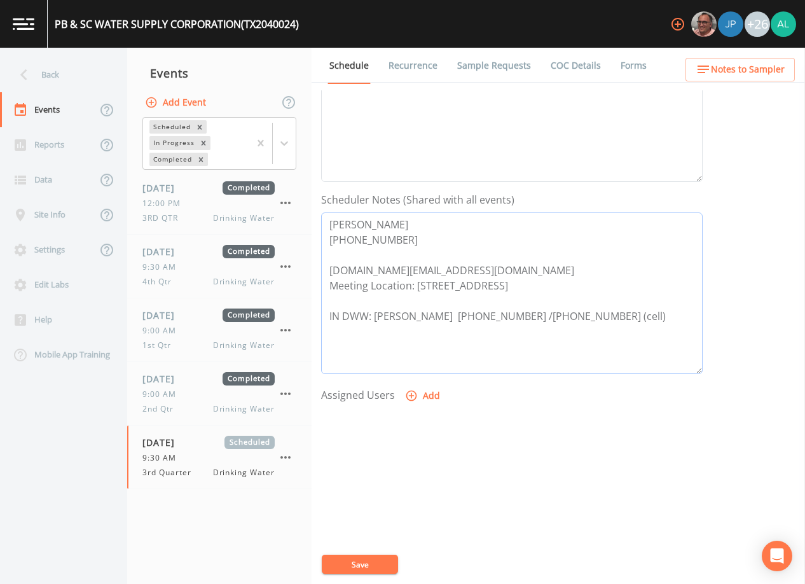
drag, startPoint x: 446, startPoint y: 263, endPoint x: 323, endPoint y: 269, distance: 123.5
click at [323, 269] on textarea "[PERSON_NAME] [PHONE_NUMBER] [DOMAIN_NAME][EMAIL_ADDRESS][DOMAIN_NAME] Meeting …" at bounding box center [512, 293] width 382 height 162
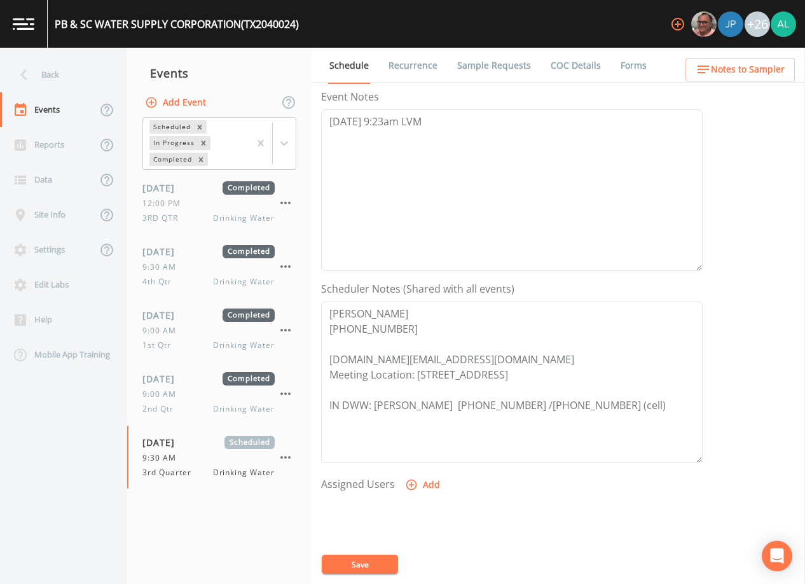
scroll to position [64, 0]
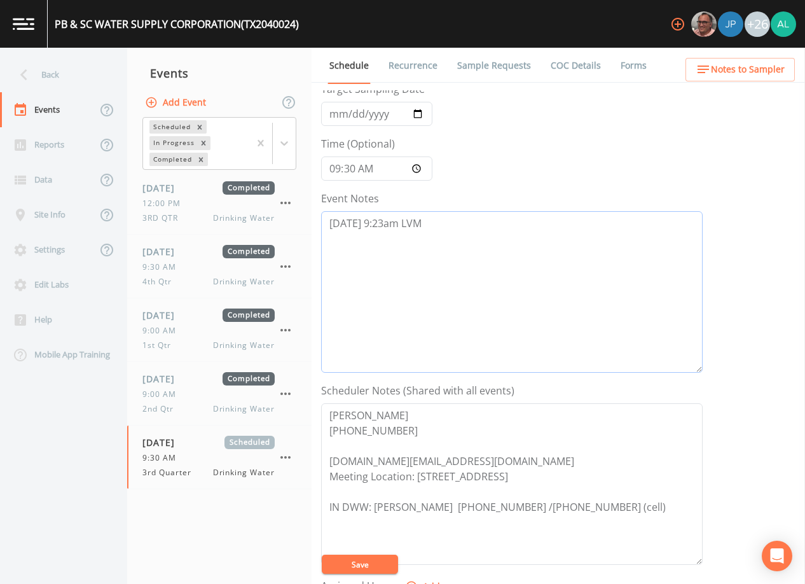
drag, startPoint x: 464, startPoint y: 242, endPoint x: 450, endPoint y: 239, distance: 14.5
click at [464, 242] on textarea "[DATE] 9:23am LVM" at bounding box center [512, 292] width 382 height 162
type textarea "[DATE] 9:23am LVM 9/19 @"
click at [767, 67] on span "Notes to Sampler" at bounding box center [748, 70] width 74 height 16
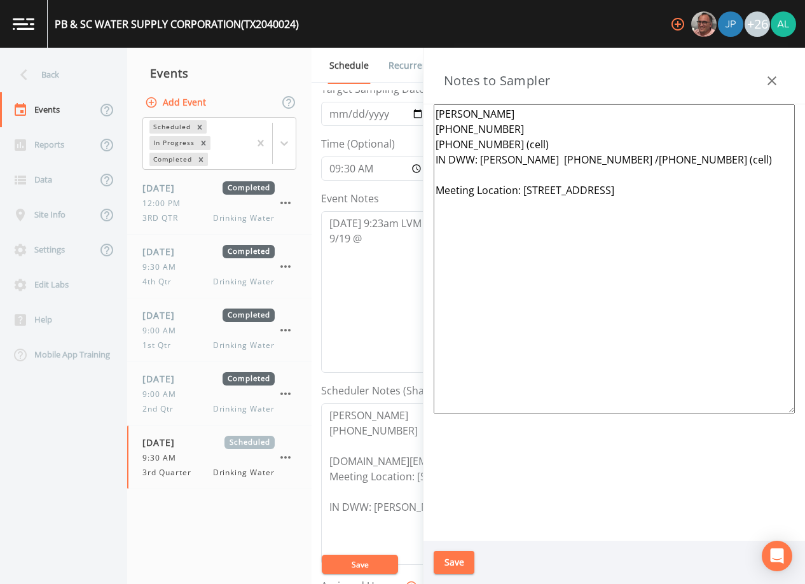
drag, startPoint x: 687, startPoint y: 185, endPoint x: 530, endPoint y: 190, distance: 157.2
click at [530, 190] on textarea "[PERSON_NAME] [PHONE_NUMBER] [PHONE_NUMBER] (cell) IN DWW: [PERSON_NAME] [PHONE…" at bounding box center [614, 258] width 361 height 309
click at [682, 208] on textarea "[PERSON_NAME] [PHONE_NUMBER] [PHONE_NUMBER] (cell) IN DWW: [PERSON_NAME] [PHONE…" at bounding box center [614, 258] width 361 height 309
drag, startPoint x: 686, startPoint y: 197, endPoint x: 523, endPoint y: 196, distance: 163.5
click at [523, 196] on textarea "[PERSON_NAME] [PHONE_NUMBER] [PHONE_NUMBER] (cell) IN DWW: [PERSON_NAME] [PHONE…" at bounding box center [614, 258] width 361 height 309
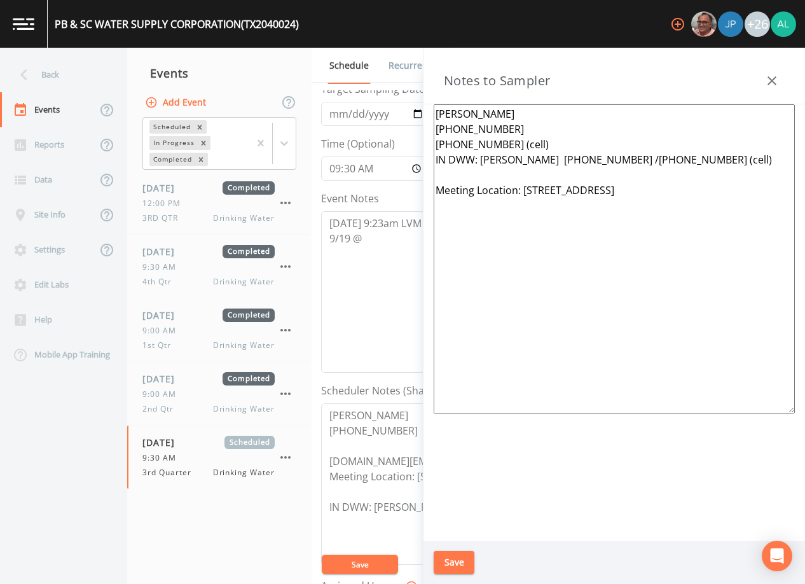
paste textarea "[STREET_ADDRESS]"
type textarea "[PERSON_NAME] [PHONE_NUMBER] [PHONE_NUMBER] (cell) IN DWW: [PERSON_NAME] [PHONE…"
click at [461, 557] on button "Save" at bounding box center [454, 563] width 41 height 24
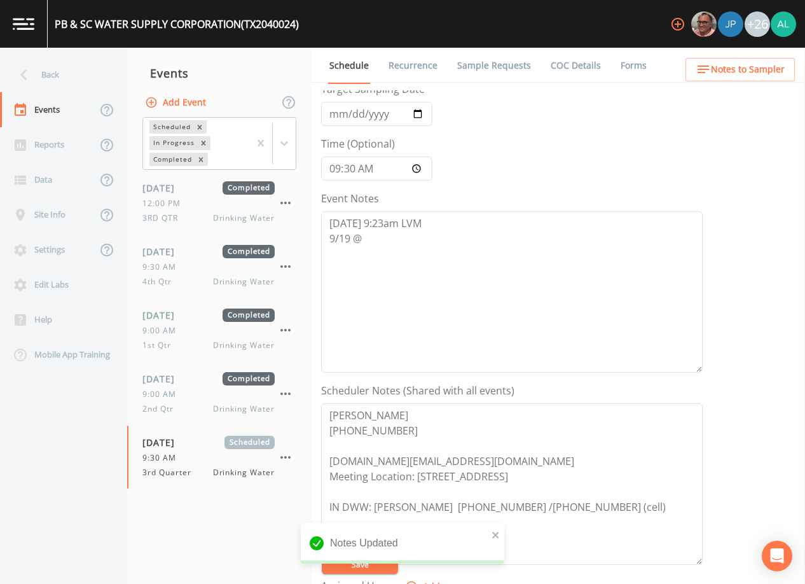
click at [718, 65] on span "Notes to Sampler" at bounding box center [748, 70] width 74 height 16
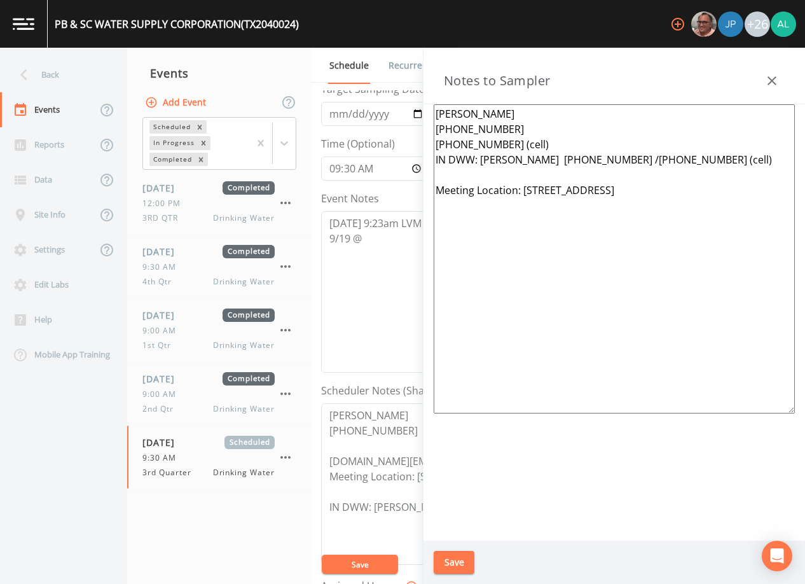
drag, startPoint x: 716, startPoint y: 193, endPoint x: 524, endPoint y: 205, distance: 192.5
click at [524, 205] on textarea "[PERSON_NAME] [PHONE_NUMBER] [PHONE_NUMBER] (cell) IN DWW: [PERSON_NAME] [PHONE…" at bounding box center [614, 258] width 361 height 309
click at [448, 569] on button "Save" at bounding box center [454, 563] width 41 height 24
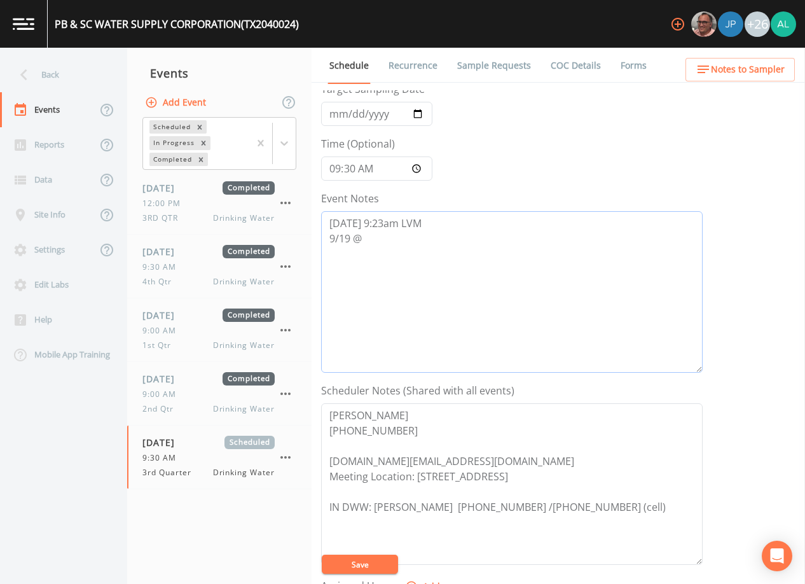
click at [436, 235] on textarea "[DATE] 9:23am LVM 9/19 @" at bounding box center [512, 292] width 382 height 162
type textarea "[DATE] 9:23am LVM [DATE] 9:27am email sent"
click at [372, 559] on button "Save" at bounding box center [360, 564] width 76 height 19
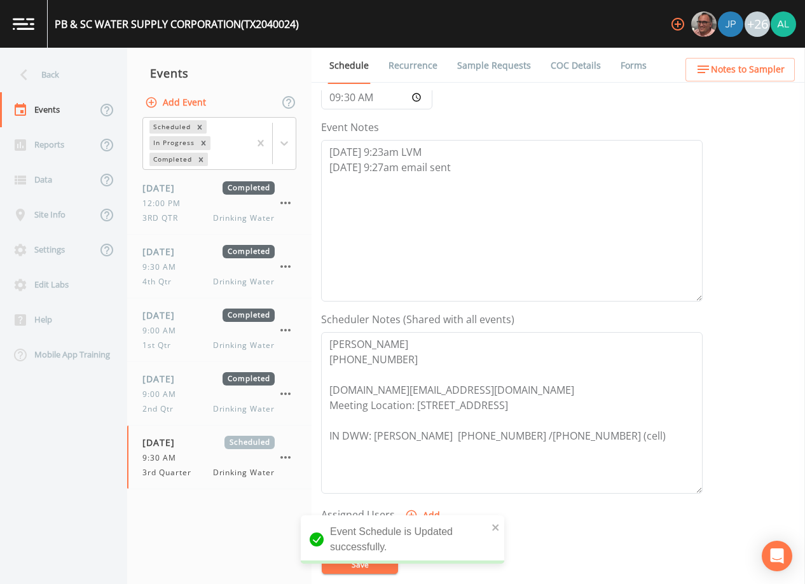
scroll to position [254, 0]
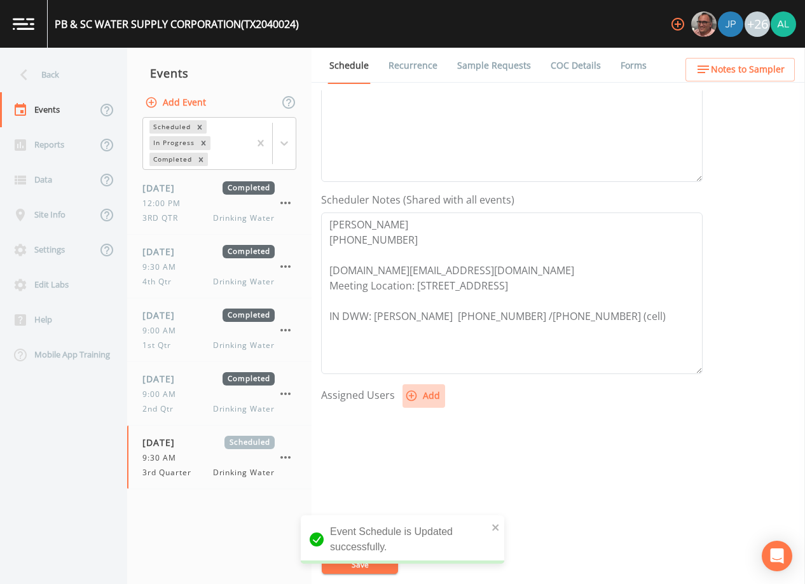
click at [422, 394] on button "Add" at bounding box center [424, 396] width 43 height 24
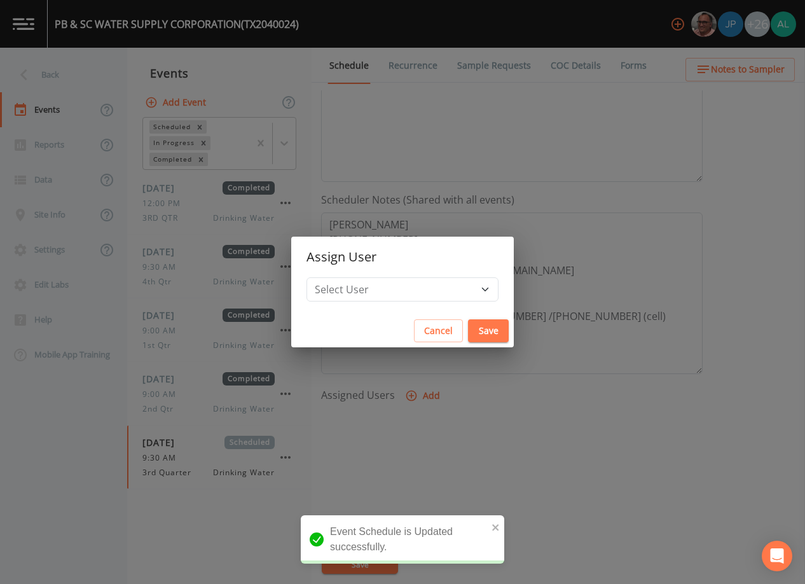
click at [422, 303] on div "Select User [PERSON_NAME] [PERSON_NAME] [PERSON_NAME] [PERSON_NAME] [PERSON_NAM…" at bounding box center [402, 295] width 223 height 37
click at [424, 291] on select "Select User [PERSON_NAME] [PERSON_NAME] [PERSON_NAME] [PERSON_NAME] [PERSON_NAM…" at bounding box center [403, 289] width 192 height 24
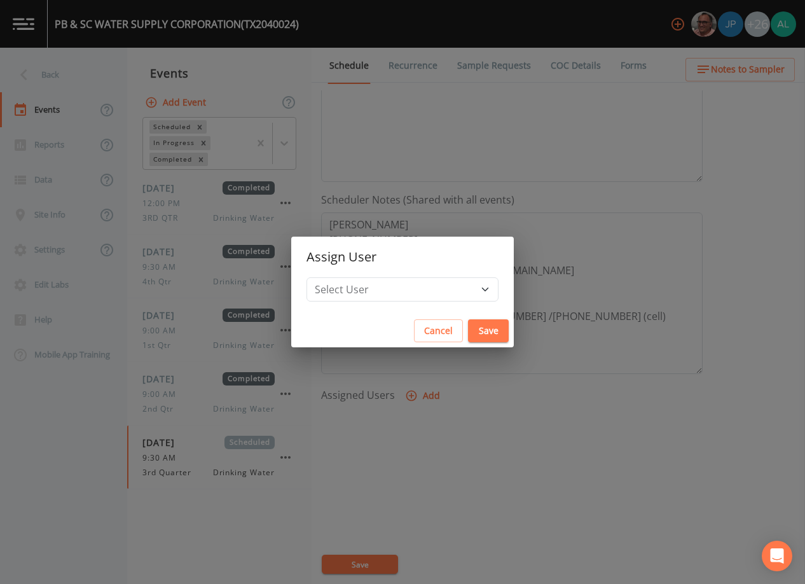
click at [414, 334] on button "Cancel" at bounding box center [438, 331] width 49 height 24
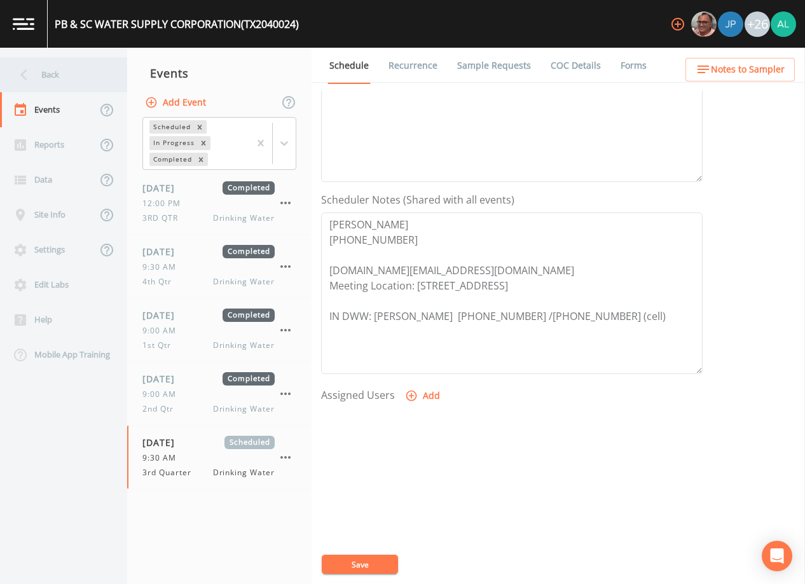
click at [91, 77] on div "Back" at bounding box center [57, 74] width 115 height 35
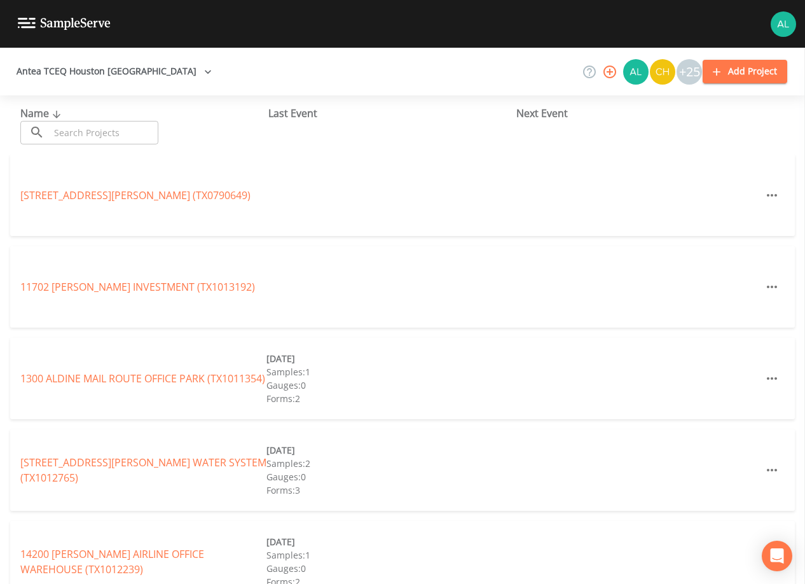
click at [122, 136] on input "text" at bounding box center [104, 133] width 109 height 24
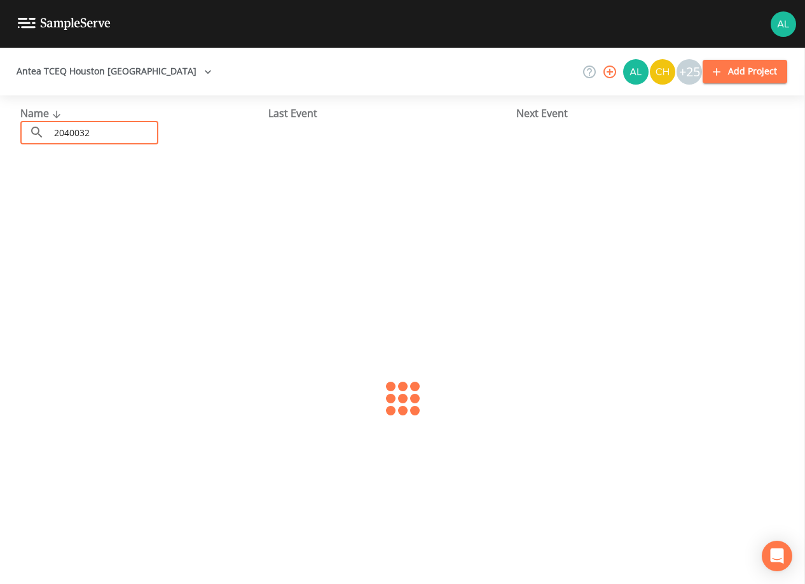
type input "2040032"
click at [131, 189] on link "WATERWOOD MUD 1 (TX2040032)" at bounding box center [101, 195] width 162 height 14
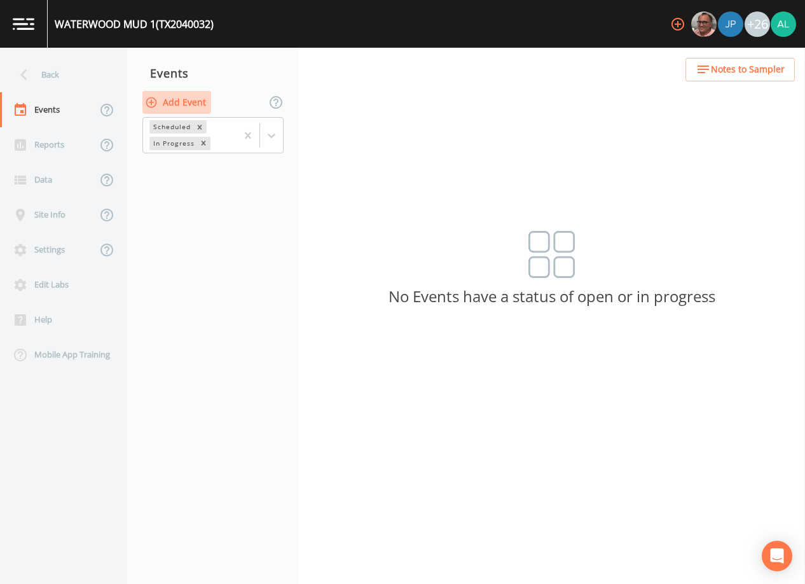
click at [191, 99] on button "Add Event" at bounding box center [176, 103] width 69 height 24
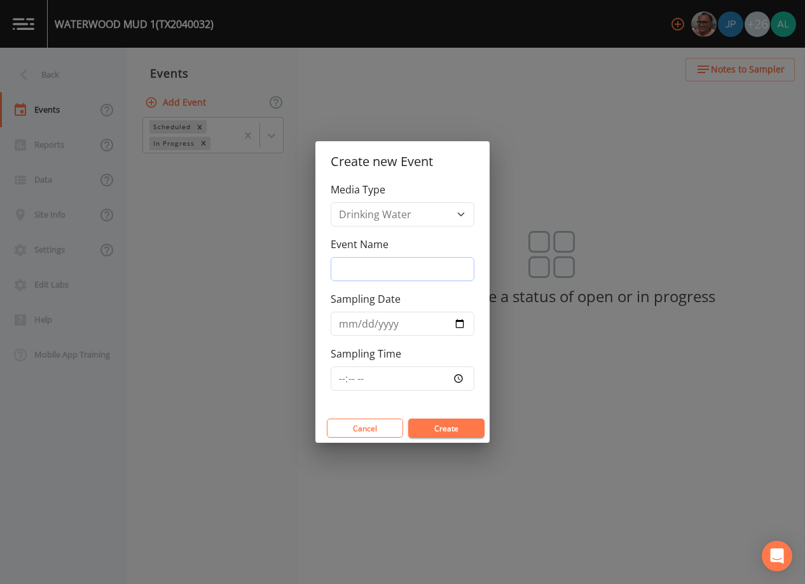
click at [408, 263] on input "Event Name" at bounding box center [403, 269] width 144 height 24
type input "3rd Quarter"
type input "[DATE]"
click at [342, 380] on input "Sampling Time" at bounding box center [403, 378] width 144 height 24
type input "10:30"
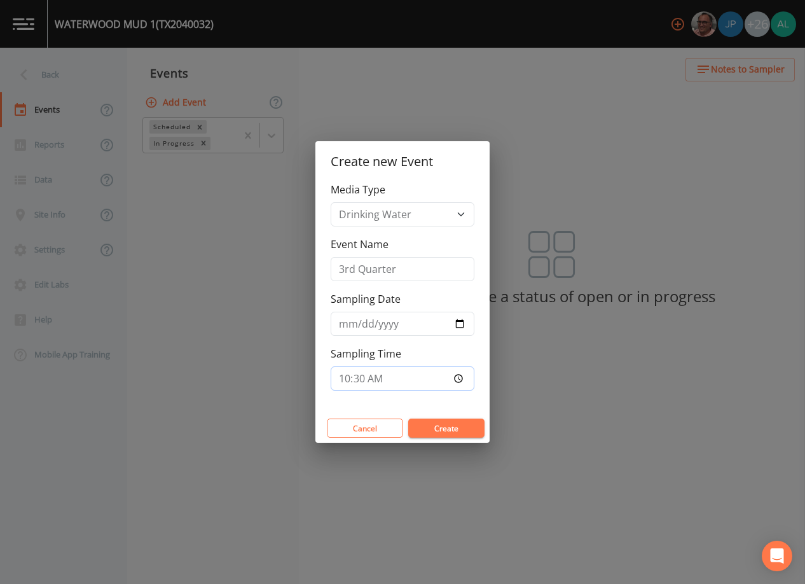
click at [408, 419] on button "Create" at bounding box center [446, 428] width 76 height 19
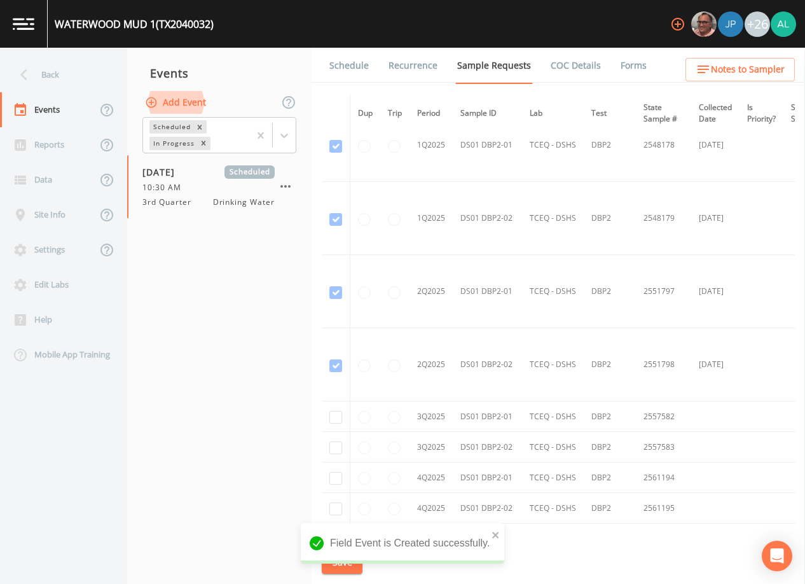
scroll to position [1436, 0]
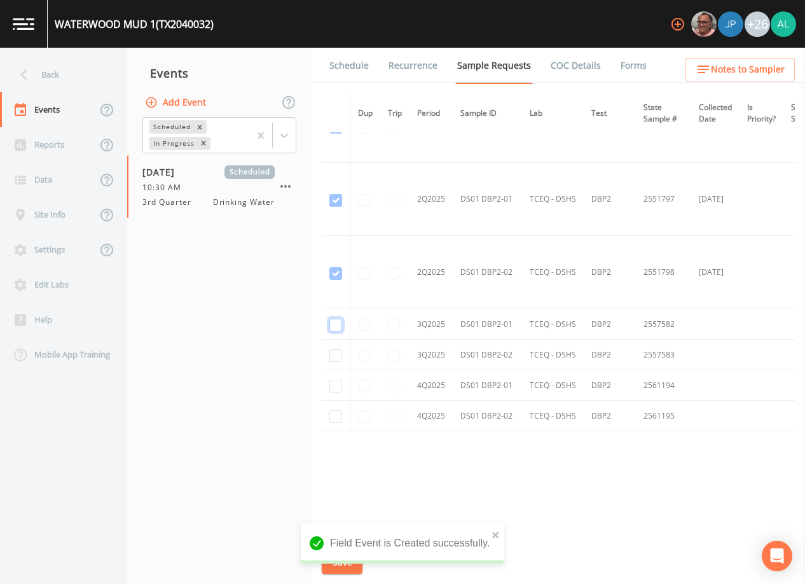
click at [336, 323] on input "checkbox" at bounding box center [336, 325] width 13 height 13
checkbox input "true"
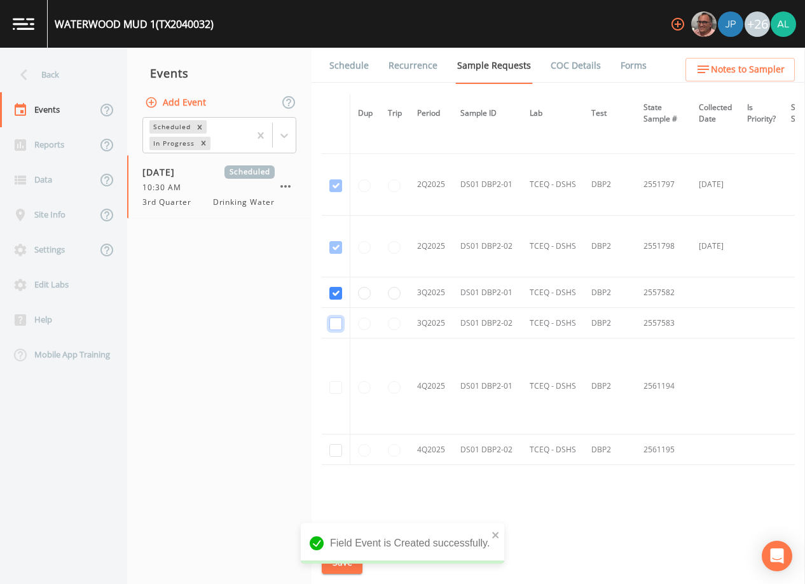
click at [340, 326] on input "checkbox" at bounding box center [336, 323] width 13 height 13
checkbox input "true"
click at [501, 527] on div "Field Event is Created successfully." at bounding box center [403, 543] width 204 height 41
click at [492, 524] on div "Field Event is Created successfully." at bounding box center [403, 543] width 204 height 41
click at [495, 532] on icon "close" at bounding box center [496, 535] width 9 height 10
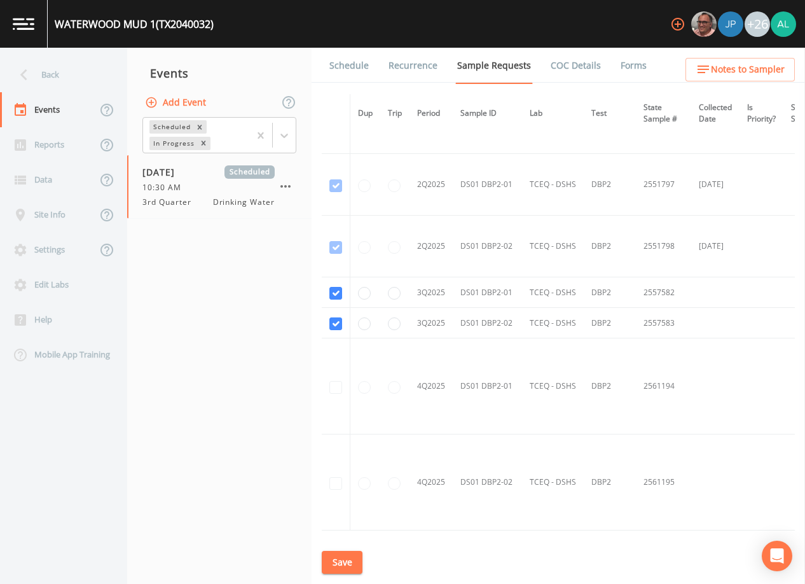
drag, startPoint x: 319, startPoint y: 563, endPoint x: 328, endPoint y: 563, distance: 8.3
click at [320, 563] on div "Field Event is Created successfully." at bounding box center [403, 548] width 204 height 51
click at [328, 563] on button "Save" at bounding box center [342, 563] width 41 height 24
click at [344, 558] on button "Save" at bounding box center [342, 563] width 41 height 24
click at [354, 73] on link "Schedule" at bounding box center [349, 66] width 43 height 36
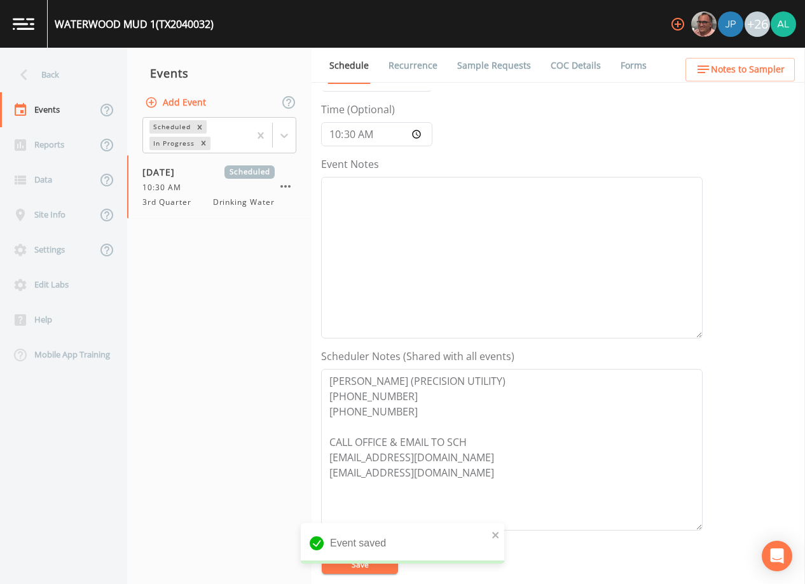
scroll to position [191, 0]
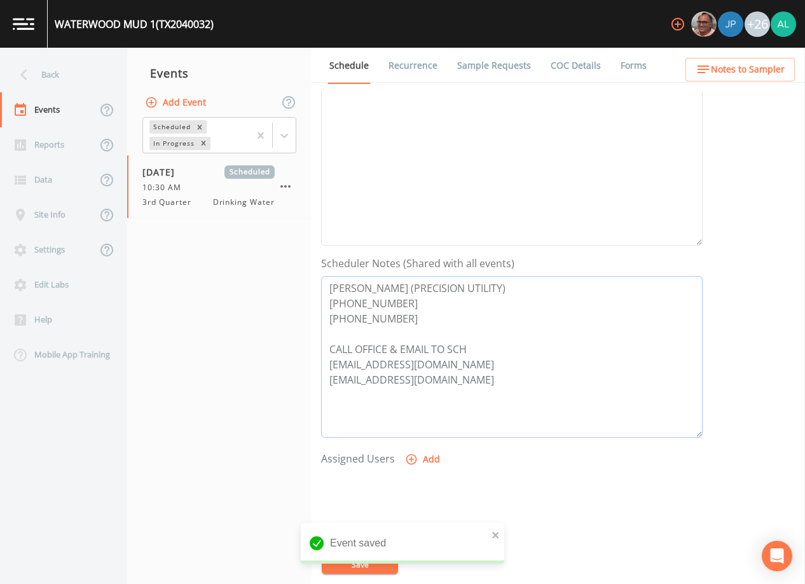
drag, startPoint x: 452, startPoint y: 382, endPoint x: 303, endPoint y: 380, distance: 148.9
click at [303, 380] on div "Back Events Reports Data Site Info Settings Edit Labs Help Mobile App Training …" at bounding box center [402, 316] width 805 height 536
drag, startPoint x: 488, startPoint y: 371, endPoint x: 329, endPoint y: 370, distance: 159.0
click at [329, 370] on textarea "[PERSON_NAME] (PRECISION UTILITY) [PHONE_NUMBER] [PHONE_NUMBER] CALL OFFICE & E…" at bounding box center [512, 357] width 382 height 162
click at [719, 67] on span "Notes to Sampler" at bounding box center [748, 70] width 74 height 16
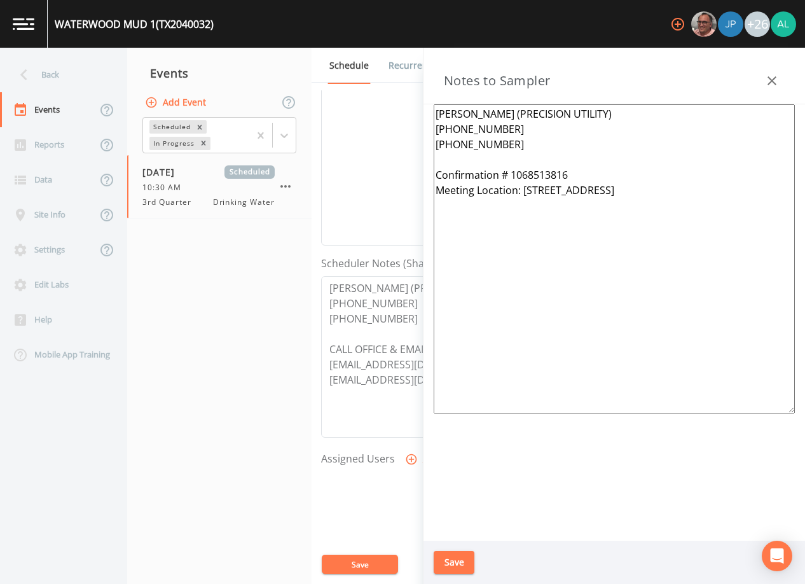
drag, startPoint x: 711, startPoint y: 187, endPoint x: 523, endPoint y: 193, distance: 188.4
click at [523, 193] on textarea "[PERSON_NAME] (PRECISION UTILITY) [PHONE_NUMBER] [PHONE_NUMBER] Confirmation # …" at bounding box center [614, 258] width 361 height 309
click at [455, 564] on button "Save" at bounding box center [454, 563] width 41 height 24
click at [377, 566] on div "Updating Notes" at bounding box center [403, 548] width 204 height 51
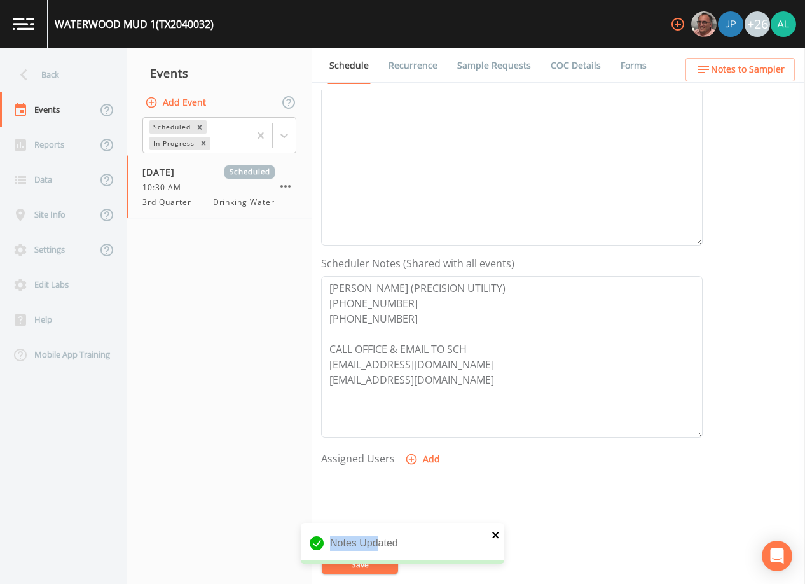
drag, startPoint x: 377, startPoint y: 566, endPoint x: 496, endPoint y: 534, distance: 123.8
click at [496, 533] on icon "close" at bounding box center [496, 535] width 9 height 10
click at [391, 574] on div "Notes Updated" at bounding box center [403, 574] width 204 height 0
click at [391, 565] on button "Save" at bounding box center [360, 564] width 76 height 19
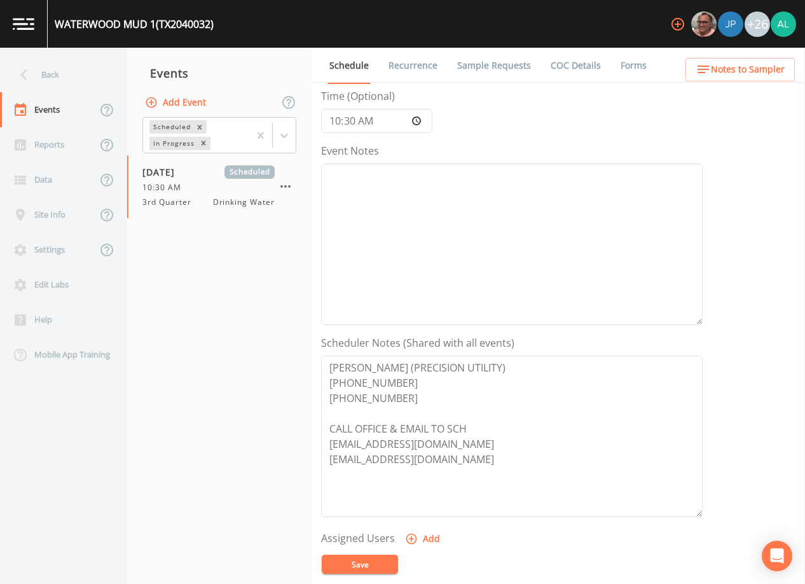
scroll to position [0, 0]
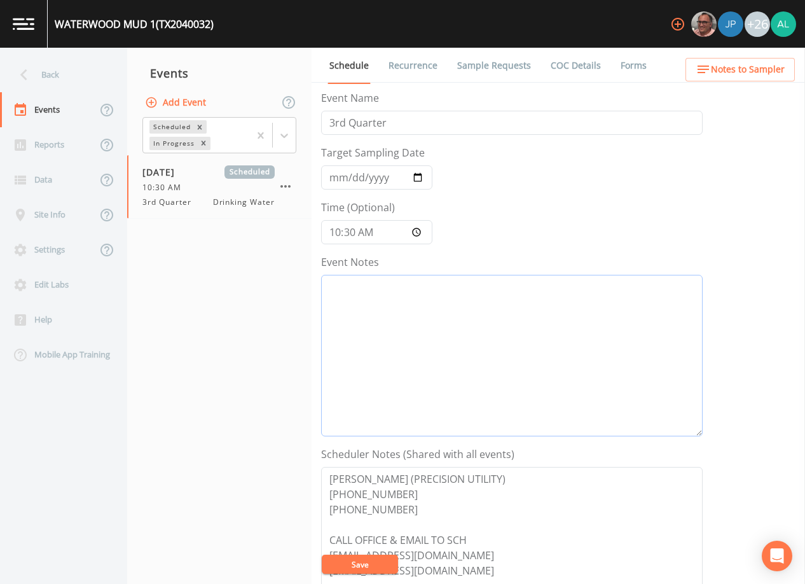
drag, startPoint x: 492, startPoint y: 329, endPoint x: 503, endPoint y: 324, distance: 11.7
click at [494, 329] on textarea "Event Notes" at bounding box center [512, 356] width 382 height 162
type textarea "[DATE] 9:31am email sent"
drag, startPoint x: 356, startPoint y: 558, endPoint x: 335, endPoint y: 580, distance: 29.7
click at [356, 559] on button "Save" at bounding box center [360, 564] width 76 height 19
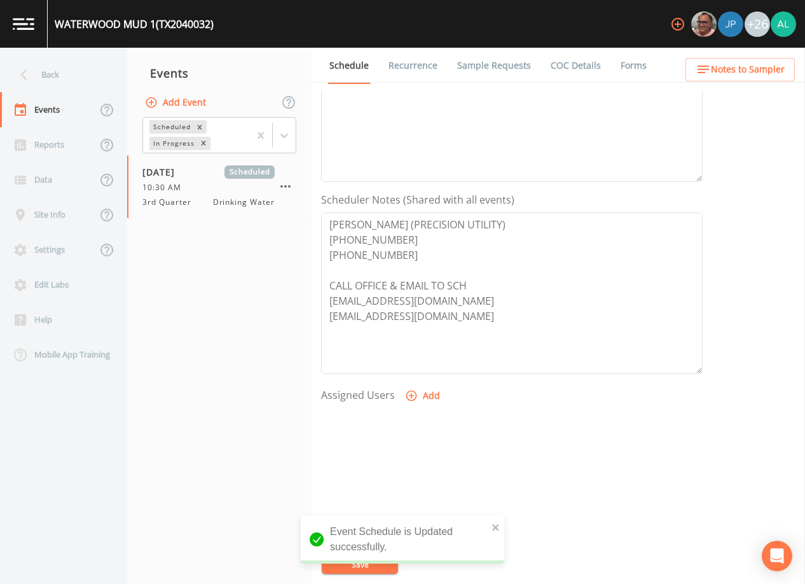
scroll to position [314, 0]
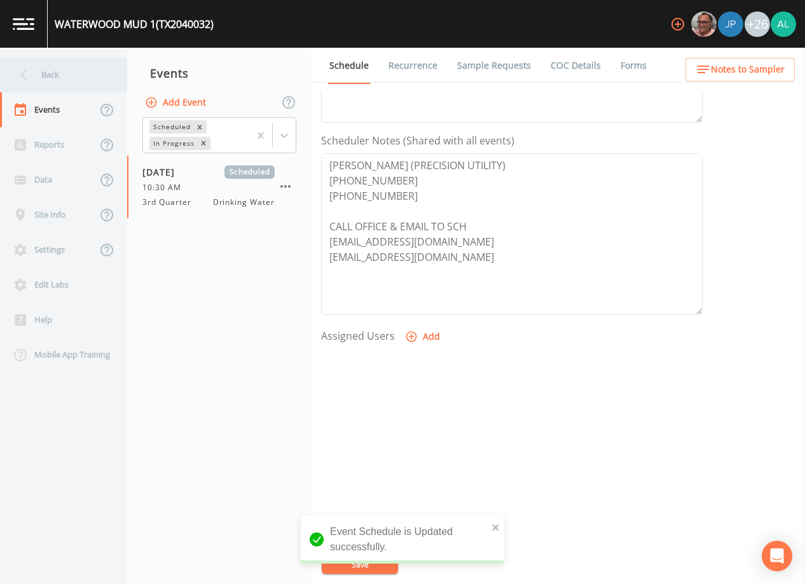
click at [52, 73] on div "Back" at bounding box center [57, 74] width 115 height 35
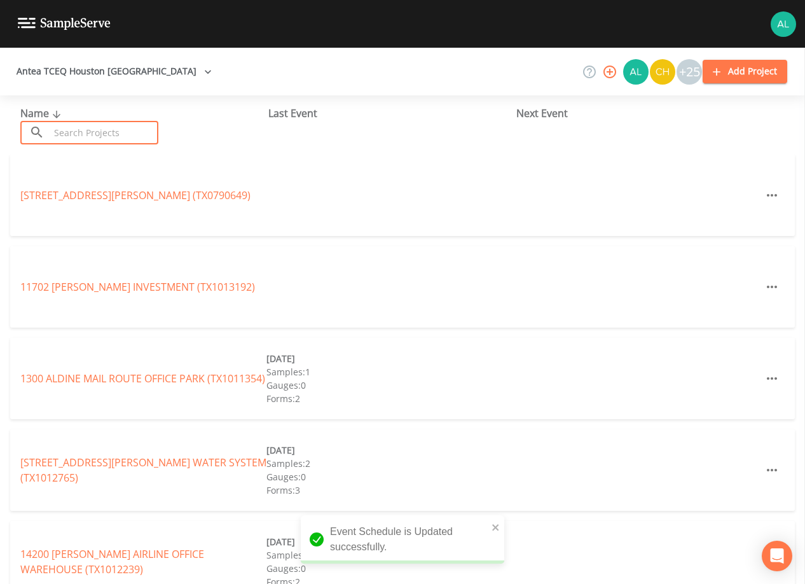
drag, startPoint x: 99, startPoint y: 134, endPoint x: 94, endPoint y: 123, distance: 12.2
click at [99, 131] on input "text" at bounding box center [104, 133] width 109 height 24
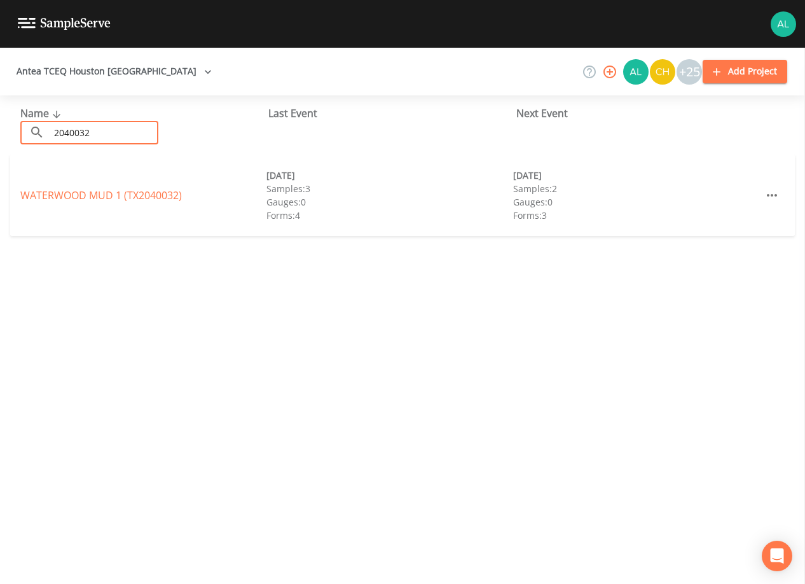
type input "2040032"
click at [125, 192] on link "WATERWOOD MUD 1 (TX2040032)" at bounding box center [101, 195] width 162 height 14
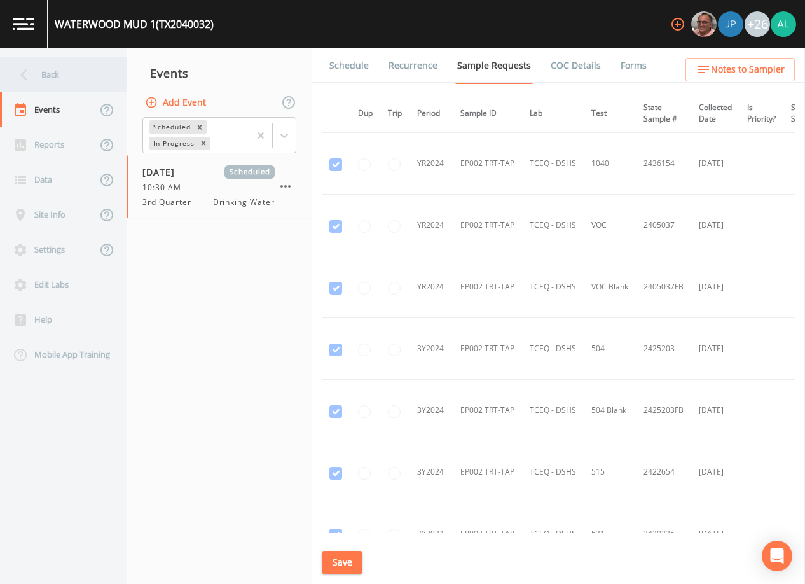
click at [85, 81] on div "Back" at bounding box center [57, 74] width 115 height 35
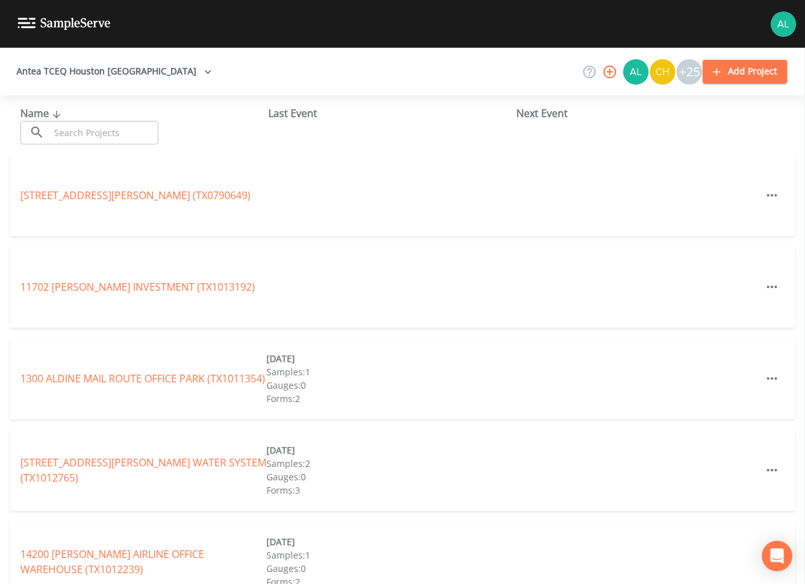
click at [78, 123] on input "text" at bounding box center [104, 133] width 109 height 24
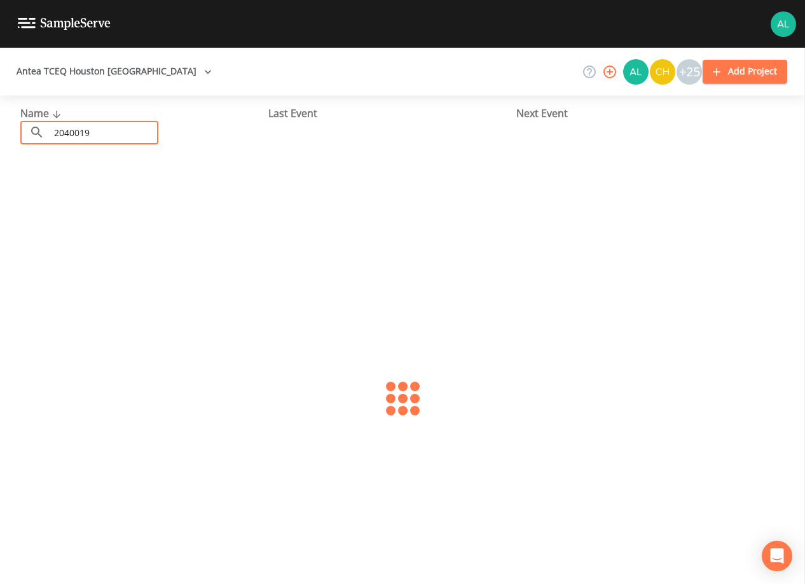
type input "2040019"
click at [85, 192] on link "ONE FIVE O WSC (TX2040019)" at bounding box center [89, 195] width 138 height 14
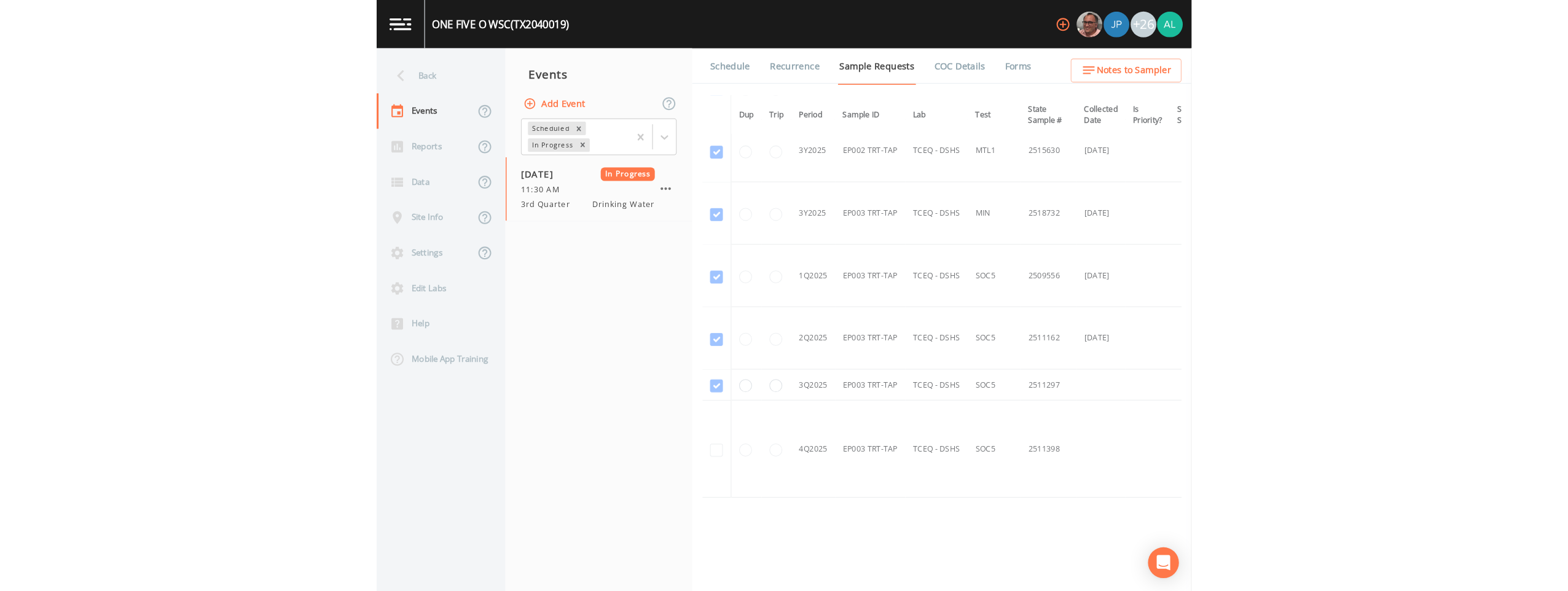
scroll to position [499, 0]
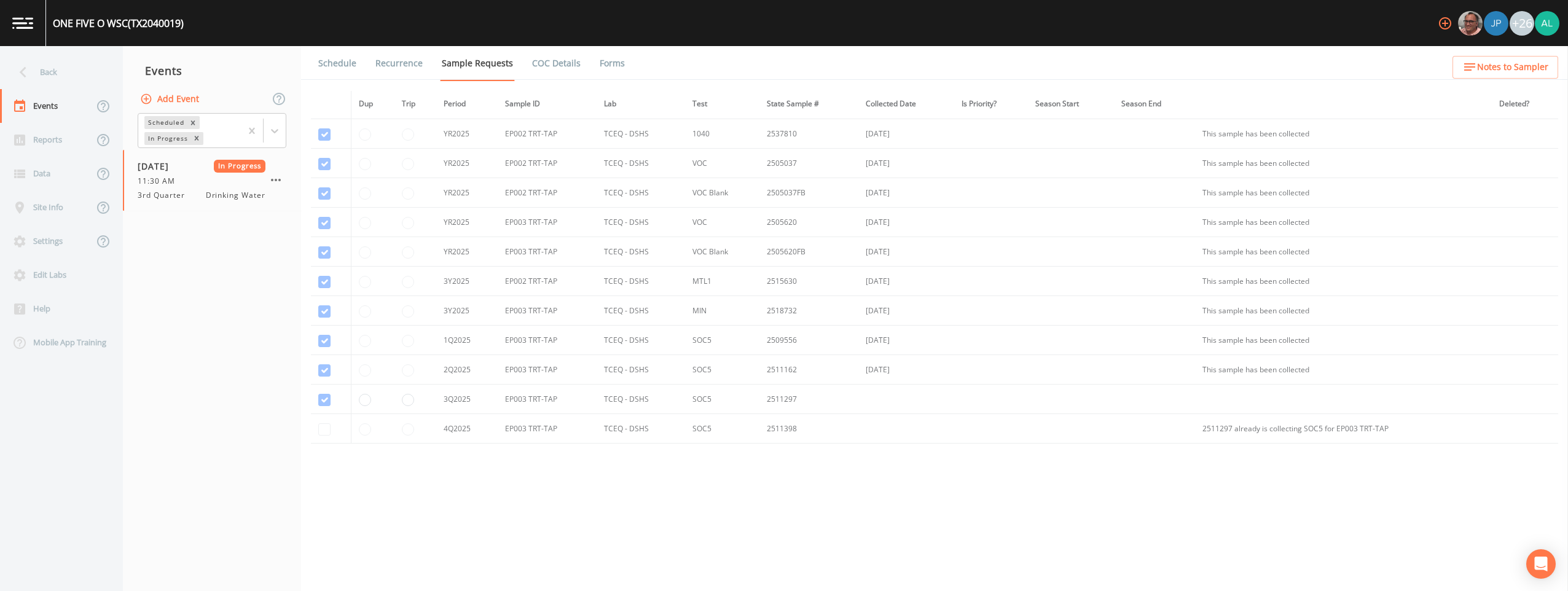
click at [598, 67] on link "Forms" at bounding box center [613, 64] width 29 height 35
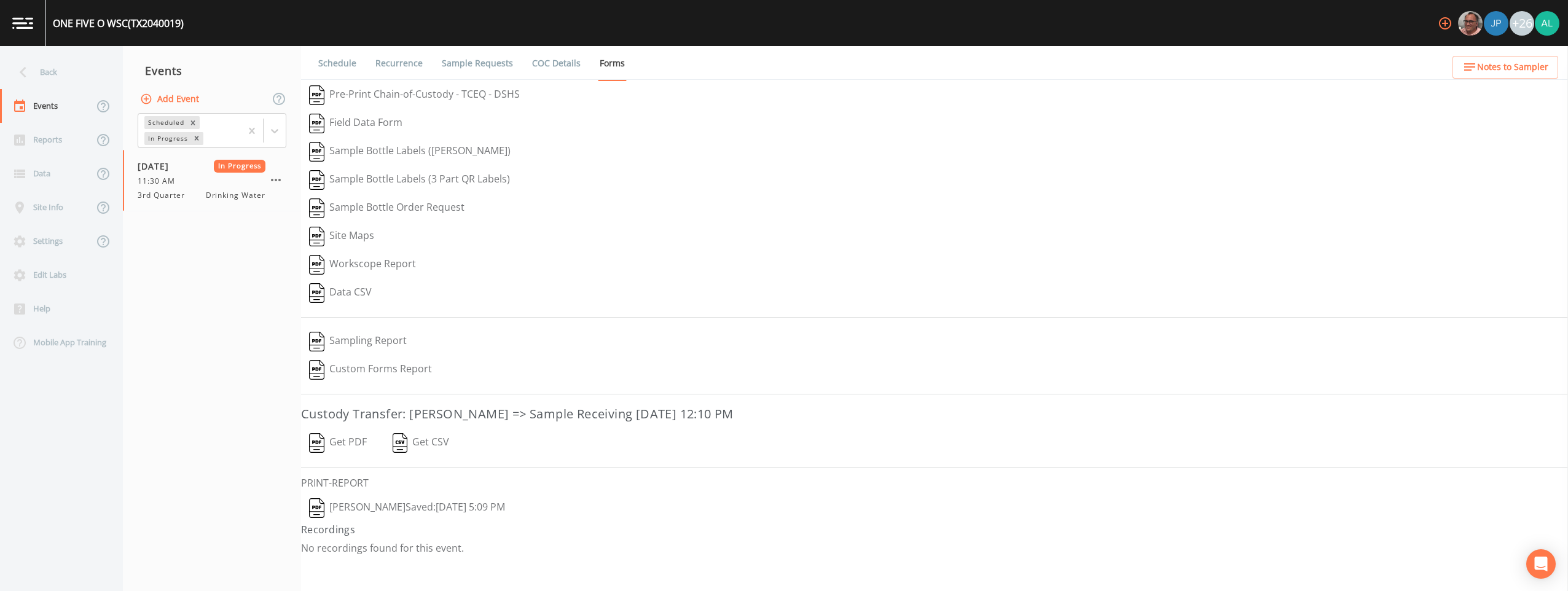
click at [437, 497] on button "[PERSON_NAME]: [DATE] 5:09 PM" at bounding box center [407, 507] width 212 height 28
click at [268, 178] on button "button" at bounding box center [276, 181] width 21 height 21
click at [340, 212] on span "Mark Complete" at bounding box center [338, 207] width 82 height 14
click at [185, 104] on button "Add Event" at bounding box center [170, 99] width 67 height 23
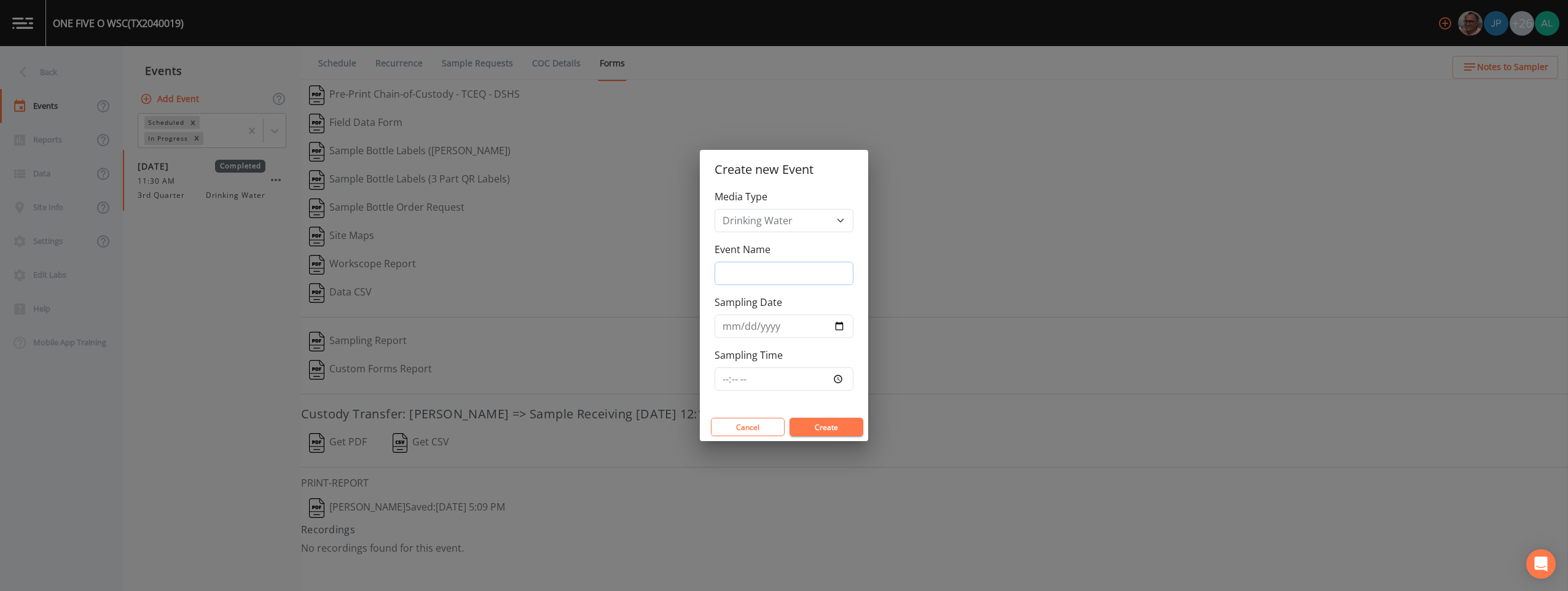
click at [729, 268] on input "Event Name" at bounding box center [784, 273] width 139 height 23
type input "3rd Quarter"
type input "[DATE]"
click at [716, 373] on input "Sampling Time" at bounding box center [784, 379] width 139 height 23
type input "11:30"
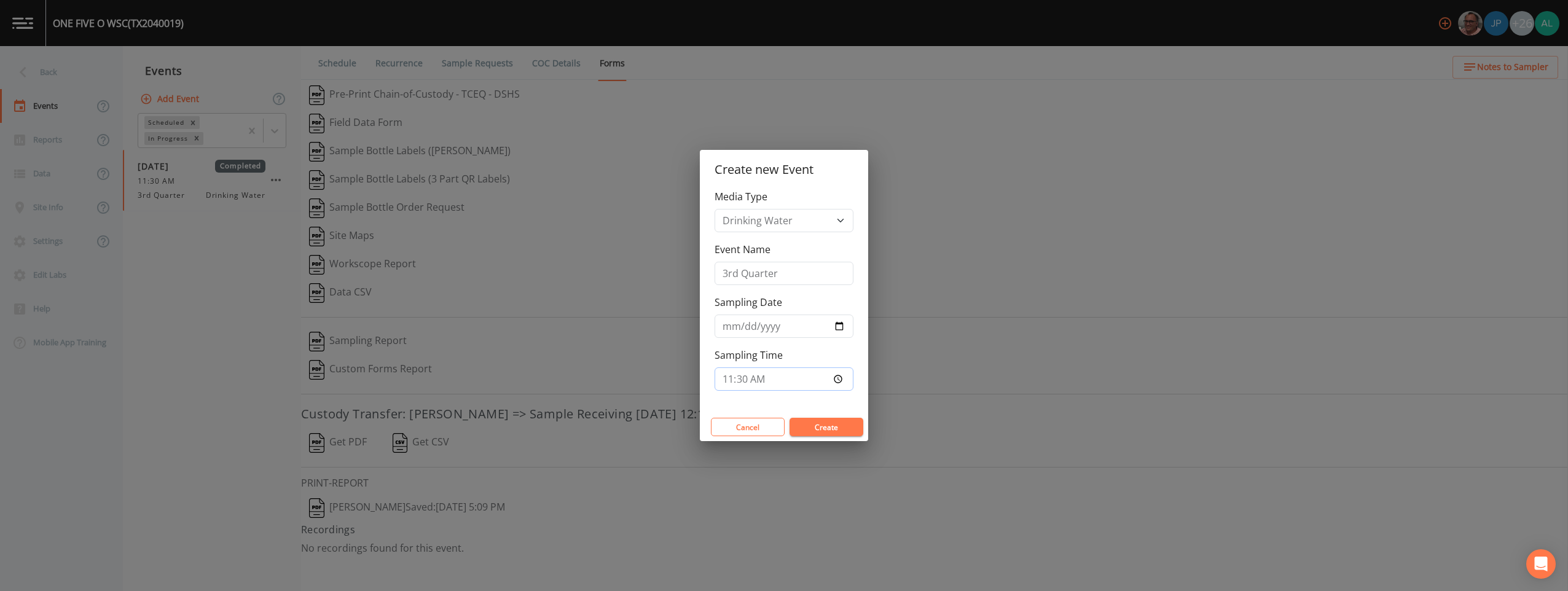
click at [778, 418] on button "Create" at bounding box center [826, 427] width 73 height 18
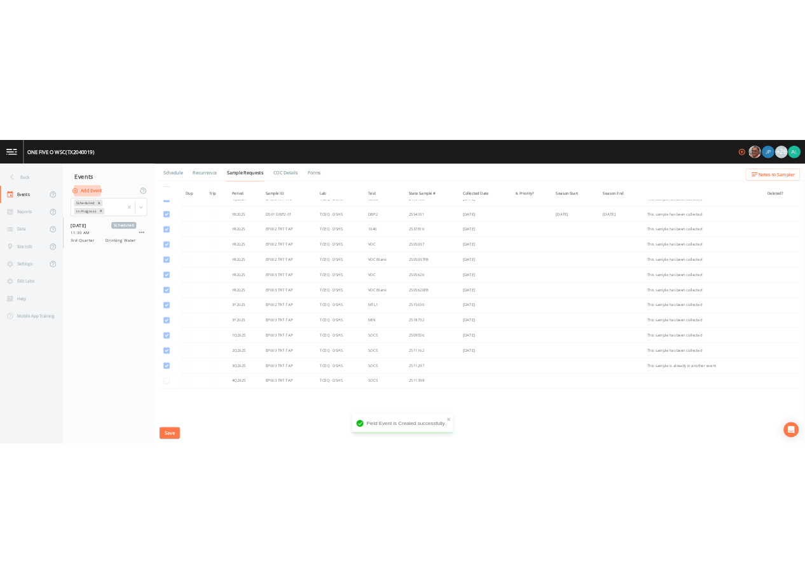
scroll to position [454, 0]
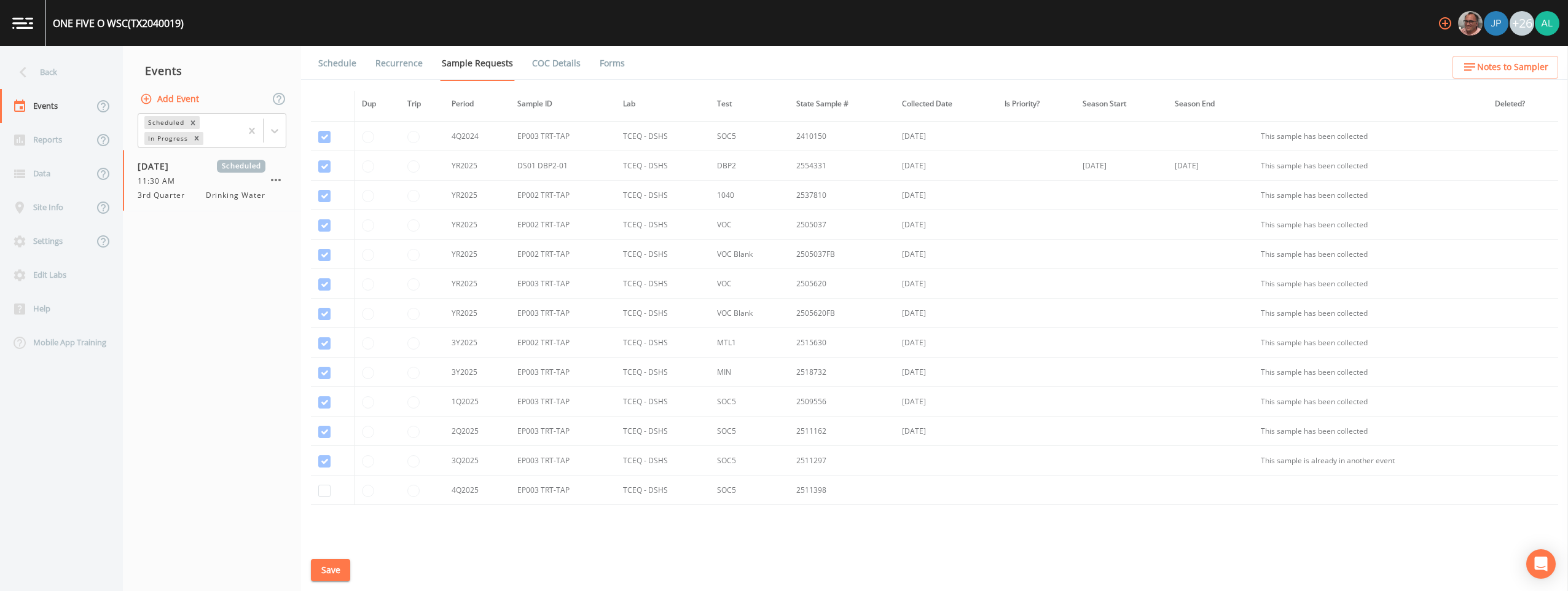
click at [606, 53] on link "Forms" at bounding box center [613, 64] width 29 height 35
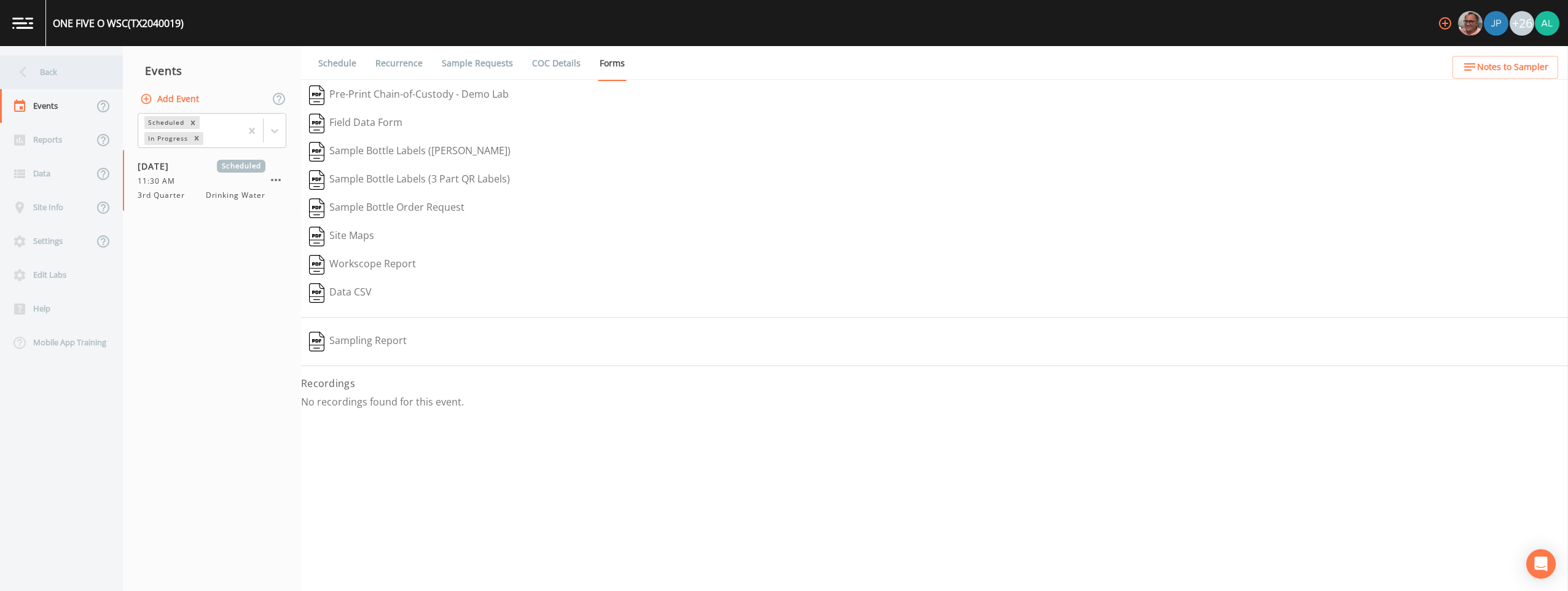
click at [62, 57] on div "Back" at bounding box center [55, 71] width 111 height 34
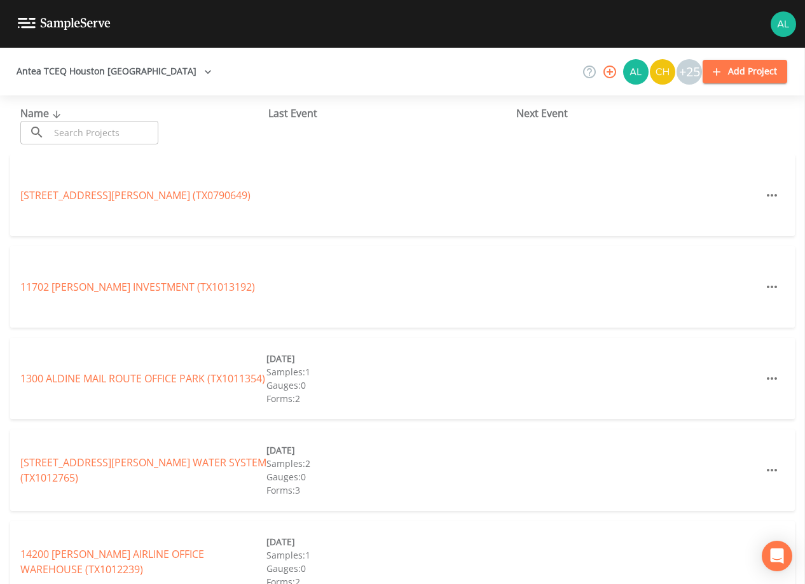
click at [101, 121] on input "text" at bounding box center [104, 133] width 109 height 24
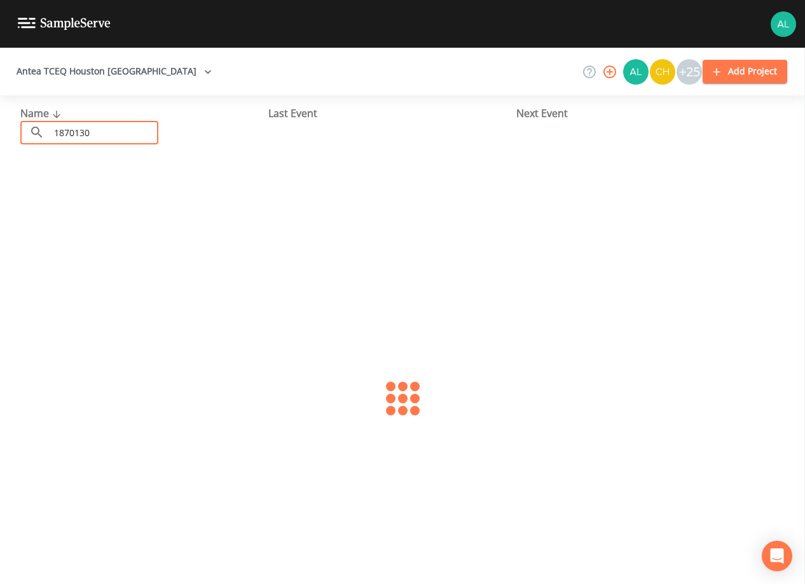
type input "1870130"
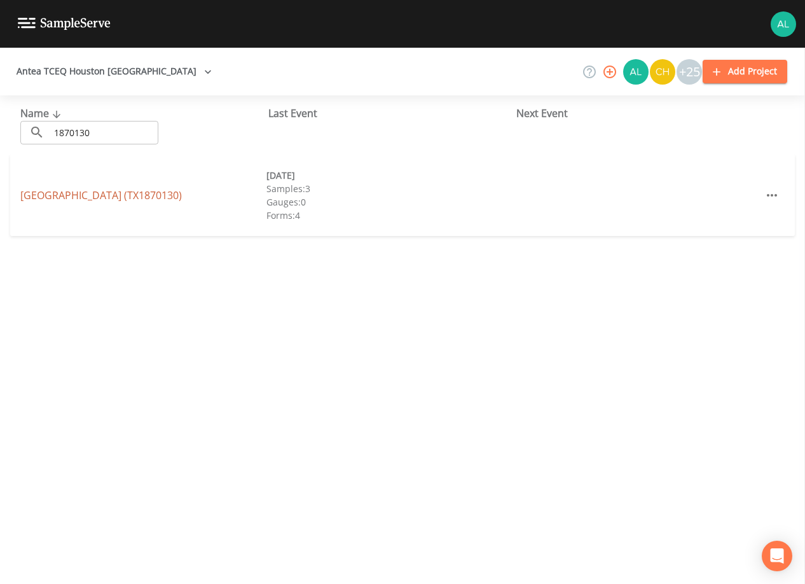
click at [69, 190] on link "[GEOGRAPHIC_DATA] (TX1870130)" at bounding box center [101, 195] width 162 height 14
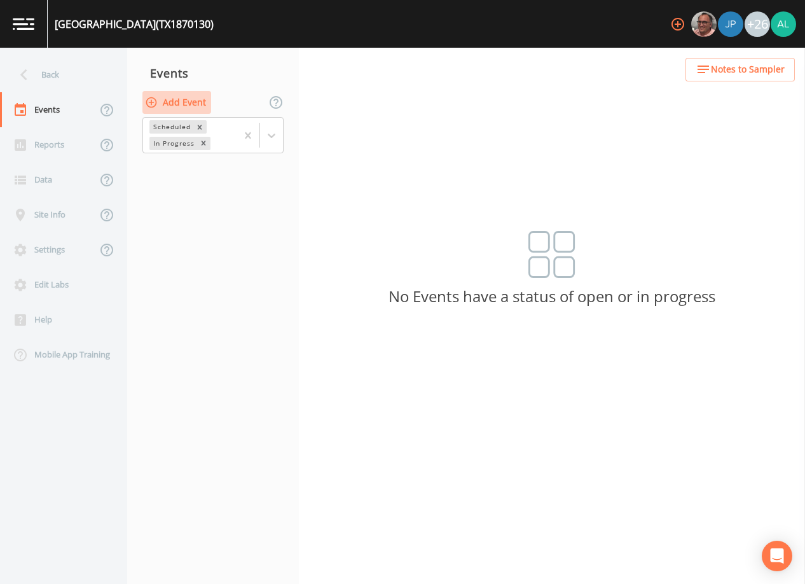
click at [172, 100] on button "Add Event" at bounding box center [176, 103] width 69 height 24
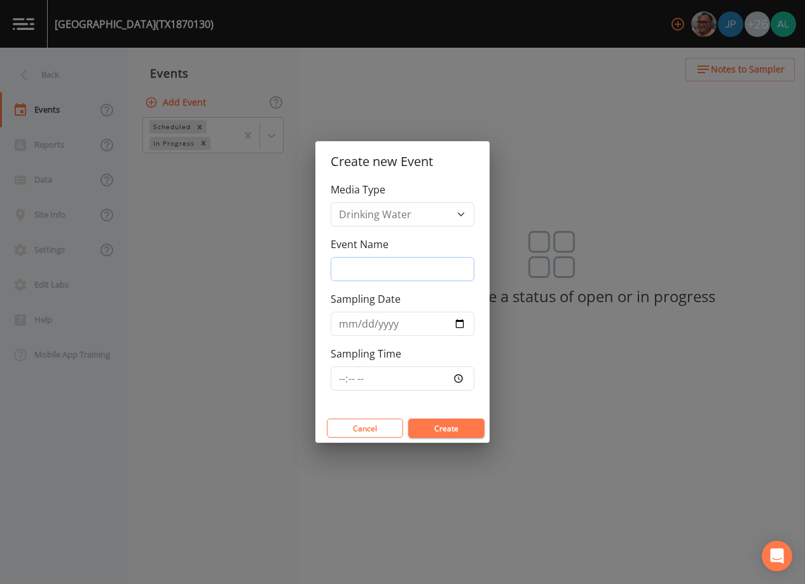
click at [380, 270] on input "Event Name" at bounding box center [403, 269] width 144 height 24
type input "3rd Quarter"
type input "[DATE]"
click at [349, 387] on input "Sampling Time" at bounding box center [403, 378] width 144 height 24
type input "12:00"
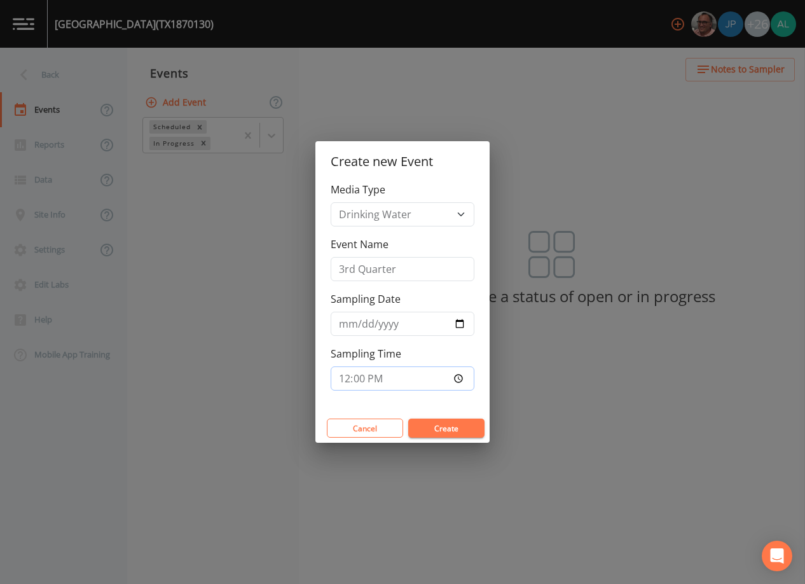
click at [408, 419] on button "Create" at bounding box center [446, 428] width 76 height 19
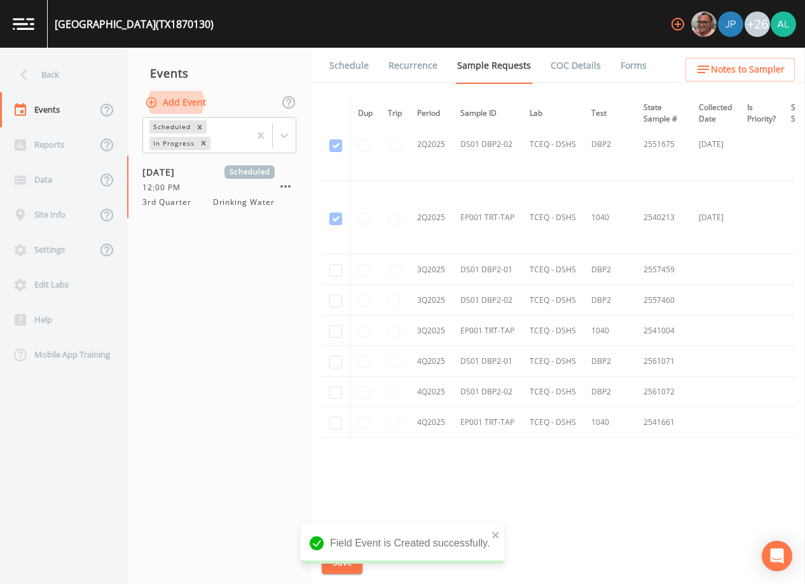
scroll to position [1936, 0]
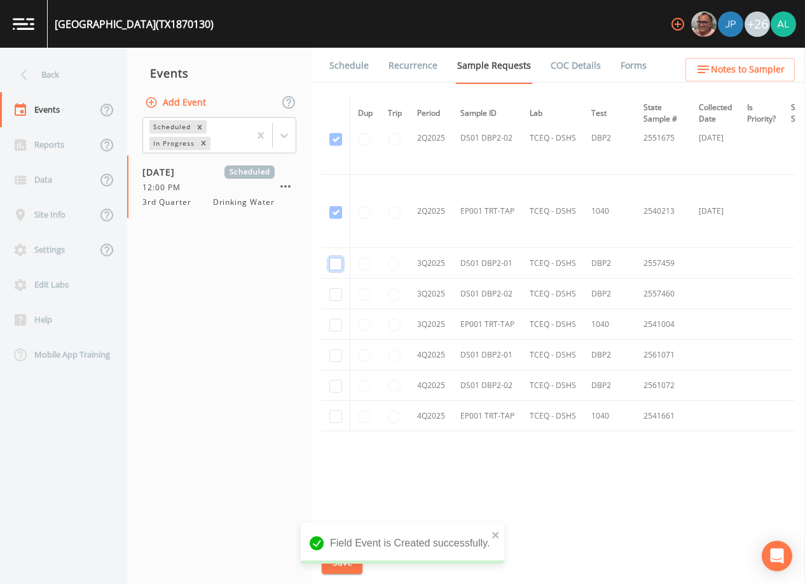
click at [330, 260] on input "checkbox" at bounding box center [336, 264] width 13 height 13
checkbox input "true"
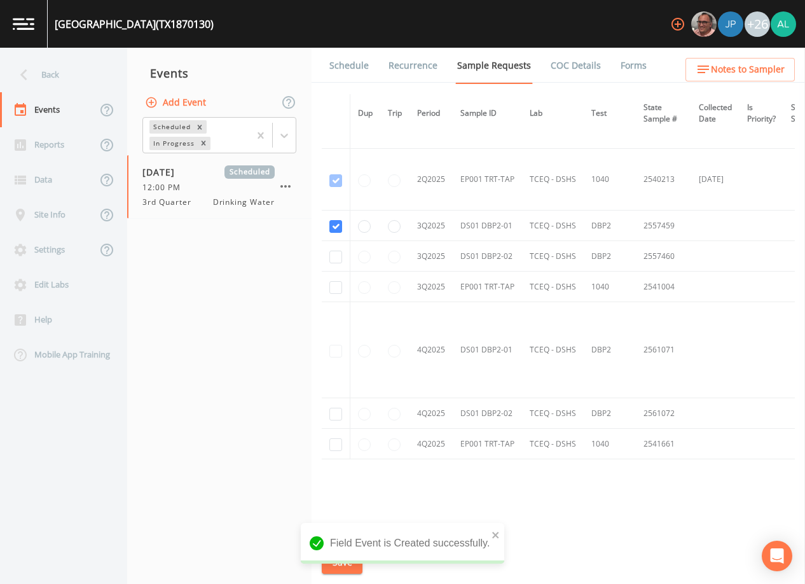
click at [343, 266] on td at bounding box center [336, 256] width 29 height 31
click at [340, 260] on input "checkbox" at bounding box center [336, 257] width 13 height 13
checkbox input "true"
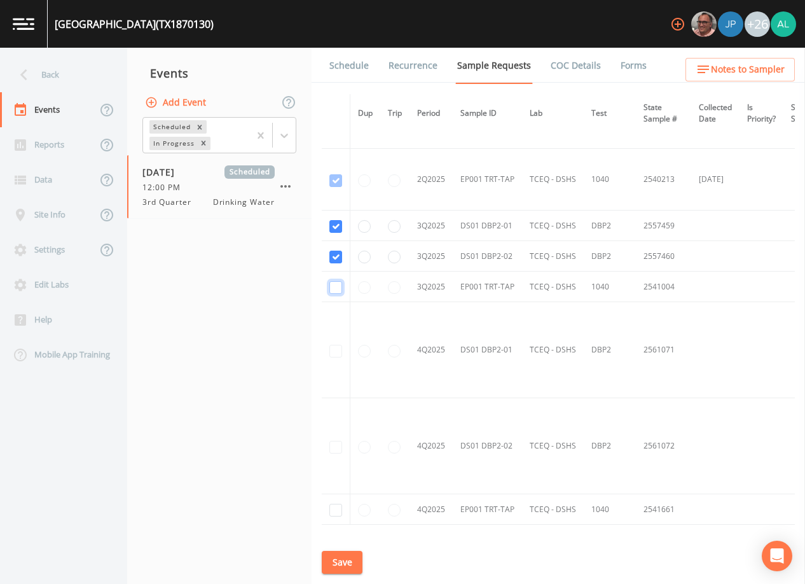
click at [331, 287] on input "checkbox" at bounding box center [336, 287] width 13 height 13
checkbox input "true"
click at [331, 571] on button "Save" at bounding box center [342, 563] width 41 height 24
click at [335, 555] on button "Save" at bounding box center [342, 563] width 41 height 24
click at [355, 38] on div "[GEOGRAPHIC_DATA] (TX1870130) +26" at bounding box center [402, 24] width 805 height 48
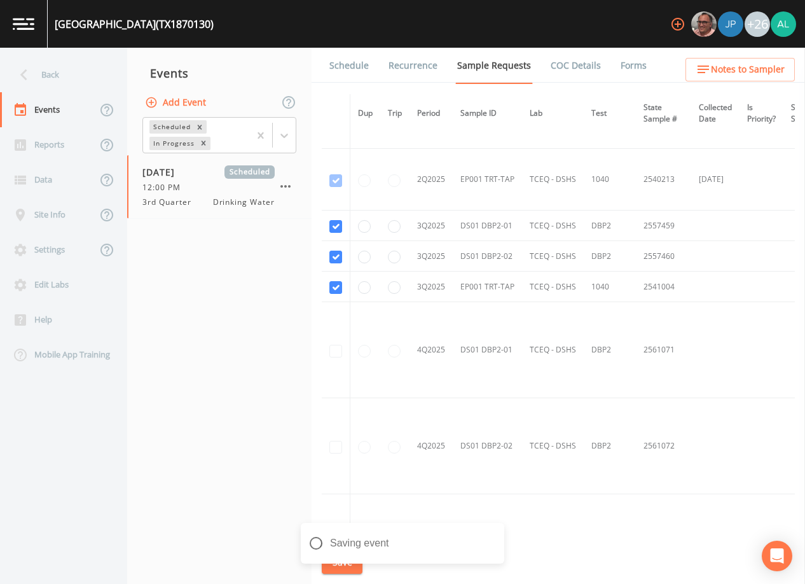
click at [359, 48] on link "Schedule" at bounding box center [349, 66] width 43 height 36
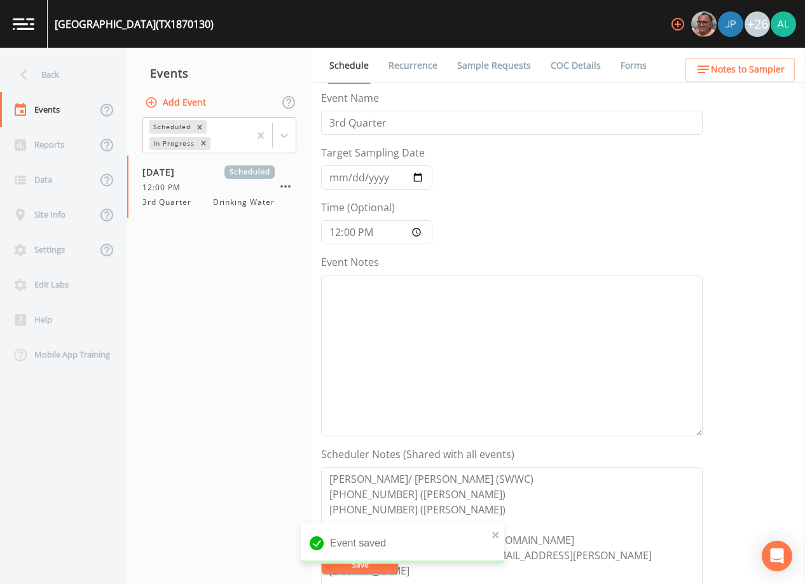
scroll to position [191, 0]
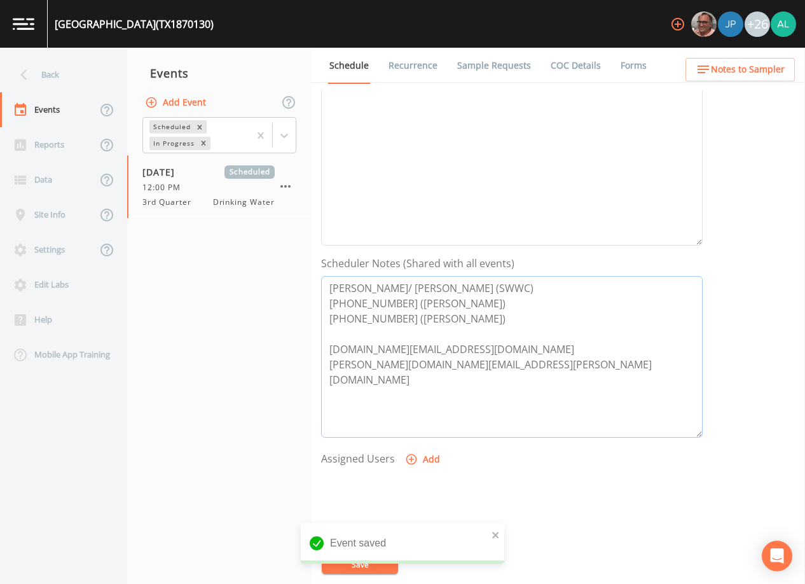
drag, startPoint x: 473, startPoint y: 349, endPoint x: 323, endPoint y: 349, distance: 150.1
click at [323, 349] on textarea "[PERSON_NAME]/ [PERSON_NAME] (SWWC) [PHONE_NUMBER] ([PERSON_NAME]) [PHONE_NUMBE…" at bounding box center [512, 357] width 382 height 162
drag, startPoint x: 517, startPoint y: 366, endPoint x: 268, endPoint y: 362, distance: 248.8
click at [268, 362] on div "Back Events Reports Data Site Info Settings Edit Labs Help Mobile App Training …" at bounding box center [402, 316] width 805 height 536
click at [763, 75] on span "Notes to Sampler" at bounding box center [748, 70] width 74 height 16
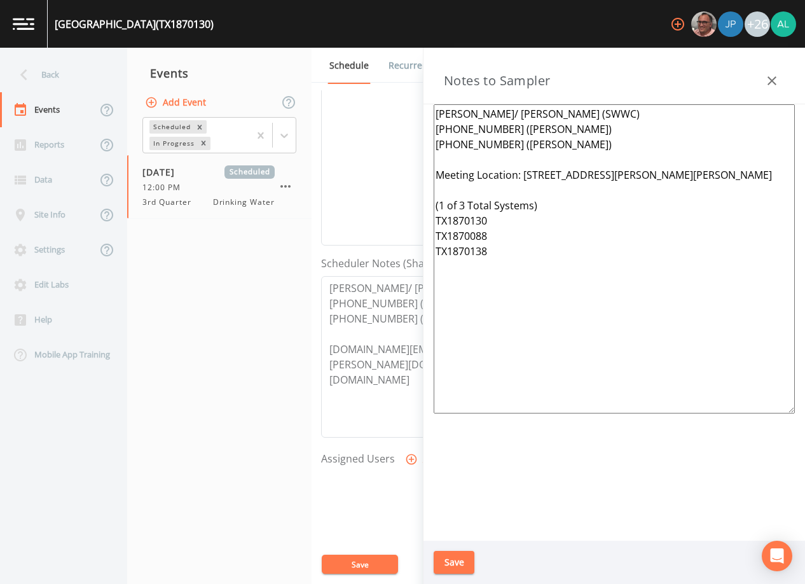
drag, startPoint x: 498, startPoint y: 262, endPoint x: 431, endPoint y: 204, distance: 88.8
click at [431, 204] on div "[PERSON_NAME]/ [PERSON_NAME] (SWWC) [PHONE_NUMBER] ([PERSON_NAME]) [PHONE_NUMBE…" at bounding box center [615, 322] width 382 height 436
type textarea "[PERSON_NAME]/ [PERSON_NAME] (SWWC) [PHONE_NUMBER] ([PERSON_NAME]) [PHONE_NUMBE…"
click at [462, 564] on button "Save" at bounding box center [454, 563] width 41 height 24
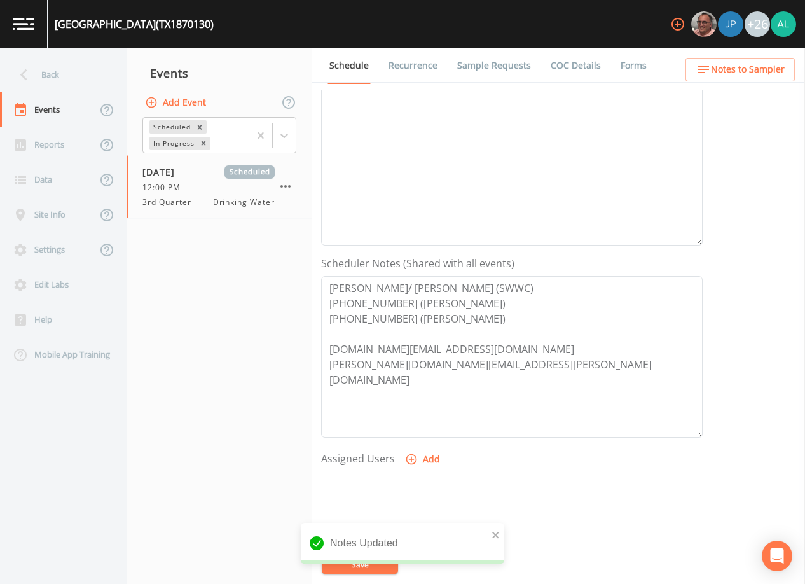
click at [762, 56] on ul "Schedule Recurrence Sample Requests COC Details Forms" at bounding box center [559, 65] width 494 height 35
click at [761, 62] on span "Notes to Sampler" at bounding box center [748, 70] width 74 height 16
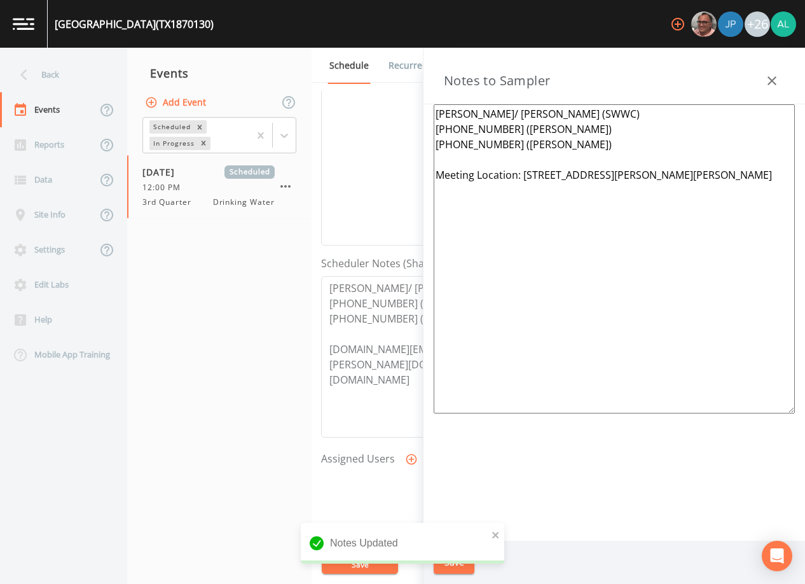
drag, startPoint x: 737, startPoint y: 193, endPoint x: 522, endPoint y: 175, distance: 215.1
click at [522, 175] on textarea "[PERSON_NAME]/ [PERSON_NAME] (SWWC) [PHONE_NUMBER] ([PERSON_NAME]) [PHONE_NUMBE…" at bounding box center [614, 258] width 361 height 309
click at [496, 536] on icon "close" at bounding box center [495, 535] width 6 height 6
click at [452, 562] on div "Notes Updated" at bounding box center [403, 548] width 204 height 51
click at [452, 562] on button "Save" at bounding box center [454, 563] width 41 height 24
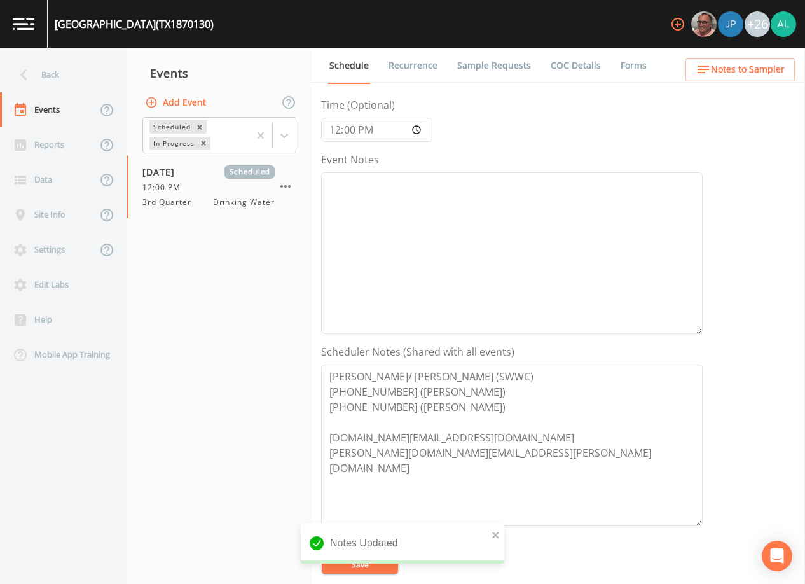
scroll to position [0, 0]
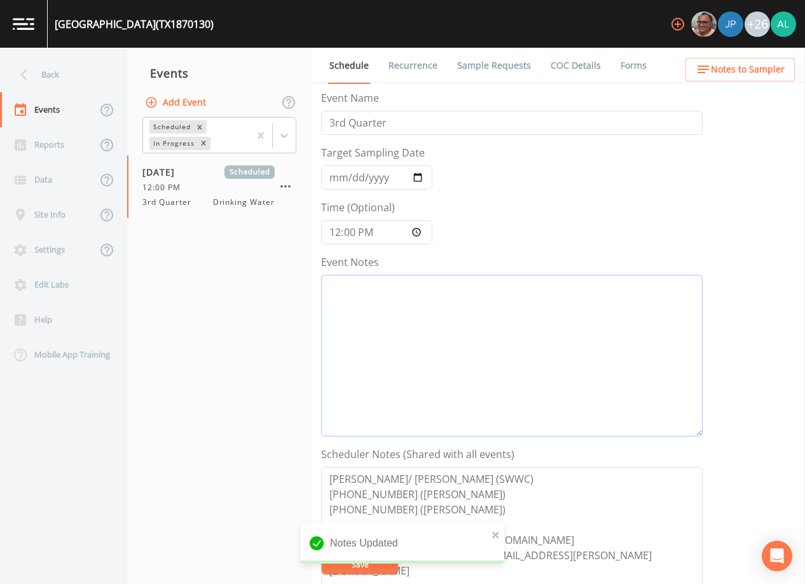
drag, startPoint x: 420, startPoint y: 362, endPoint x: 509, endPoint y: 357, distance: 89.2
click at [428, 361] on textarea "Event Notes" at bounding box center [512, 356] width 382 height 162
type textarea "[DATE] 9:44am email sent"
click at [394, 558] on button "Save" at bounding box center [360, 564] width 76 height 19
click at [78, 69] on div "Back" at bounding box center [57, 74] width 115 height 35
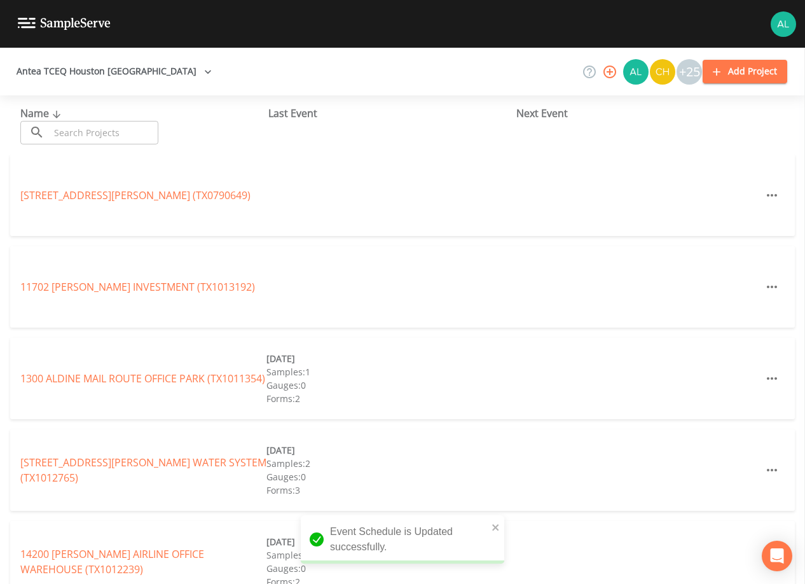
click at [95, 148] on div "Name ​ ​ Last Event Next Event" at bounding box center [402, 124] width 805 height 59
click at [99, 134] on input "text" at bounding box center [104, 133] width 109 height 24
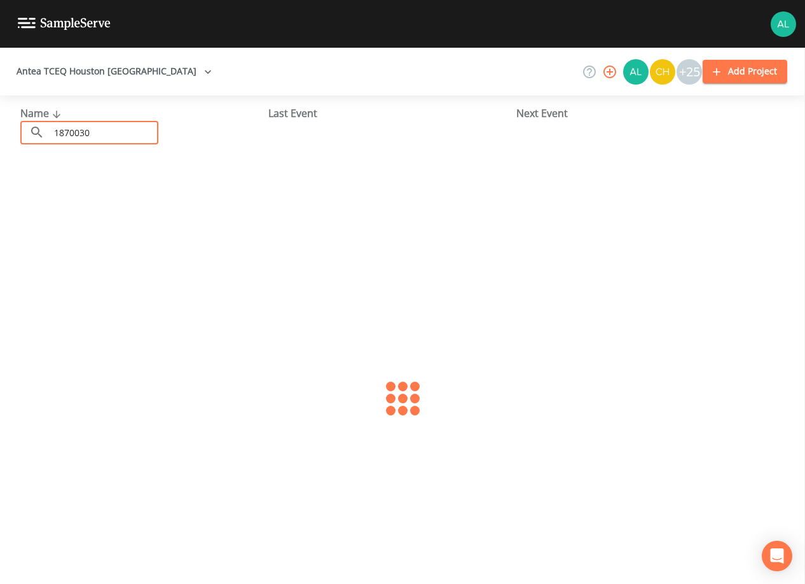
type input "1870030"
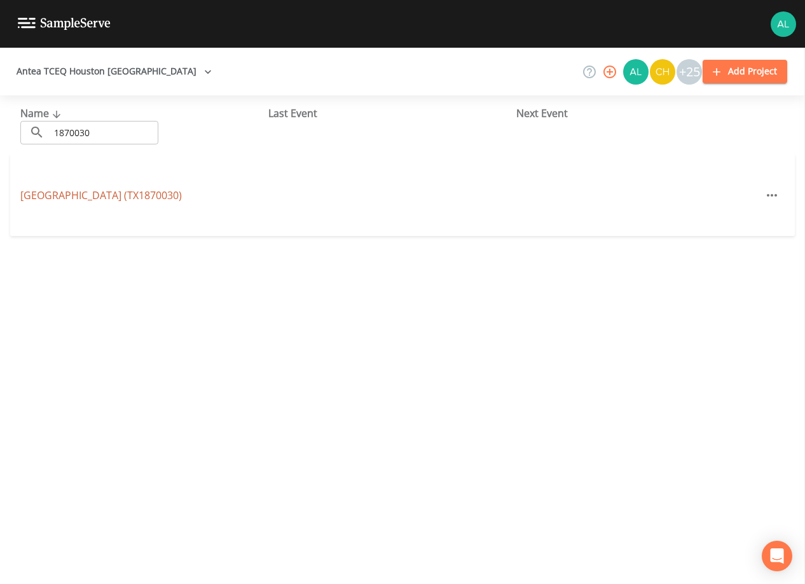
click at [65, 197] on link "[GEOGRAPHIC_DATA] (TX1870030)" at bounding box center [101, 195] width 162 height 14
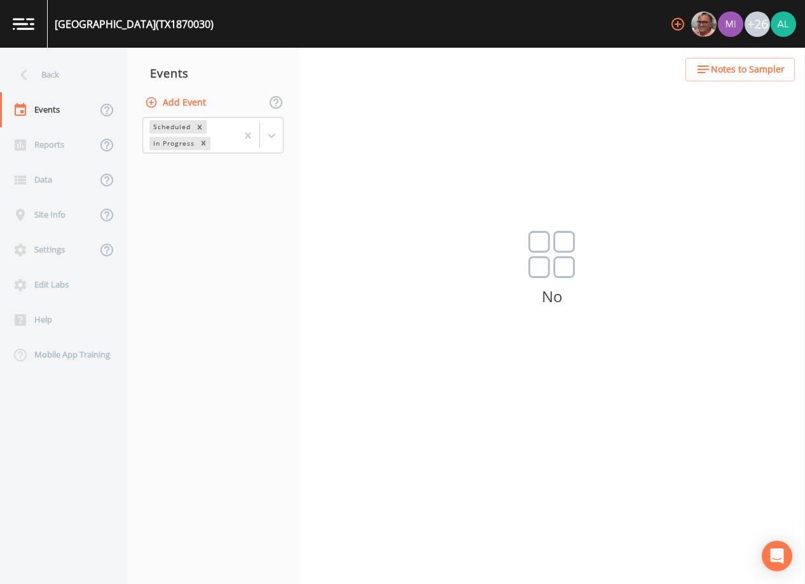
drag, startPoint x: 216, startPoint y: 95, endPoint x: 209, endPoint y: 98, distance: 7.7
click at [216, 95] on div "Add Event" at bounding box center [213, 102] width 172 height 27
click at [184, 103] on button "Add Event" at bounding box center [176, 103] width 69 height 24
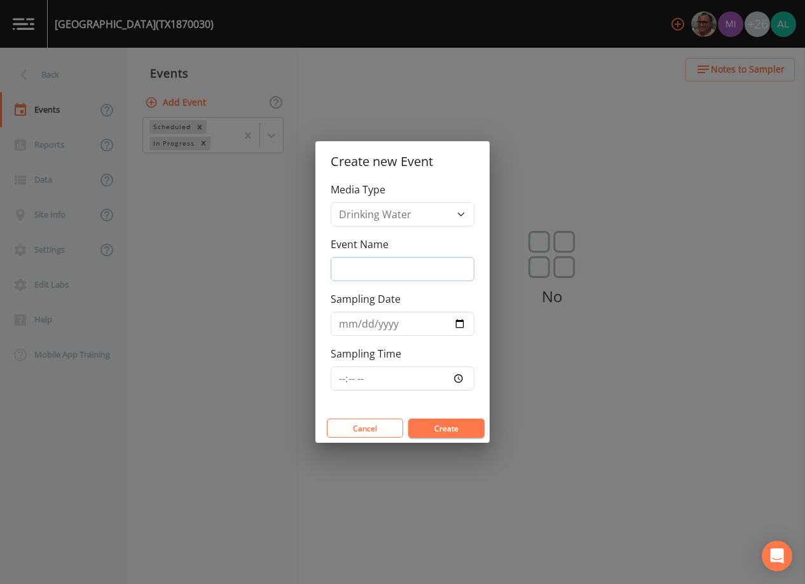
click at [397, 274] on input "Event Name" at bounding box center [403, 269] width 144 height 24
type input "3rd Quarter"
type input "[DATE]"
click at [352, 373] on input "Sampling Time" at bounding box center [403, 378] width 144 height 24
type input "13:00"
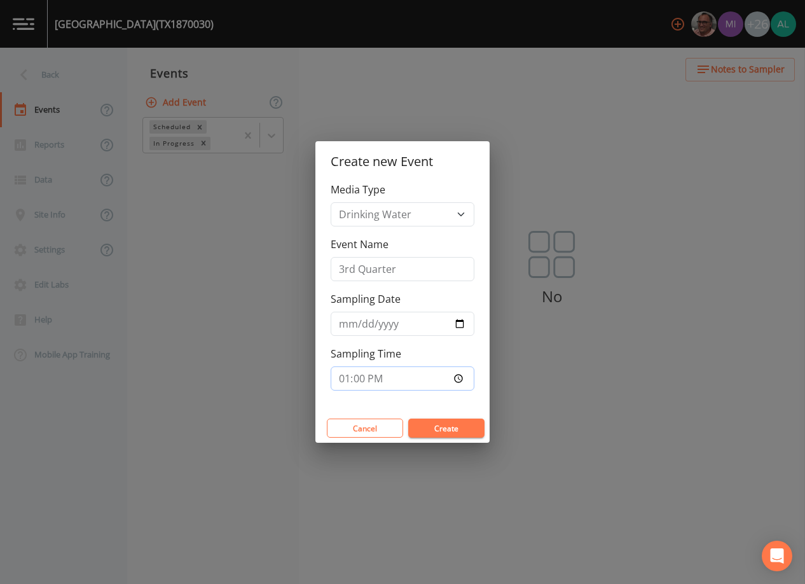
click at [408, 419] on button "Create" at bounding box center [446, 428] width 76 height 19
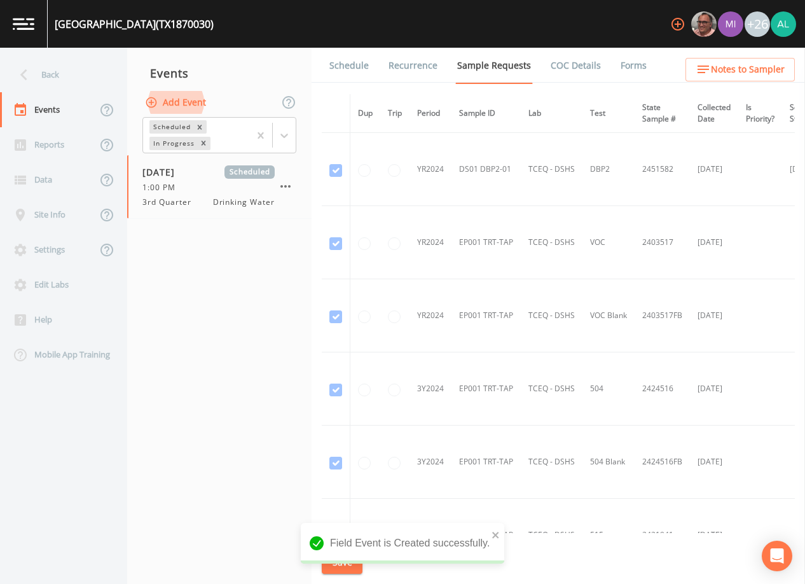
click at [345, 78] on link "Schedule" at bounding box center [349, 66] width 43 height 36
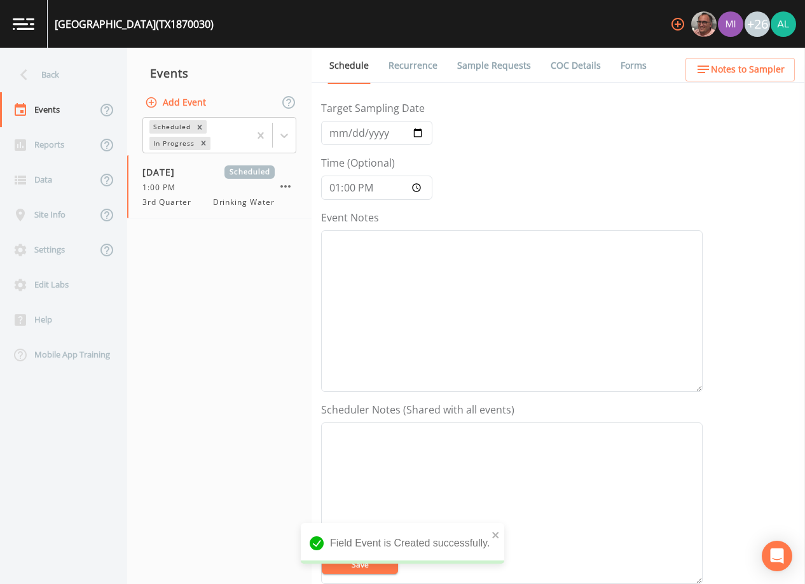
scroll to position [64, 0]
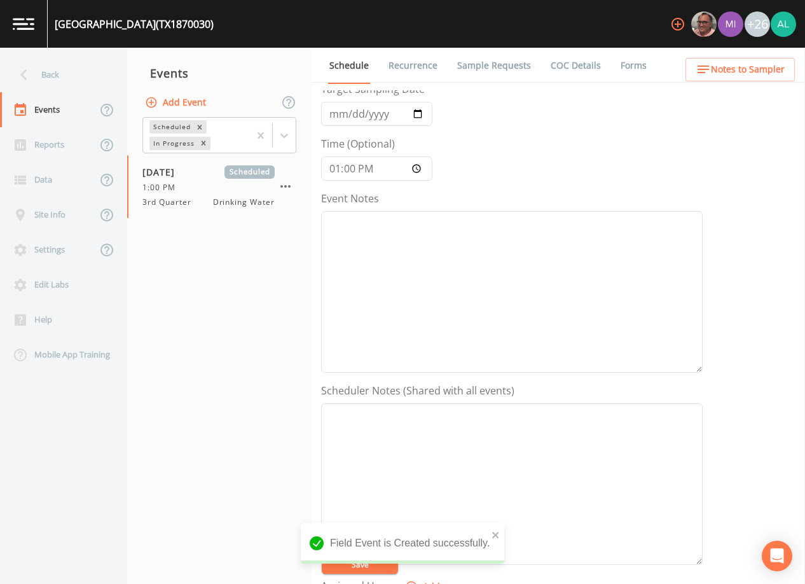
click at [508, 61] on link "Sample Requests" at bounding box center [494, 66] width 78 height 36
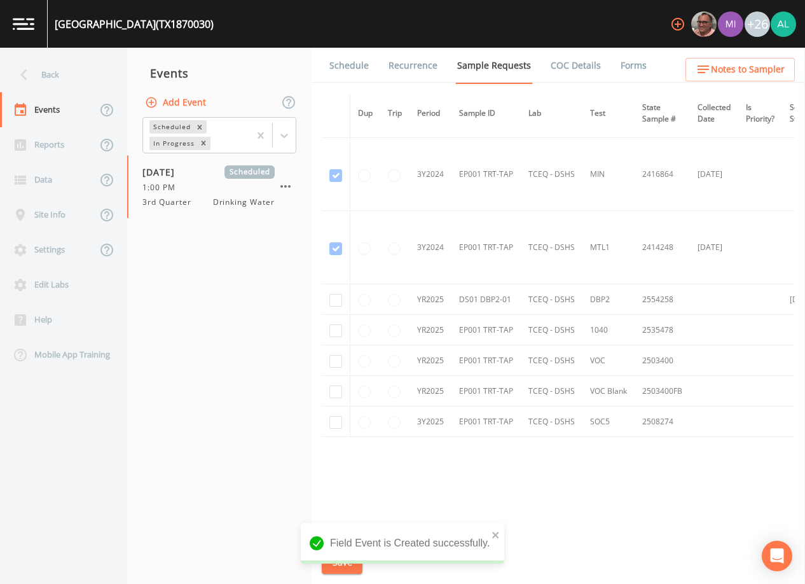
scroll to position [516, 0]
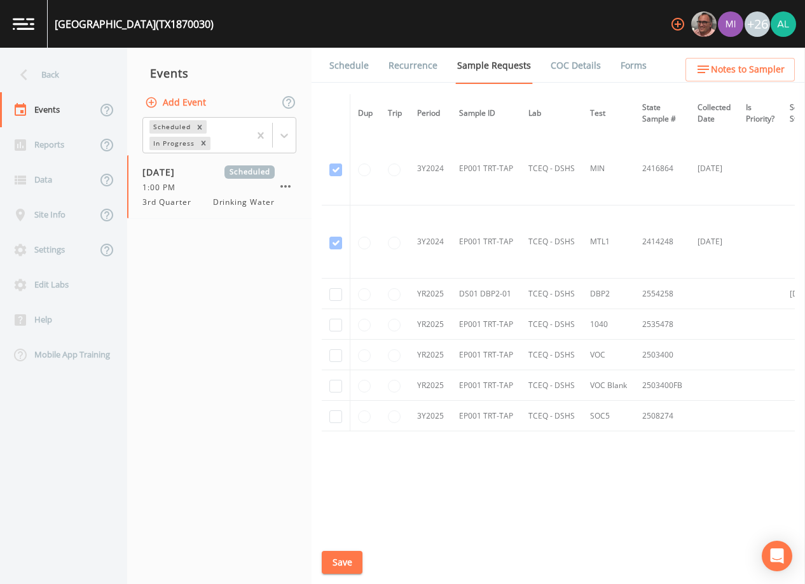
click at [329, 293] on td at bounding box center [336, 294] width 29 height 31
click at [330, 293] on input "checkbox" at bounding box center [336, 294] width 13 height 13
checkbox input "true"
drag, startPoint x: 476, startPoint y: 529, endPoint x: 590, endPoint y: 517, distance: 115.1
click at [590, 517] on div "Dup Trip Period Sample ID Lab Test State Sample # Collected Date Is Priority? S…" at bounding box center [558, 313] width 473 height 439
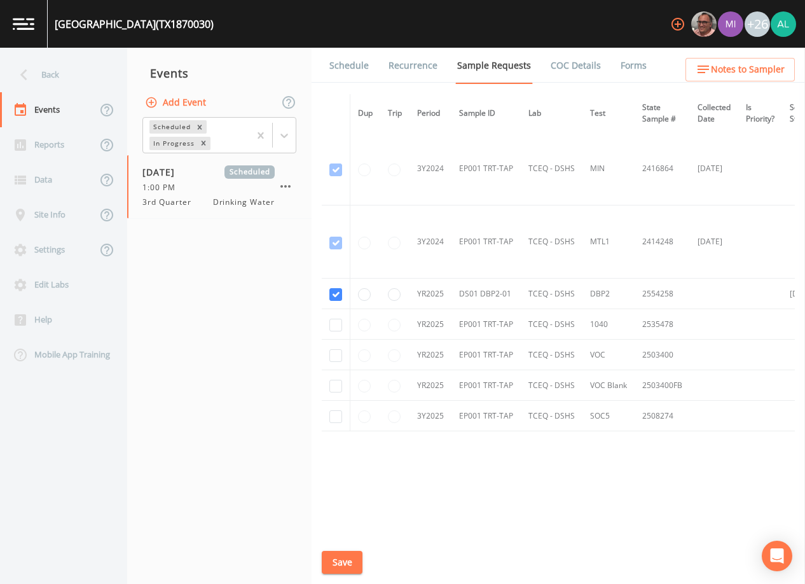
drag, startPoint x: 560, startPoint y: 527, endPoint x: 618, endPoint y: 511, distance: 59.3
click at [632, 511] on div "Dup Trip Period Sample ID Lab Test State Sample # Collected Date Is Priority? S…" at bounding box center [558, 313] width 473 height 439
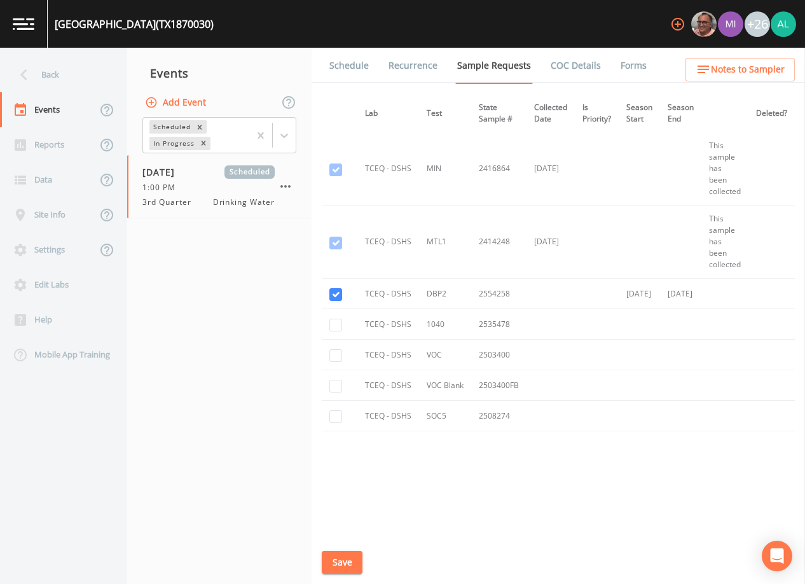
click at [338, 562] on button "Save" at bounding box center [342, 563] width 41 height 24
click at [342, 80] on link "Schedule" at bounding box center [349, 66] width 43 height 36
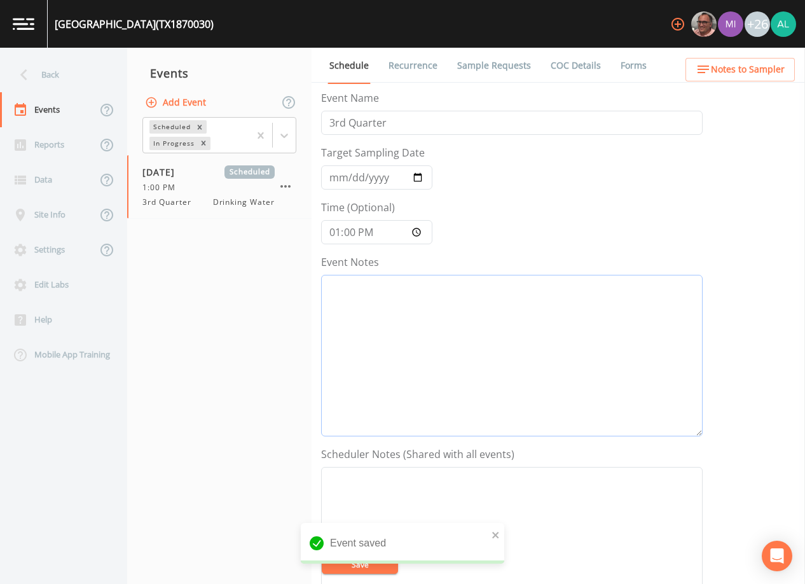
click at [359, 318] on textarea "Event Notes" at bounding box center [512, 356] width 382 height 162
type textarea "9/19 @"
click at [728, 73] on span "Notes to Sampler" at bounding box center [748, 70] width 74 height 16
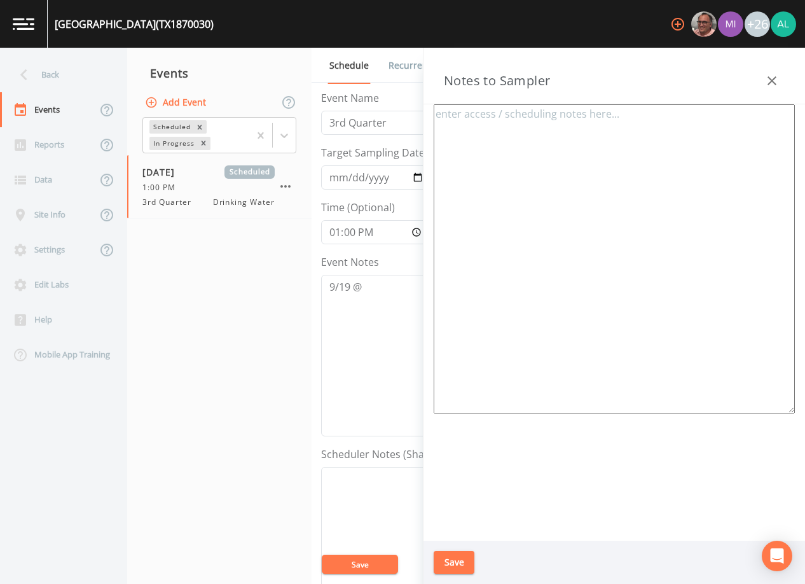
click at [774, 77] on icon "button" at bounding box center [772, 80] width 15 height 15
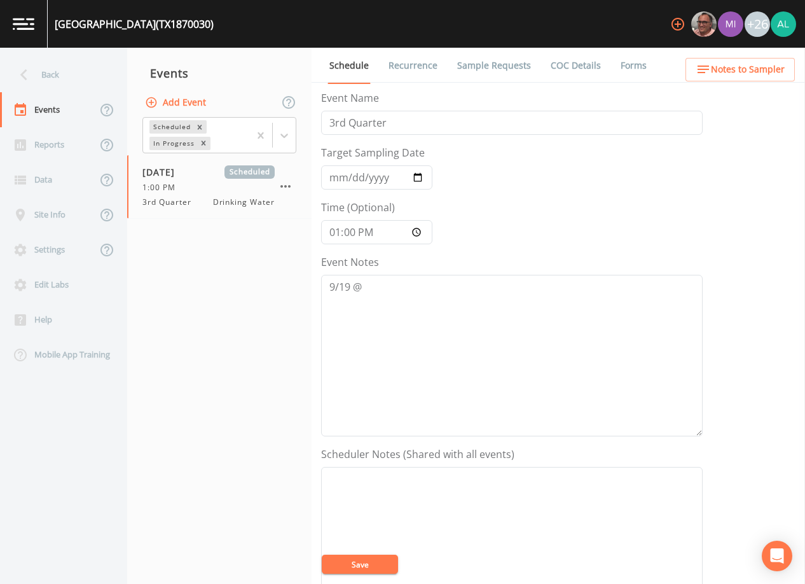
click at [360, 559] on button "Save" at bounding box center [360, 564] width 76 height 19
click at [703, 71] on icon "button" at bounding box center [703, 69] width 15 height 15
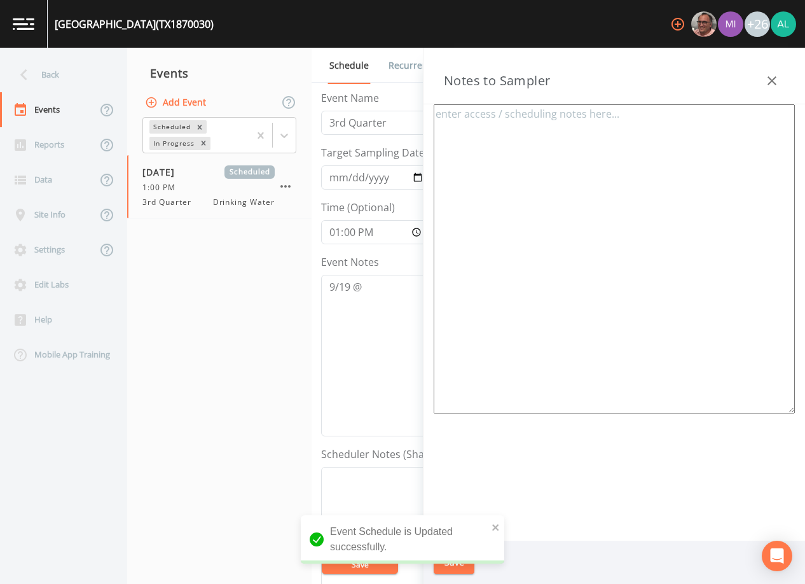
click at [690, 135] on textarea at bounding box center [614, 258] width 361 height 309
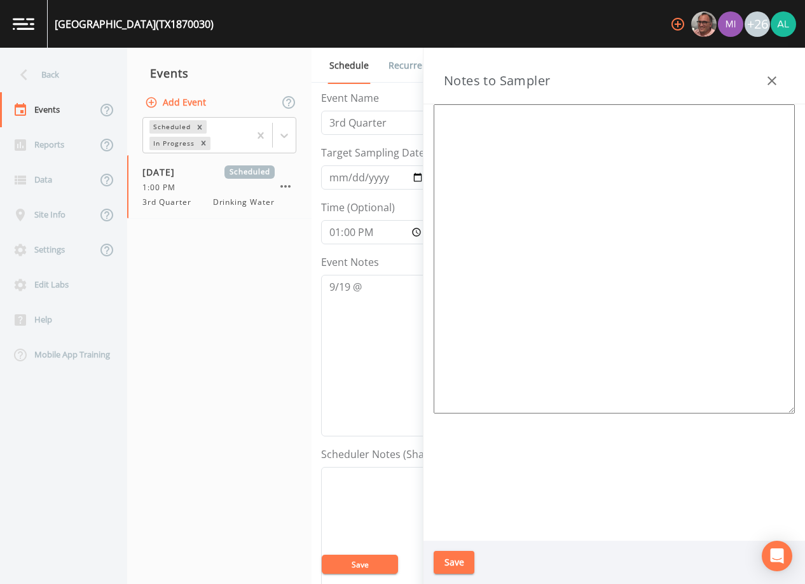
paste textarea "[STREET_ADDRESS][PERSON_NAME]"
click at [532, 125] on textarea "meeting location [STREET_ADDRESS][PERSON_NAME]" at bounding box center [614, 258] width 361 height 309
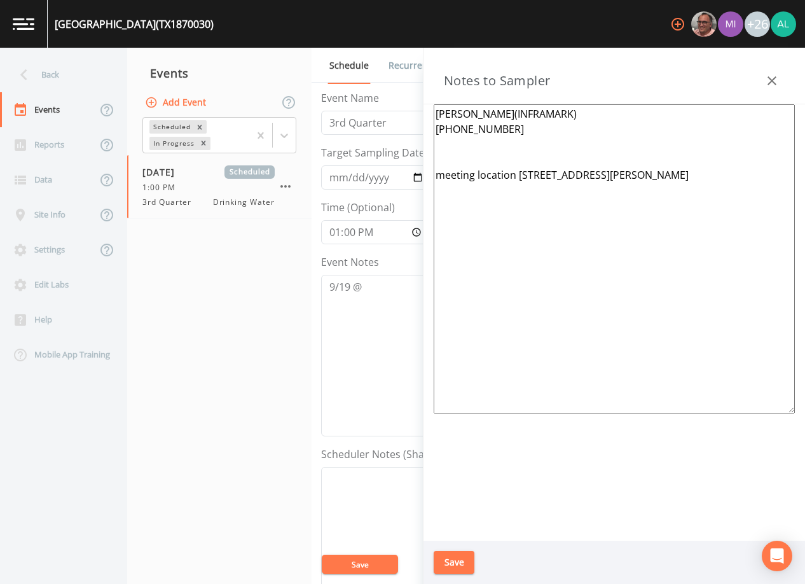
type textarea "[PERSON_NAME](INFRAMARK) [PHONE_NUMBER] meeting location [STREET_ADDRESS][PERSO…"
click at [449, 548] on div "Save" at bounding box center [615, 563] width 382 height 44
click at [450, 551] on button "Save" at bounding box center [454, 563] width 41 height 24
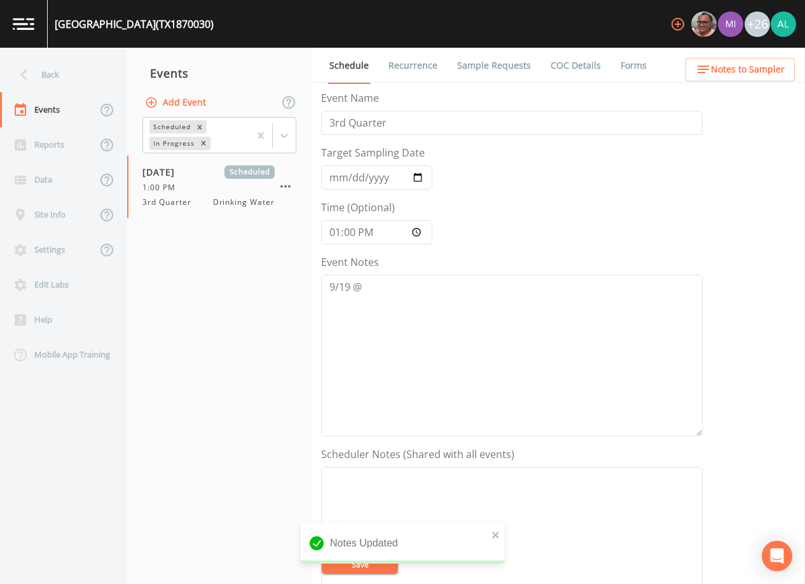
click at [749, 71] on span "Notes to Sampler" at bounding box center [748, 70] width 74 height 16
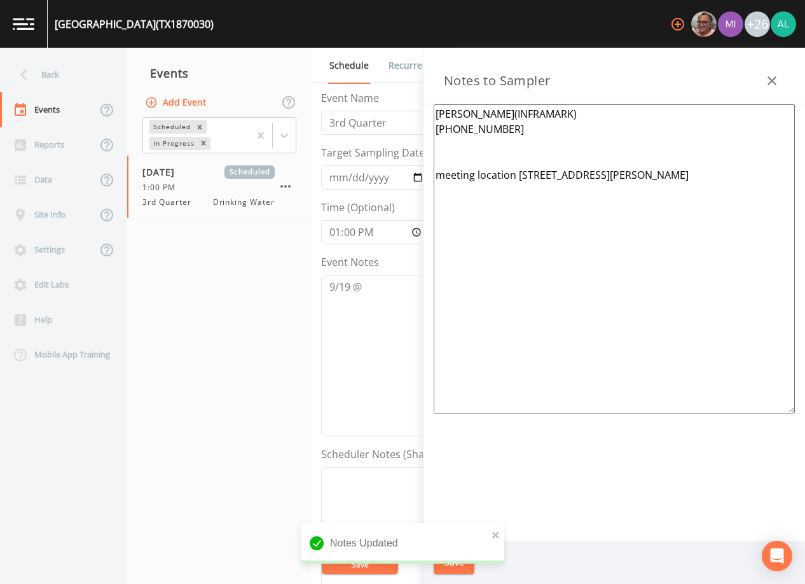
drag, startPoint x: 724, startPoint y: 190, endPoint x: 516, endPoint y: 188, distance: 208.0
click at [516, 188] on textarea "[PERSON_NAME](INFRAMARK) [PHONE_NUMBER] meeting location [STREET_ADDRESS][PERSO…" at bounding box center [614, 258] width 361 height 309
click at [228, 358] on nav "Events Add Event Scheduled In Progress [DATE] Scheduled 1:00 PM 3rd Quarter Dri…" at bounding box center [219, 316] width 184 height 536
click at [466, 564] on button "Save" at bounding box center [454, 563] width 41 height 24
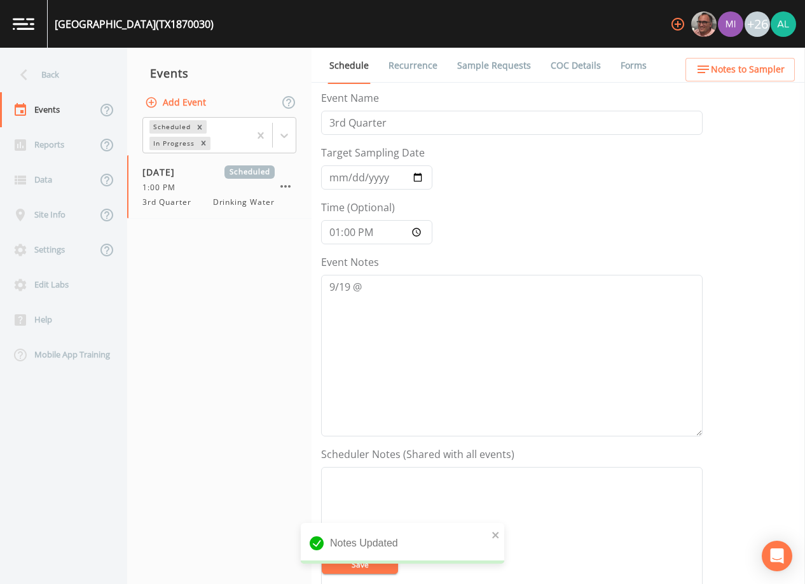
drag, startPoint x: 403, startPoint y: 257, endPoint x: 393, endPoint y: 284, distance: 29.4
click at [399, 266] on div "Event Notes 9/19 @" at bounding box center [512, 345] width 382 height 182
click at [393, 290] on textarea "9/19 @" at bounding box center [512, 356] width 382 height 162
type textarea "[DATE] 9:52am email sent"
click at [373, 561] on button "Save" at bounding box center [360, 564] width 76 height 19
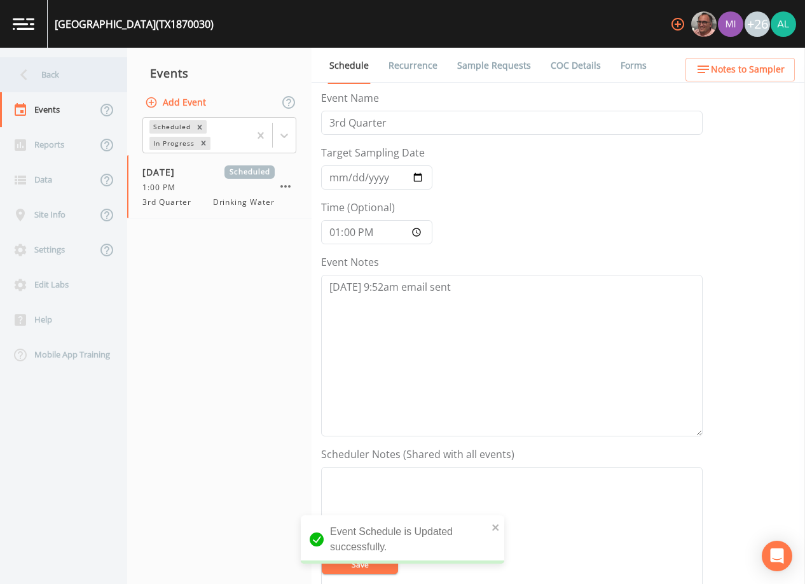
click at [86, 63] on div "Back" at bounding box center [57, 74] width 115 height 35
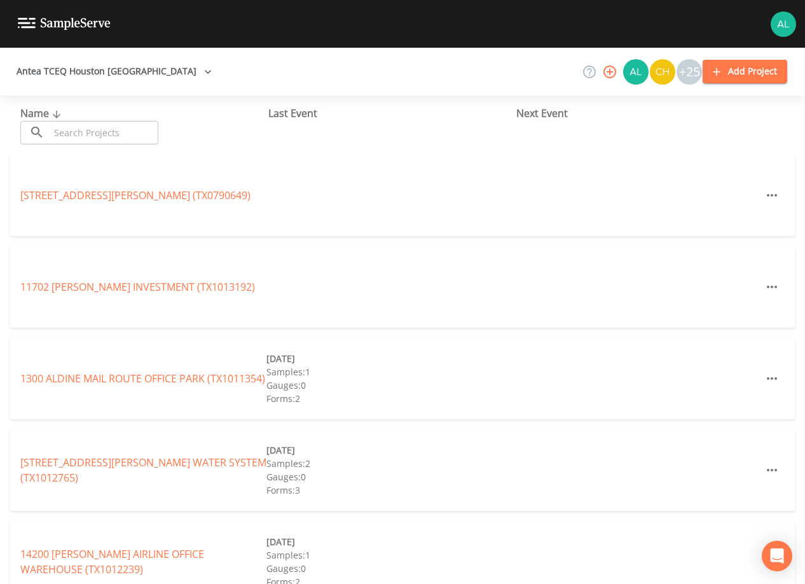
click at [42, 129] on icon at bounding box center [36, 132] width 15 height 15
click at [59, 129] on input "text" at bounding box center [104, 133] width 109 height 24
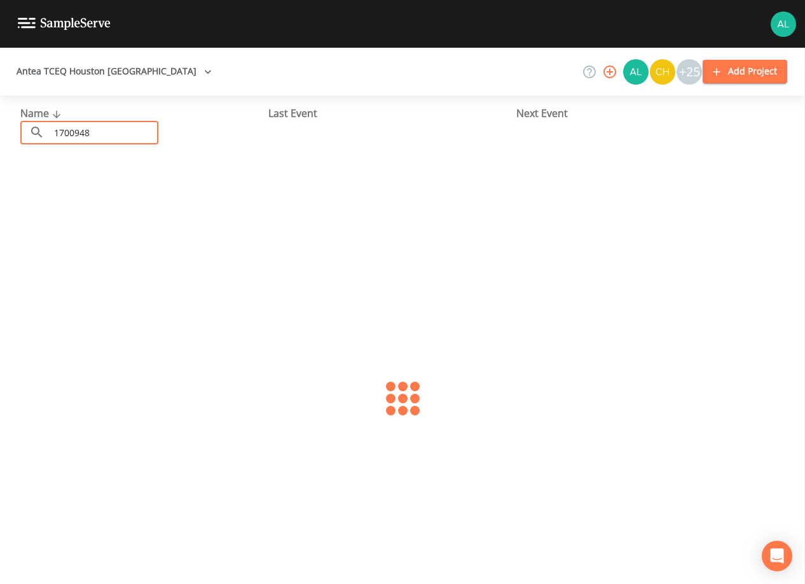
type input "1700948"
click at [70, 195] on link "[GEOGRAPHIC_DATA] (TX1700948)" at bounding box center [101, 195] width 162 height 14
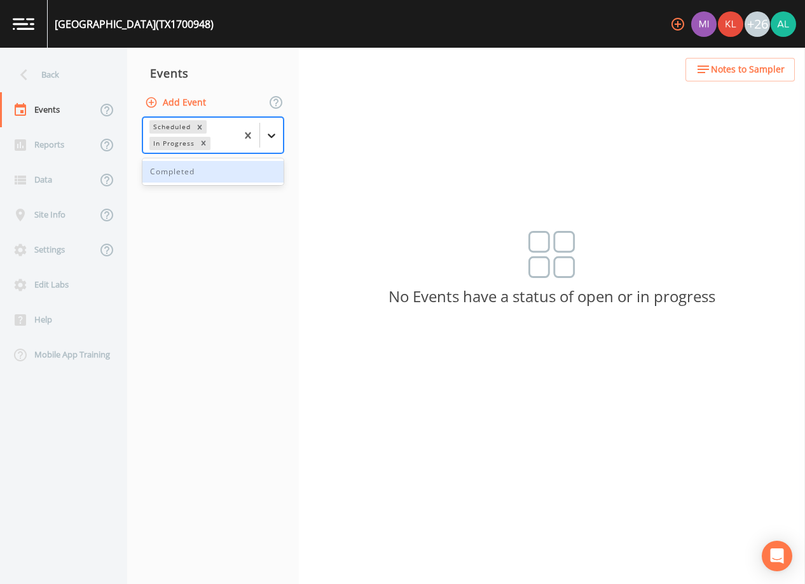
click at [282, 129] on div at bounding box center [271, 135] width 23 height 23
click at [203, 163] on div "Completed" at bounding box center [212, 172] width 141 height 22
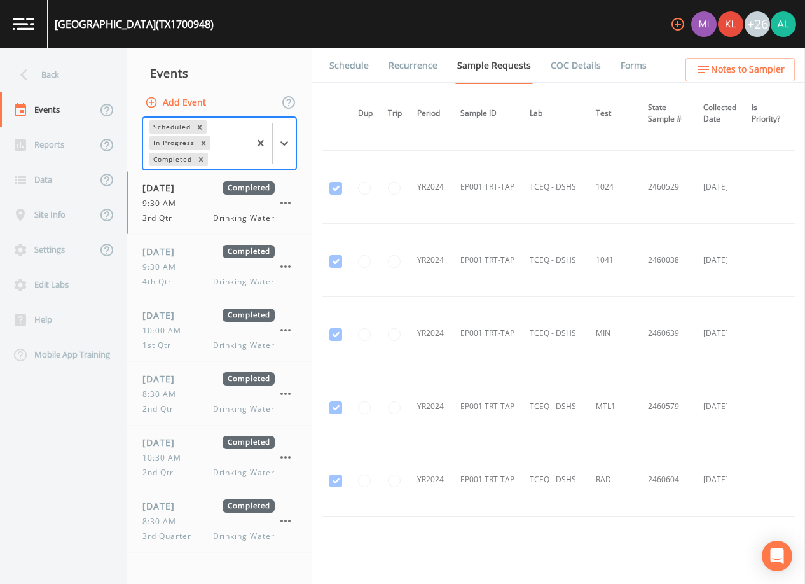
scroll to position [382, 0]
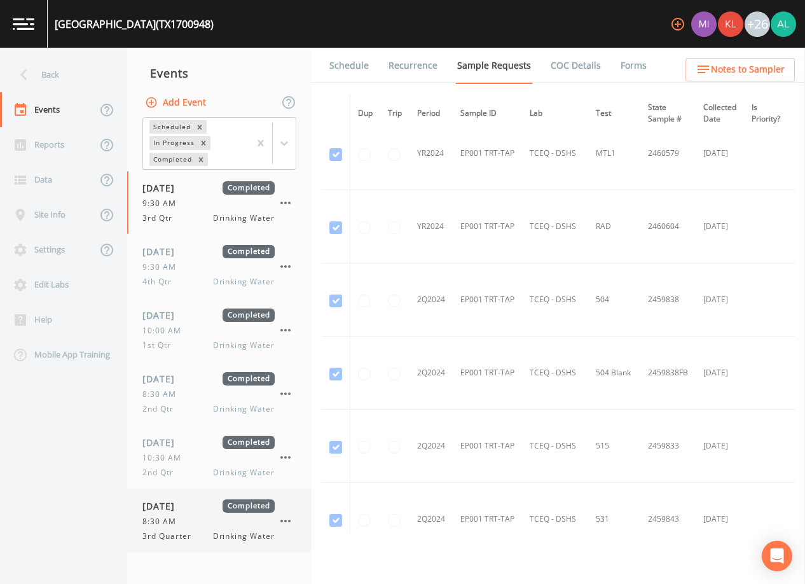
click at [199, 513] on div "[DATE] Completed 8:30 AM 3rd Quarter Drinking Water" at bounding box center [208, 520] width 132 height 43
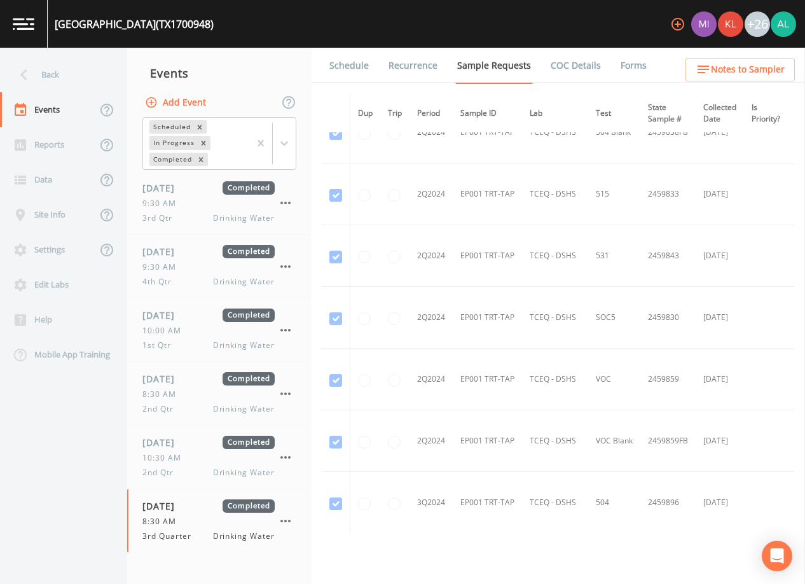
scroll to position [763, 0]
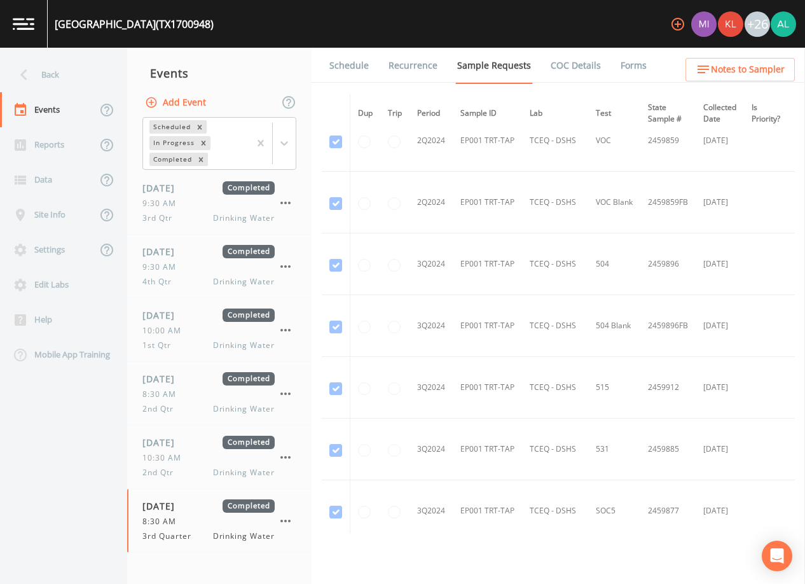
click at [623, 63] on link "Forms" at bounding box center [634, 66] width 30 height 36
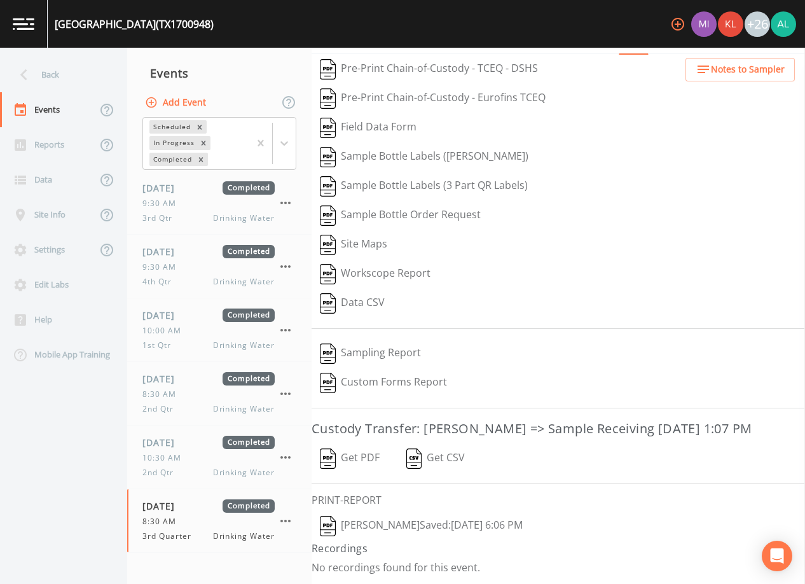
scroll to position [50, 0]
click at [407, 521] on button "[PERSON_NAME]  Saved: [DATE] 6:06 PM" at bounding box center [421, 525] width 219 height 29
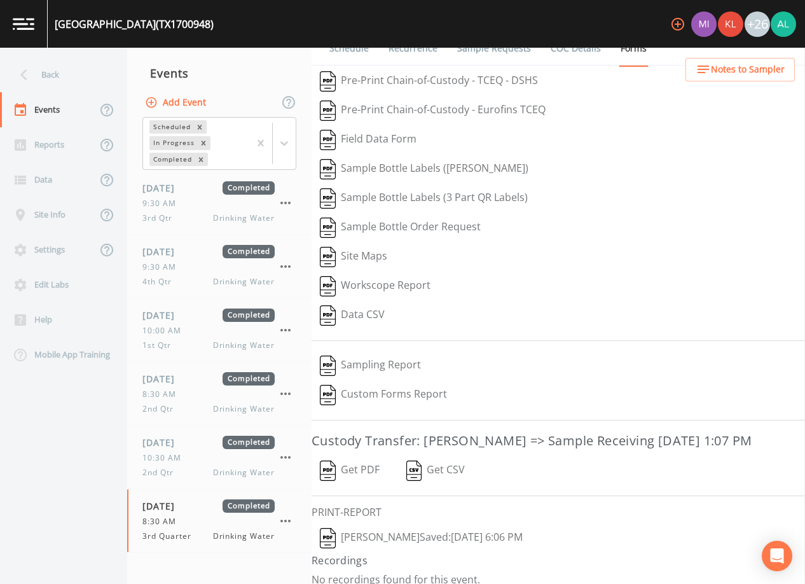
scroll to position [0, 0]
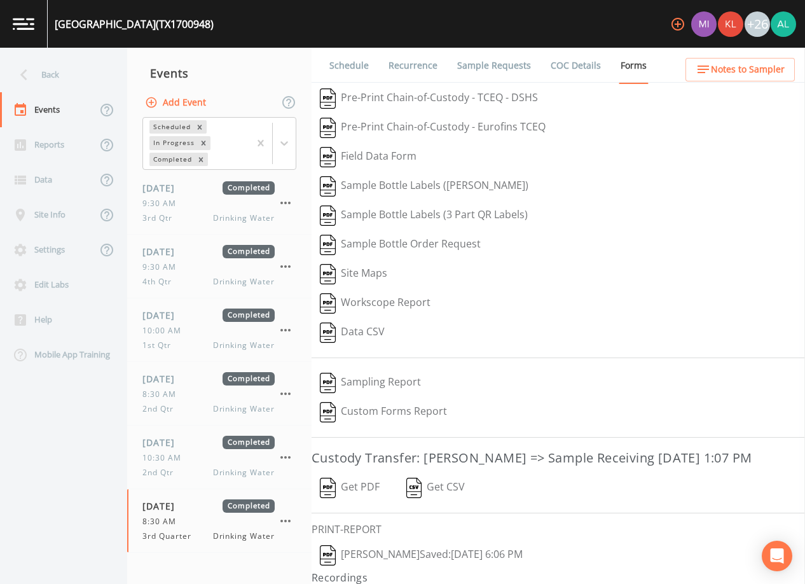
click at [490, 60] on link "Sample Requests" at bounding box center [494, 66] width 78 height 36
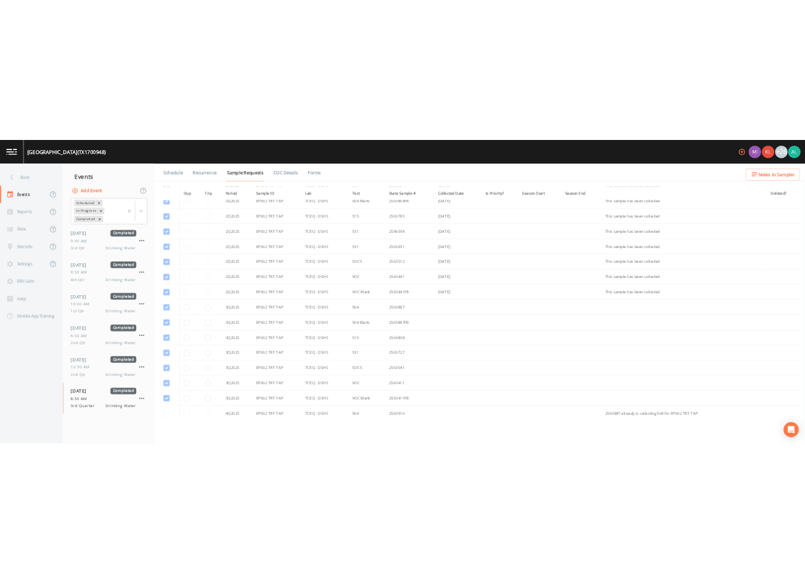
scroll to position [1329, 0]
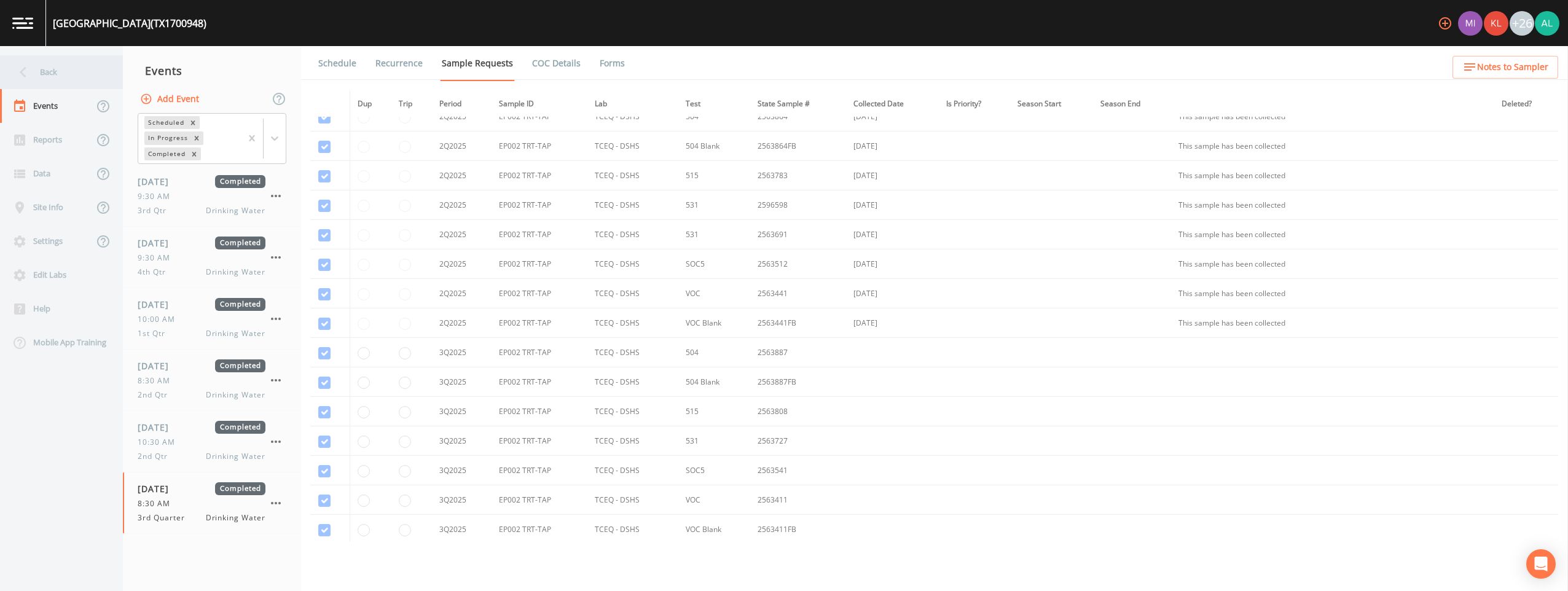
click at [67, 78] on div "Back" at bounding box center [55, 71] width 111 height 34
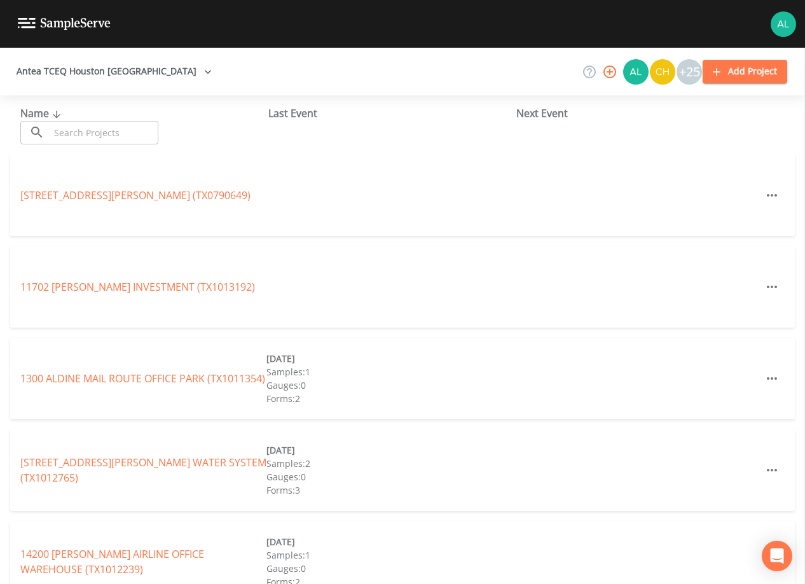
click at [143, 142] on input "text" at bounding box center [104, 133] width 109 height 24
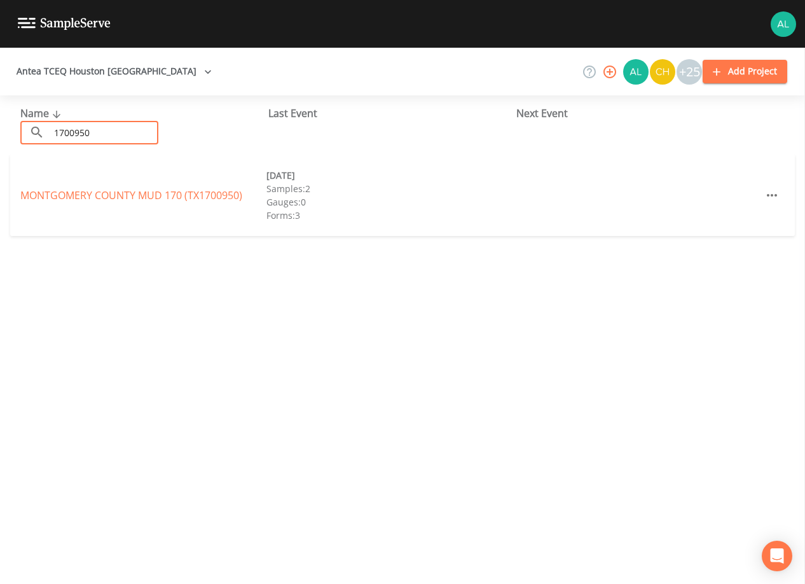
drag, startPoint x: 121, startPoint y: 128, endPoint x: -71, endPoint y: 143, distance: 192.1
click at [0, 143] on html "Antea TCEQ Houston [GEOGRAPHIC_DATA] +25 Add Project Name ​ 1700950 ​ Last Even…" at bounding box center [402, 292] width 805 height 584
click at [136, 127] on input "1700950" at bounding box center [104, 133] width 109 height 24
drag, startPoint x: 136, startPoint y: 132, endPoint x: 71, endPoint y: 183, distance: 82.1
click at [38, 153] on div "Name ​ 1700950 ​ Last Event Next Event" at bounding box center [402, 124] width 805 height 59
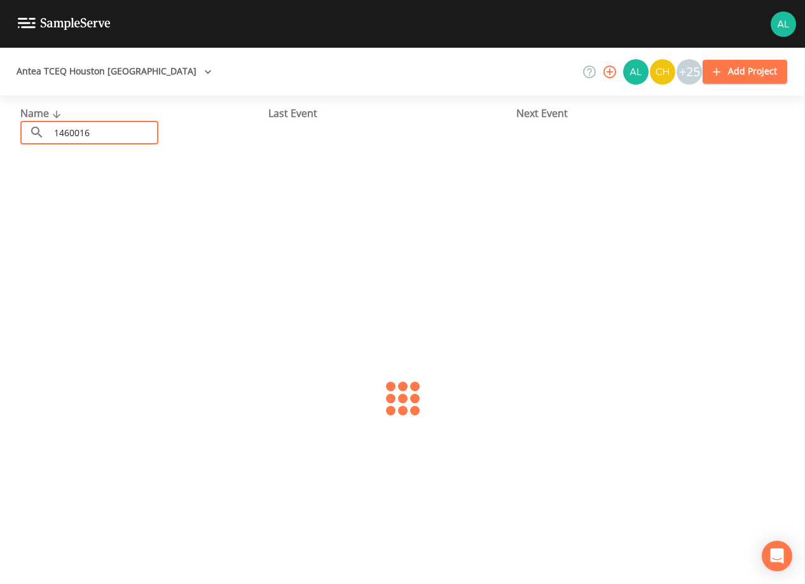
type input "1460016"
